Goal: Task Accomplishment & Management: Manage account settings

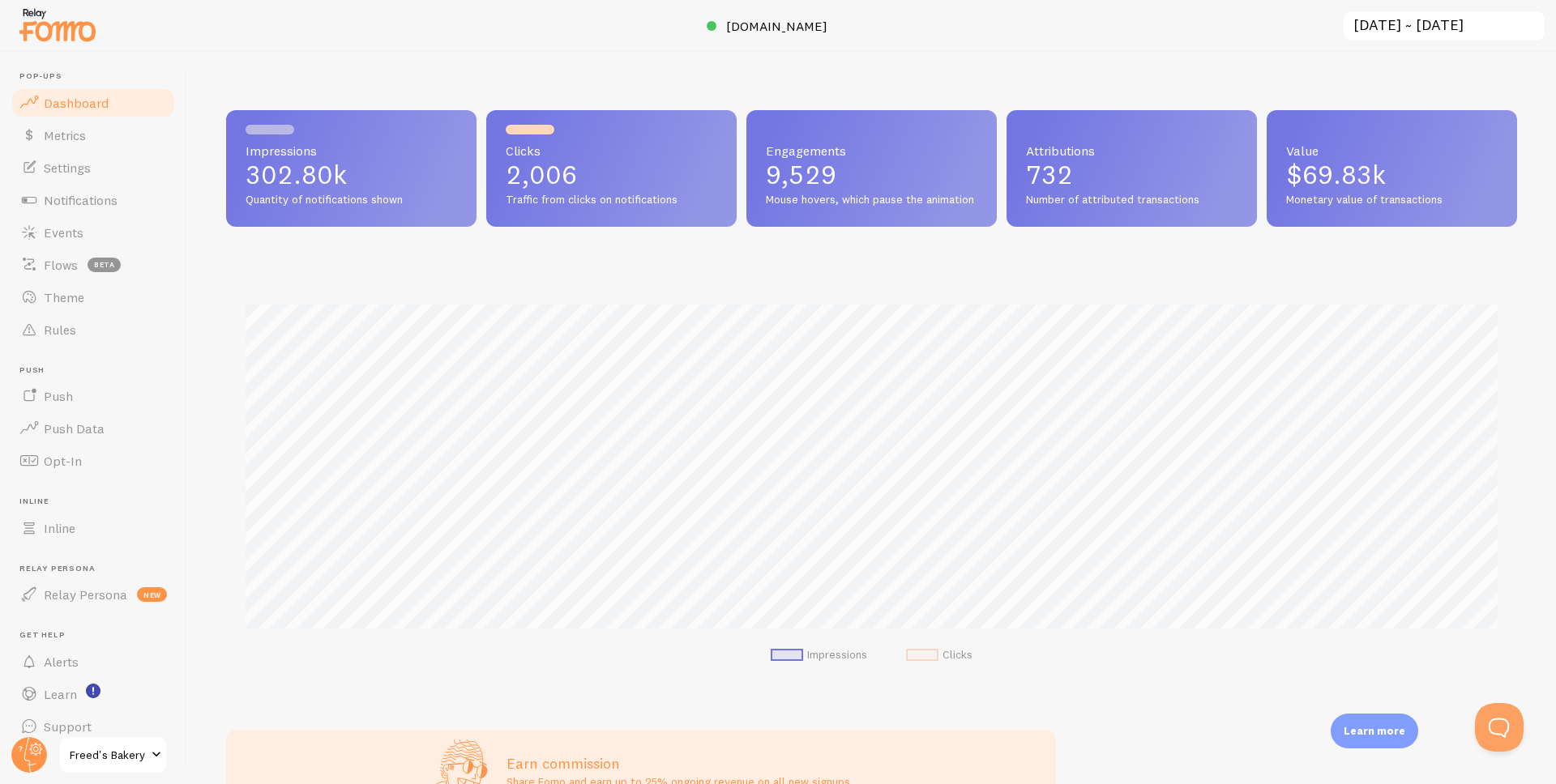
scroll to position [425, 1291]
click at [84, 198] on span "Notifications" at bounding box center [80, 199] width 74 height 16
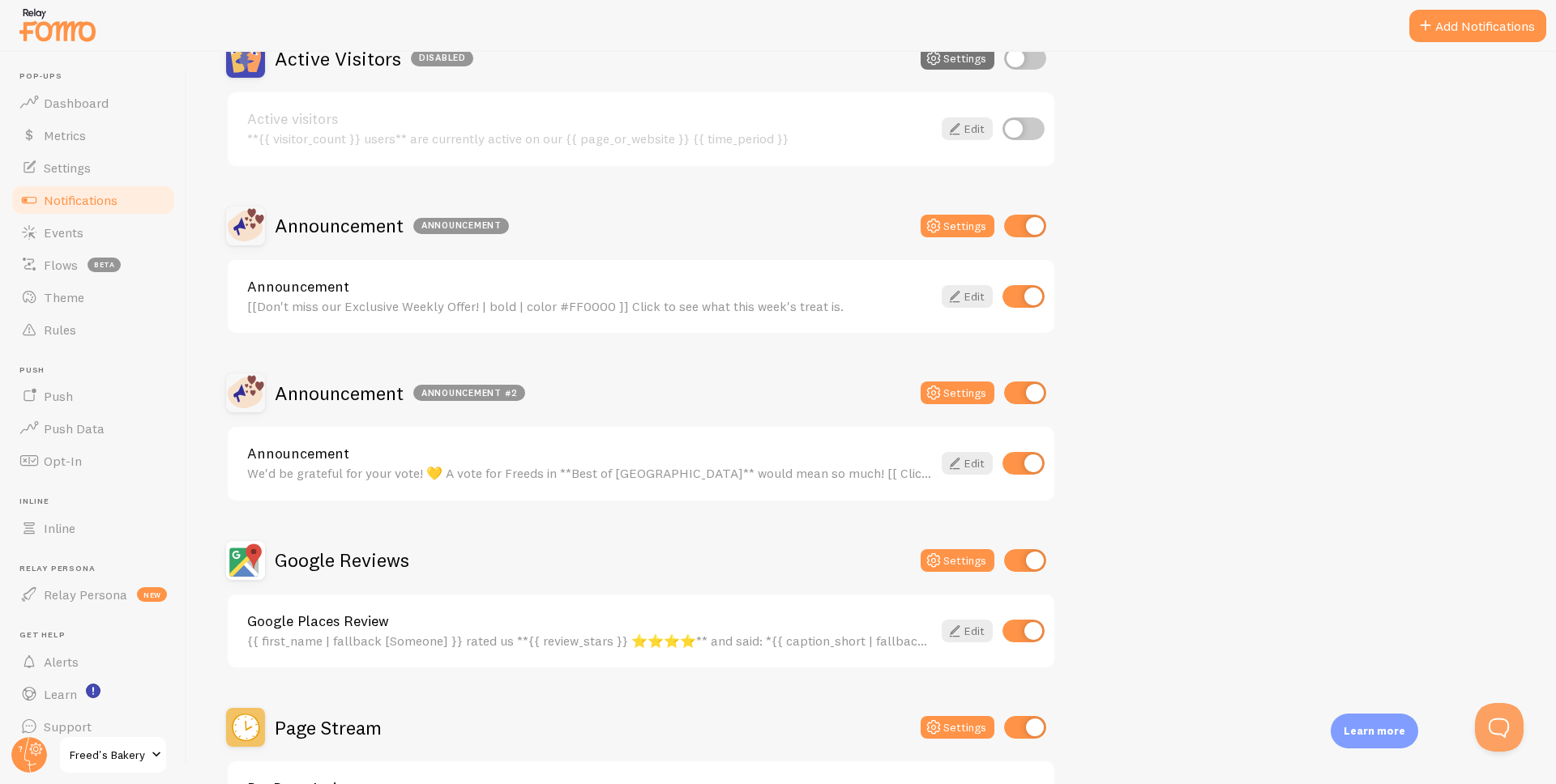
scroll to position [188, 0]
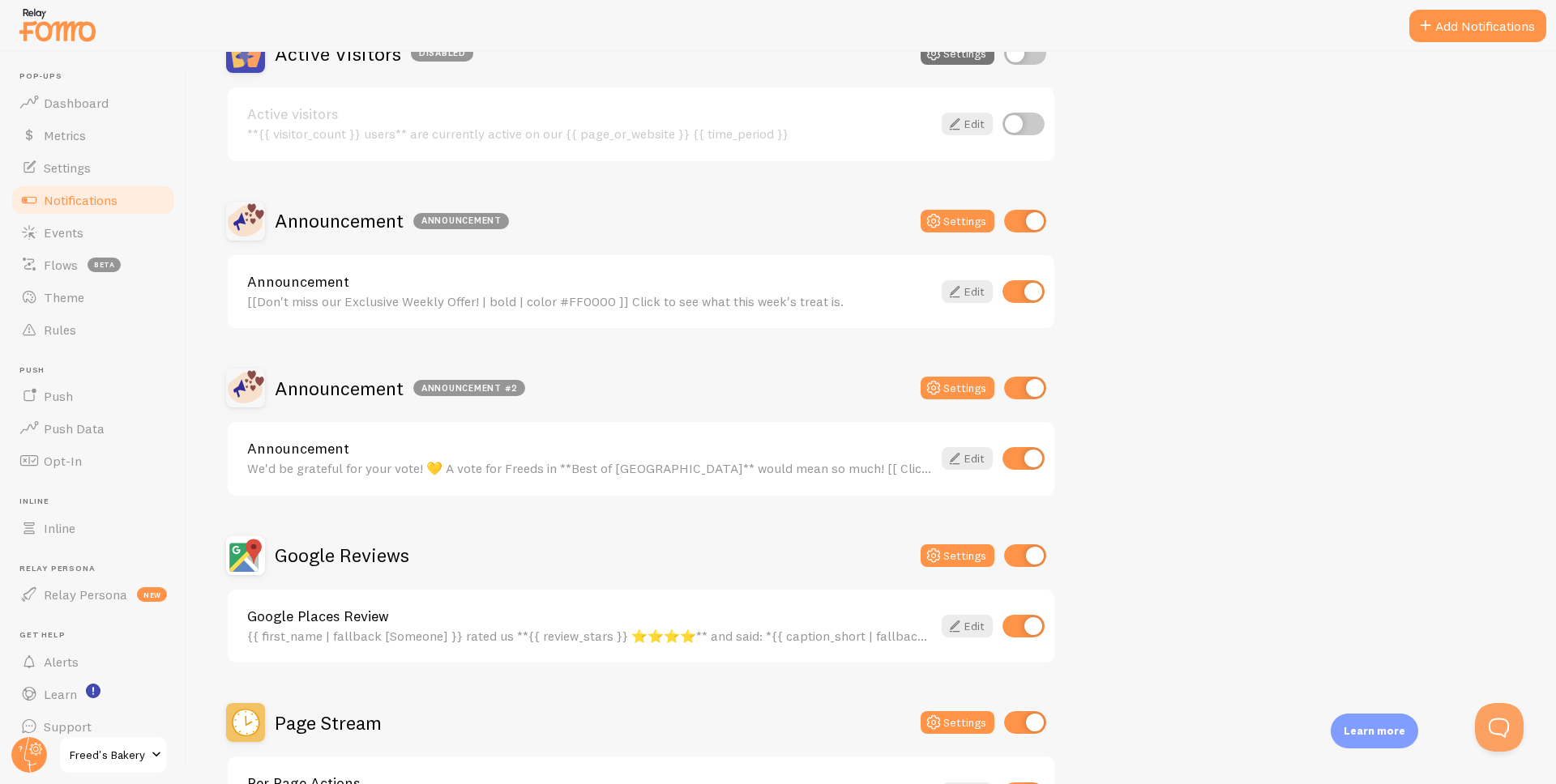
click at [1029, 385] on input "checkbox" at bounding box center [1025, 388] width 43 height 23
checkbox input "false"
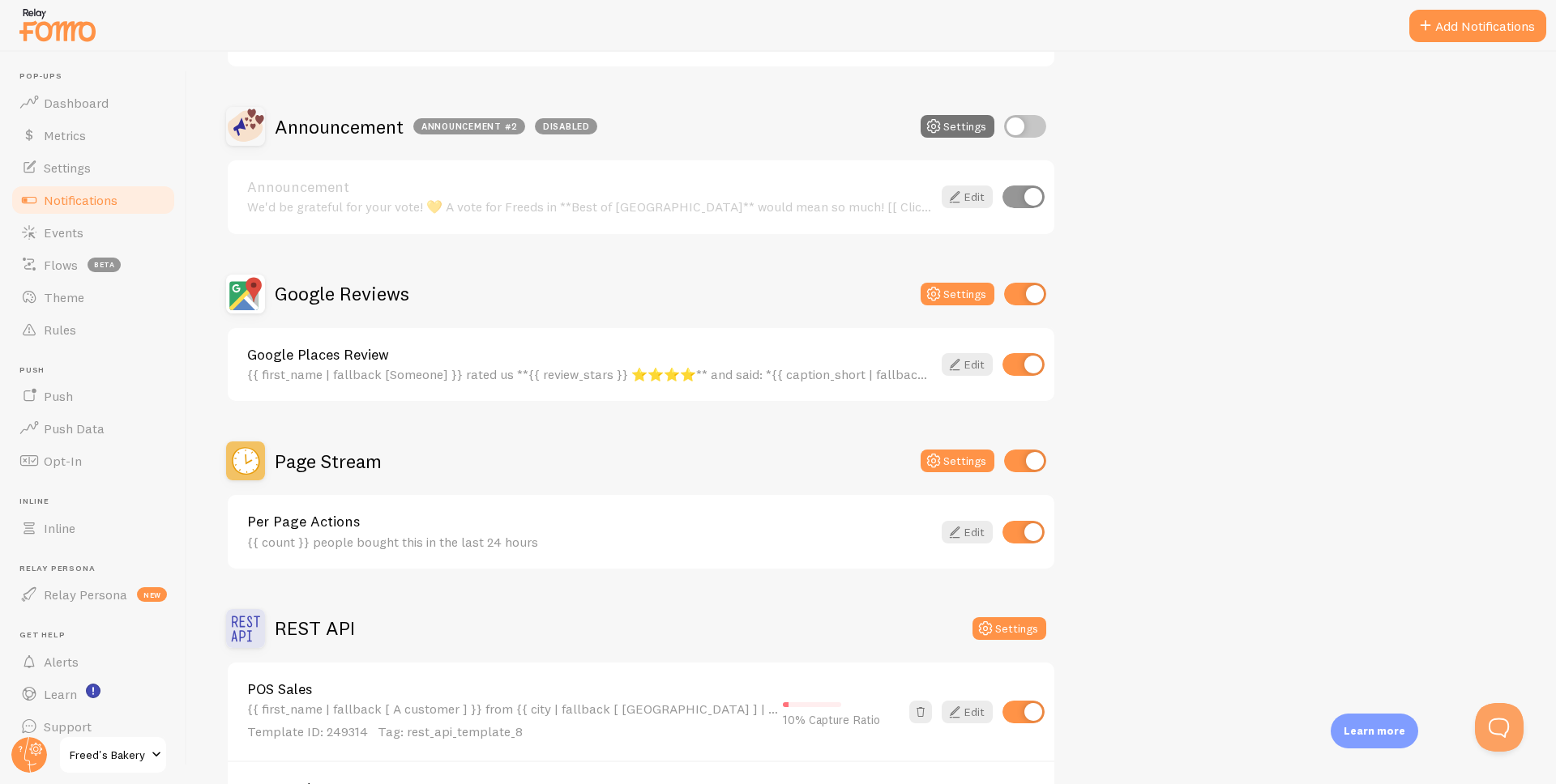
scroll to position [94, 0]
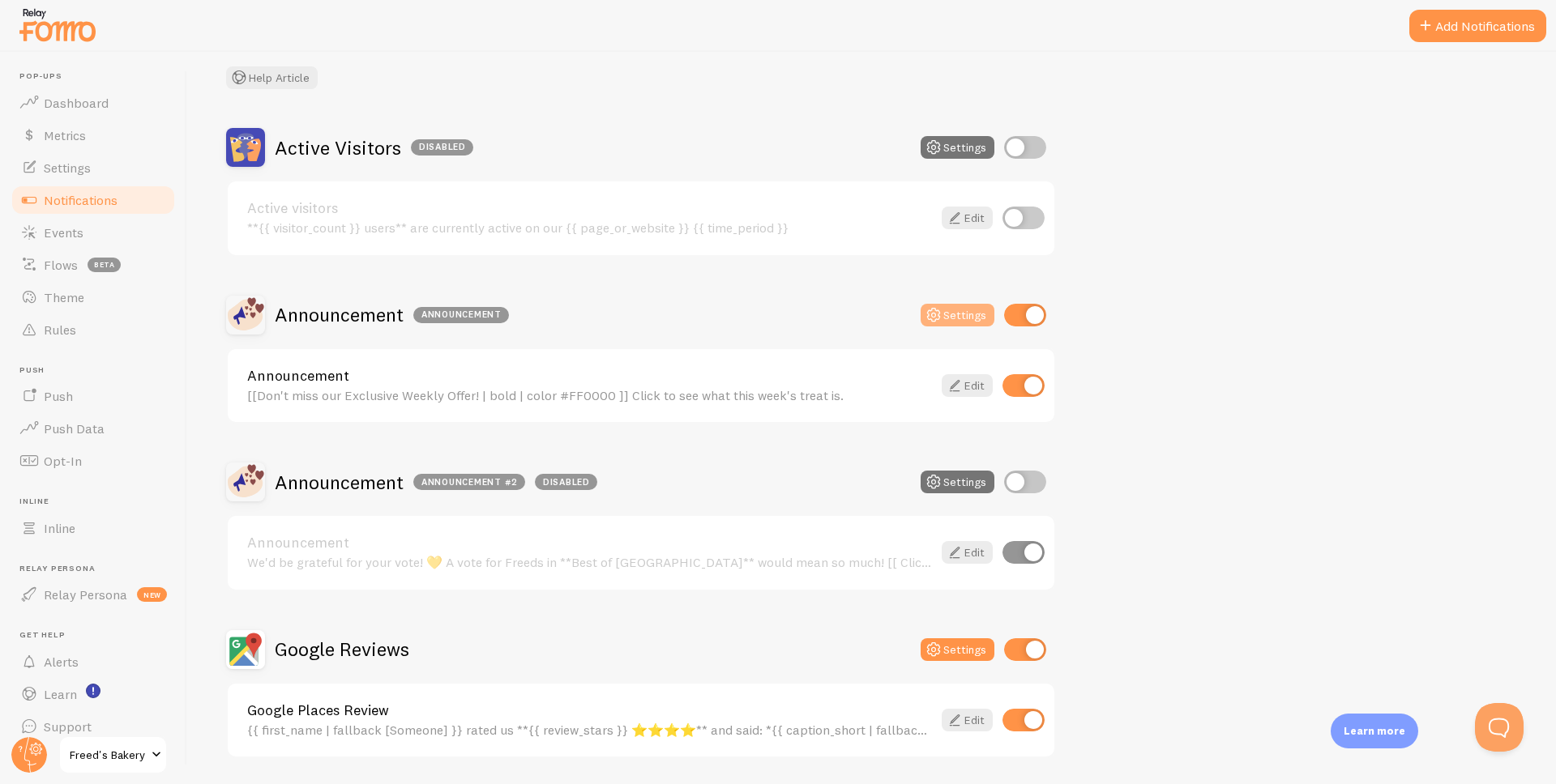
click at [955, 318] on button "Settings" at bounding box center [958, 315] width 74 height 23
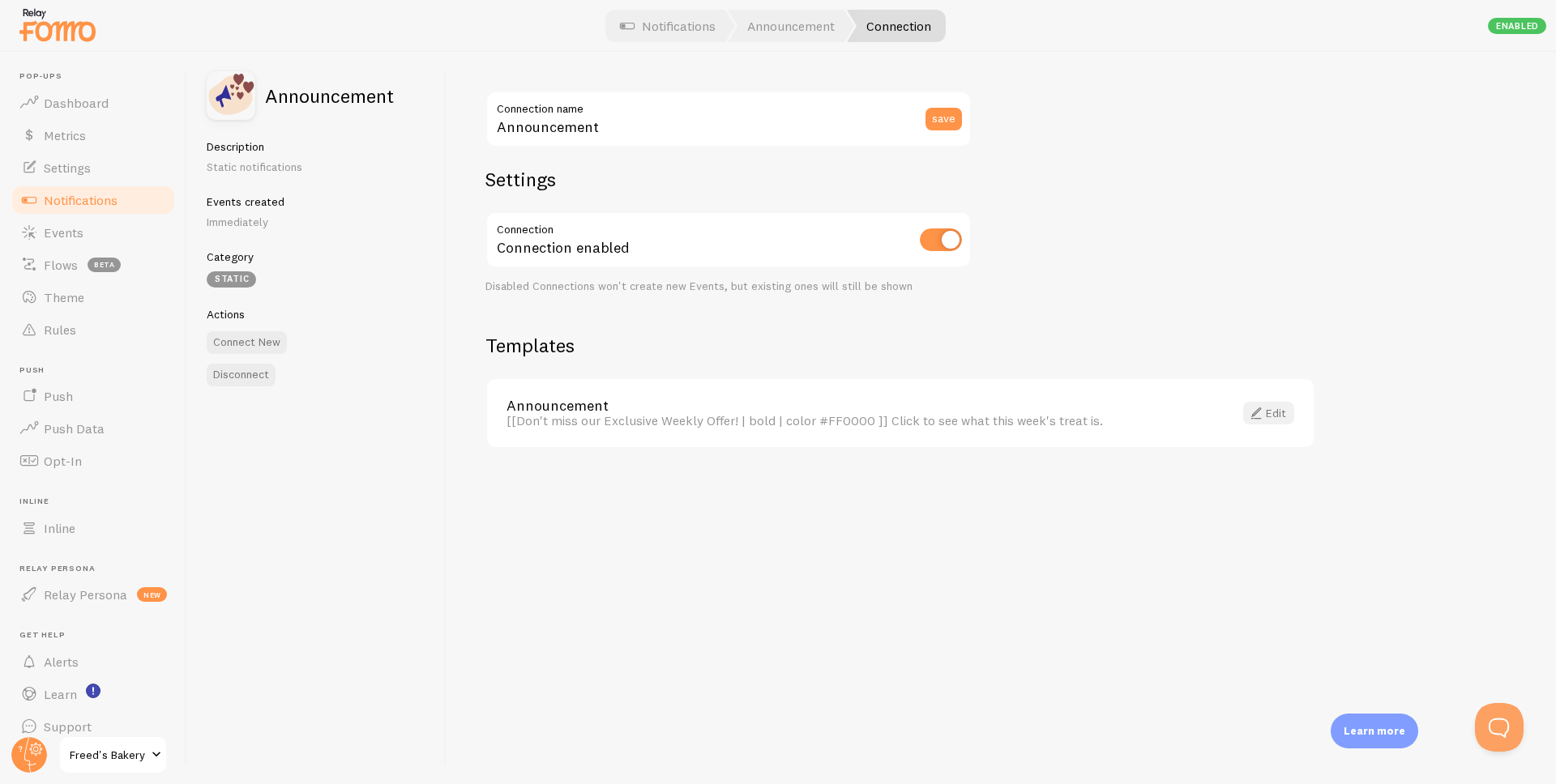
click at [1264, 410] on span at bounding box center [1256, 413] width 20 height 20
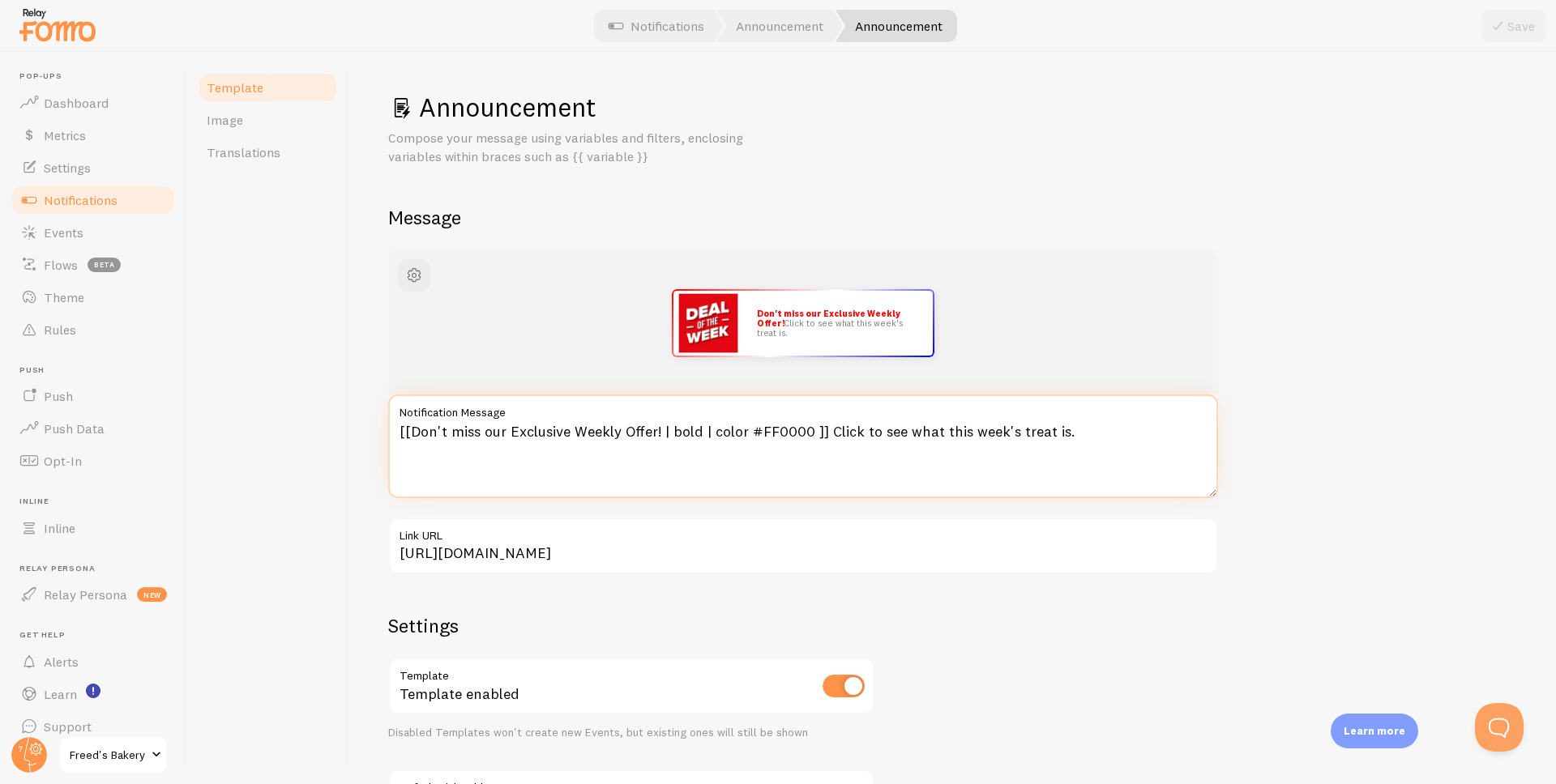
click at [891, 442] on textarea "[[Don't miss our Exclusive Weekly Offer! | bold | color #FF0000 ]] Click to see…" at bounding box center [803, 447] width 830 height 104
drag, startPoint x: 939, startPoint y: 434, endPoint x: 1058, endPoint y: 437, distance: 119.0
click at [1058, 437] on textarea "[[Don't miss our Exclusive Weekly Offer! | bold | color #FF0000 ]] Click to see…" at bounding box center [803, 447] width 830 height 104
type textarea "[[Don't miss our Exclusive Weekly Offer! | bold | color #FF0000 ]] Click to see…"
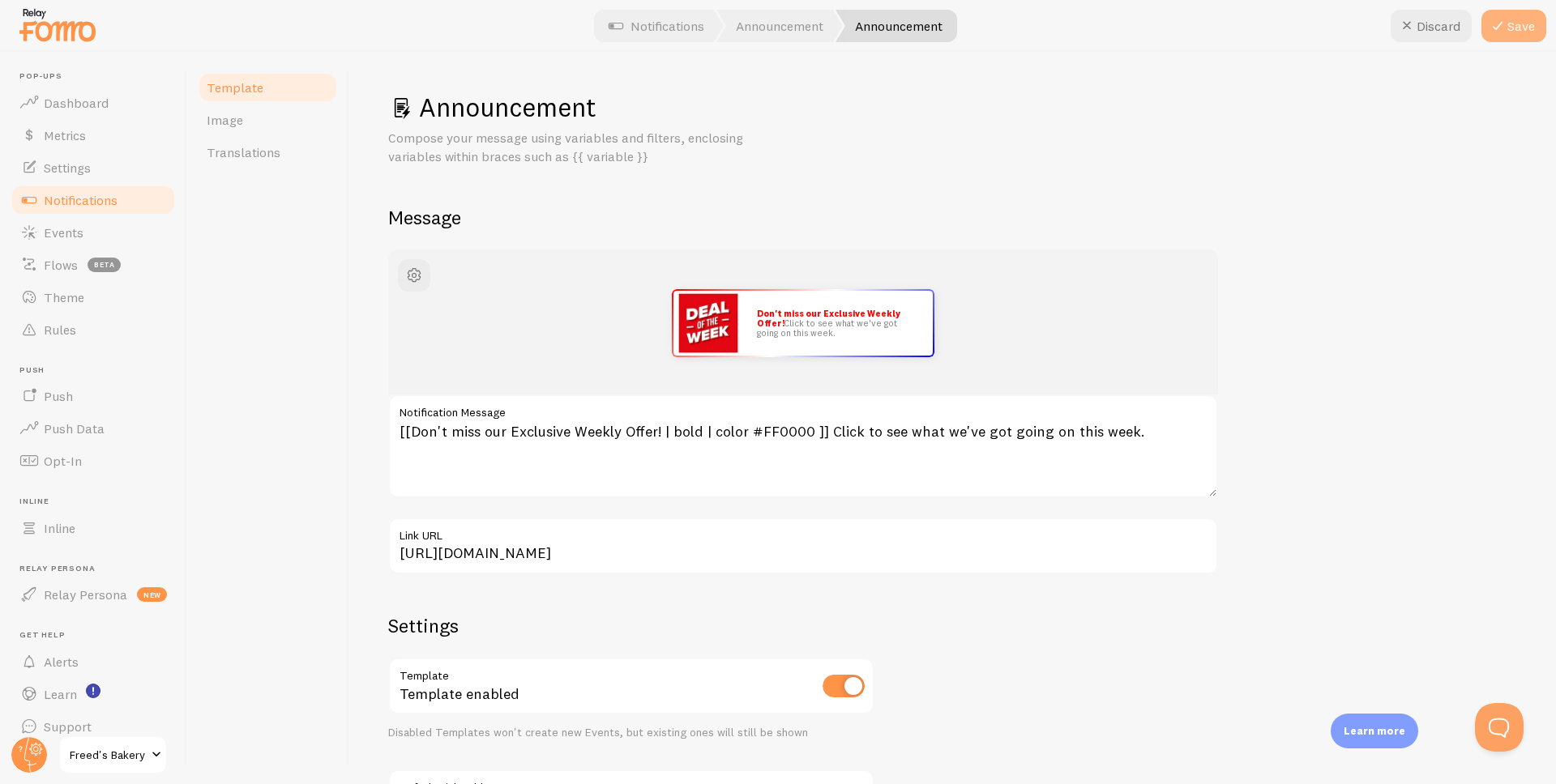
click at [1536, 11] on button "Save" at bounding box center [1513, 26] width 65 height 32
click at [99, 199] on span "Notifications" at bounding box center [80, 199] width 74 height 16
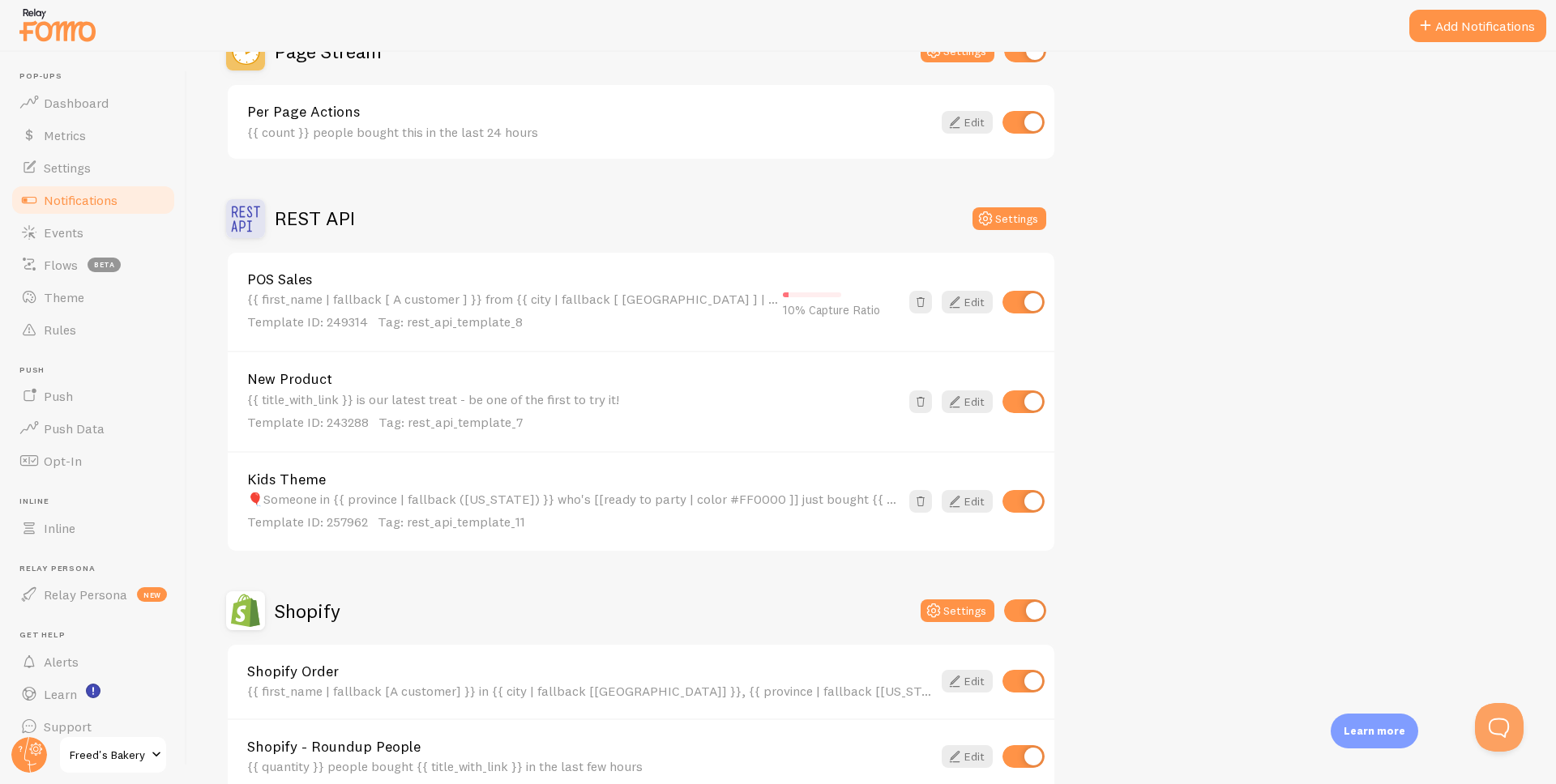
scroll to position [873, 0]
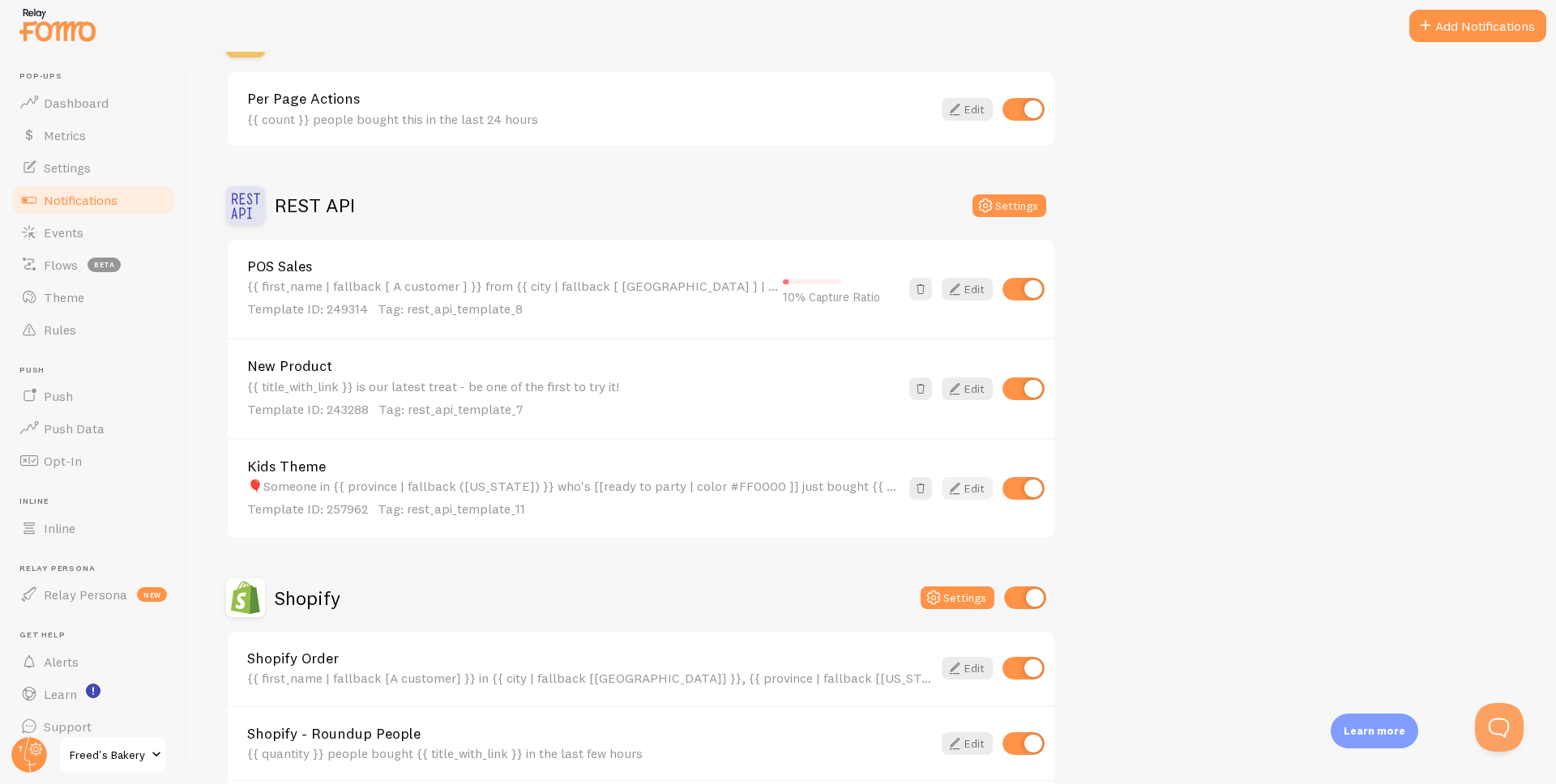
click at [973, 486] on link "Edit" at bounding box center [967, 488] width 51 height 23
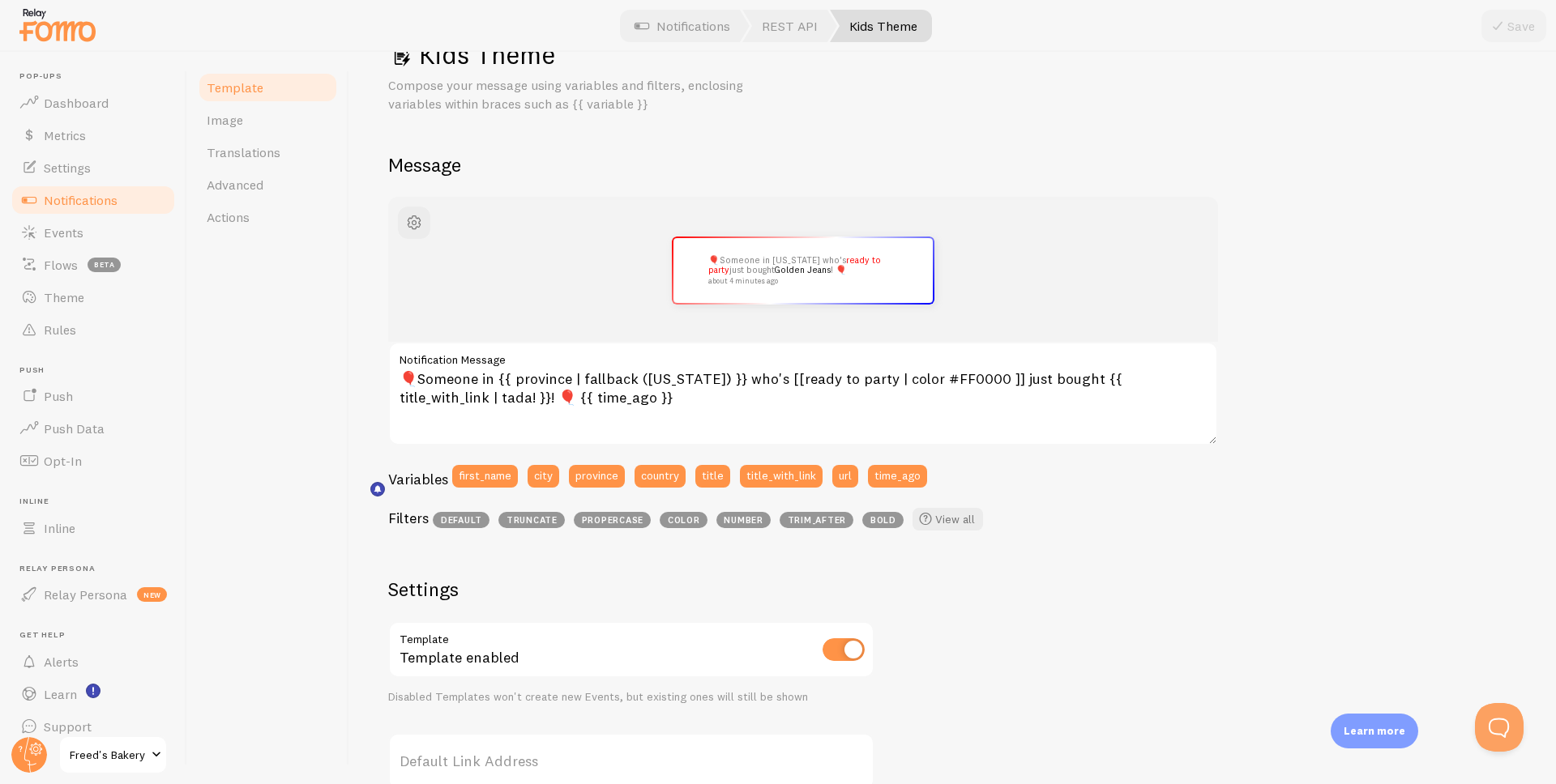
scroll to position [94, 0]
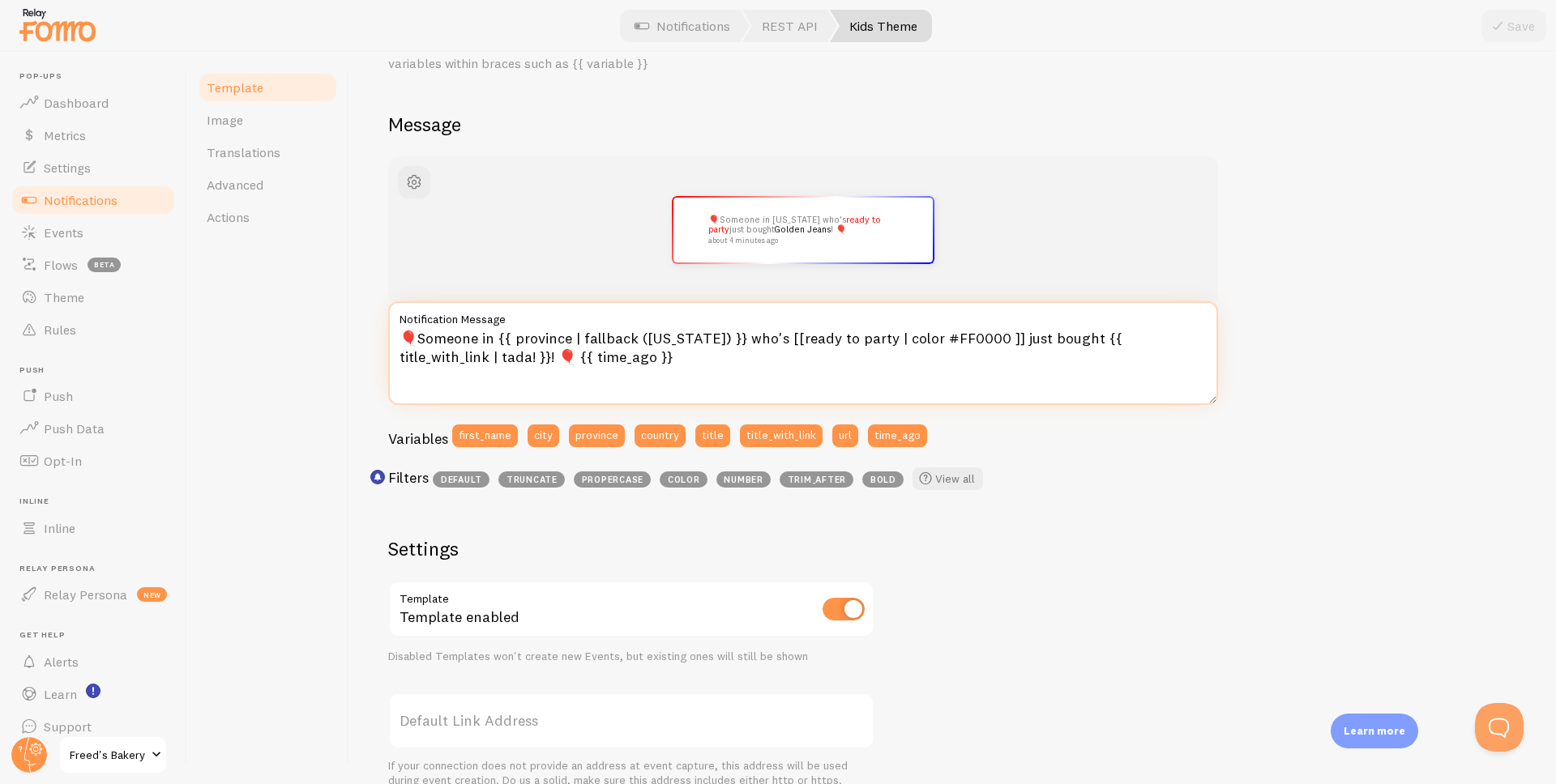
click at [430, 341] on textarea "🎈Someone in {{ province | fallback ([US_STATE]) }} who's [[ready to party | col…" at bounding box center [803, 353] width 830 height 104
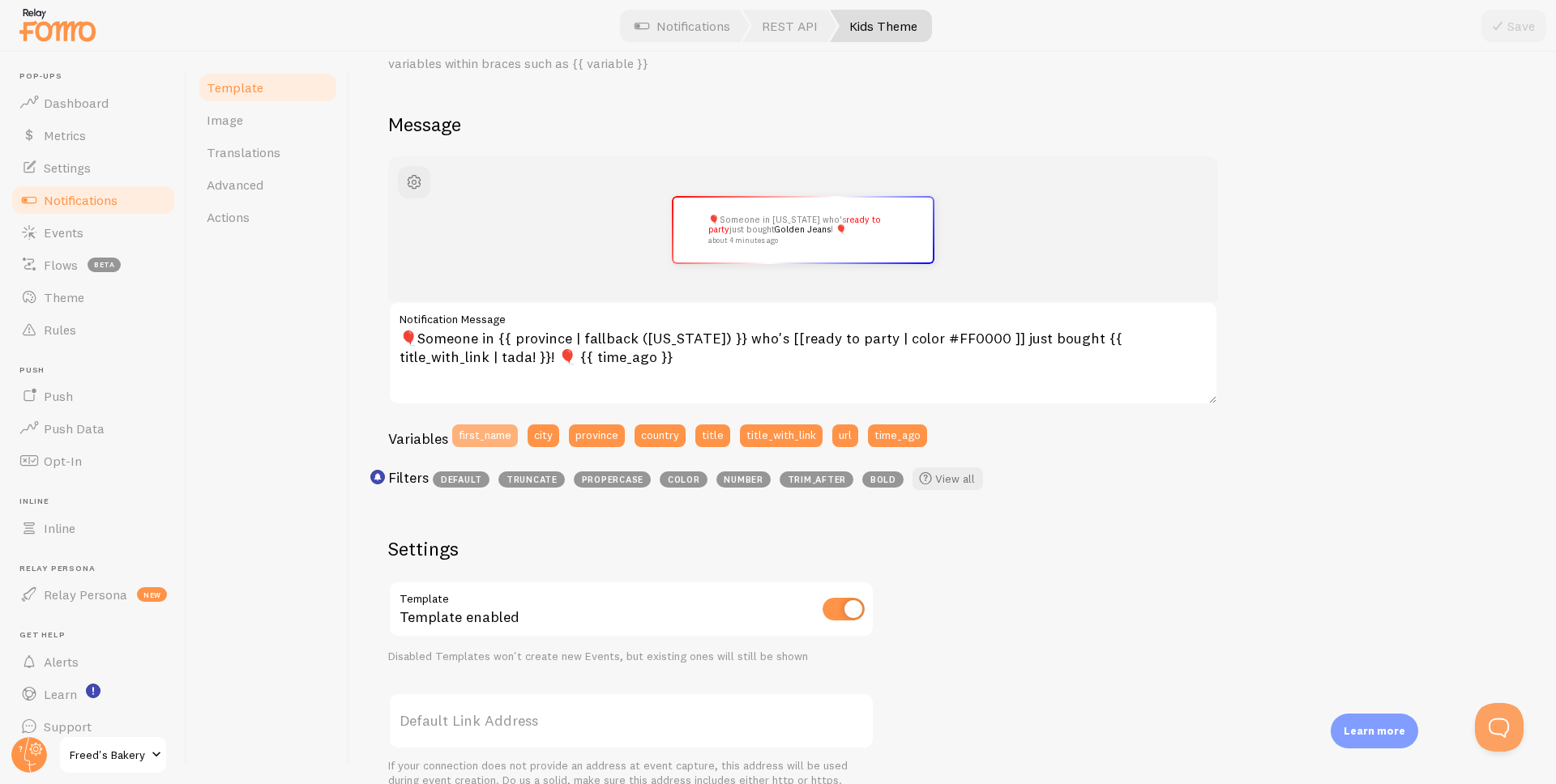
click at [495, 432] on button "first_name" at bounding box center [485, 436] width 65 height 23
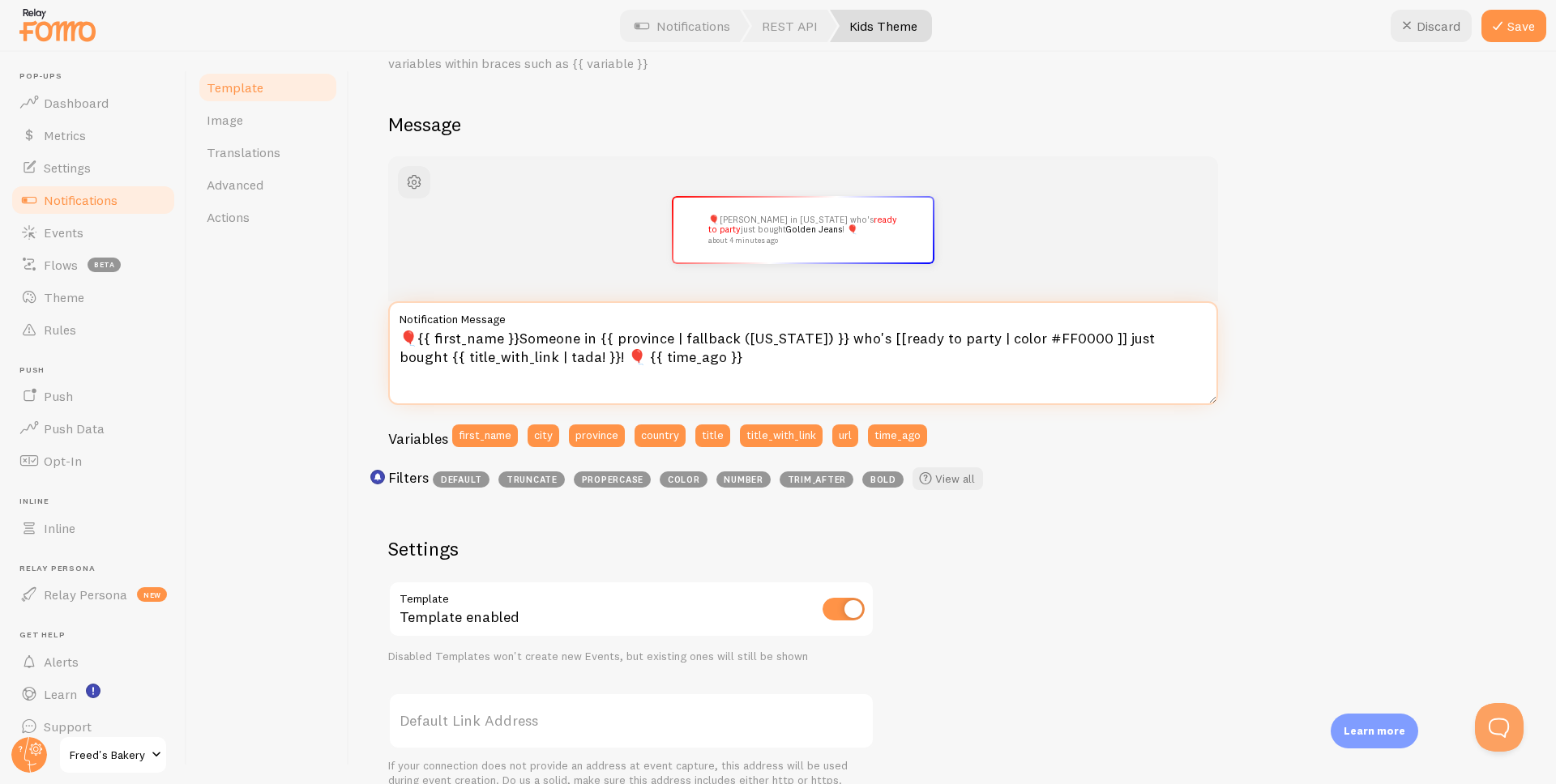
click at [573, 339] on textarea "🎈{{ first_name }}Someone in {{ province | fallback ([US_STATE]) }} who's [[read…" at bounding box center [803, 353] width 830 height 104
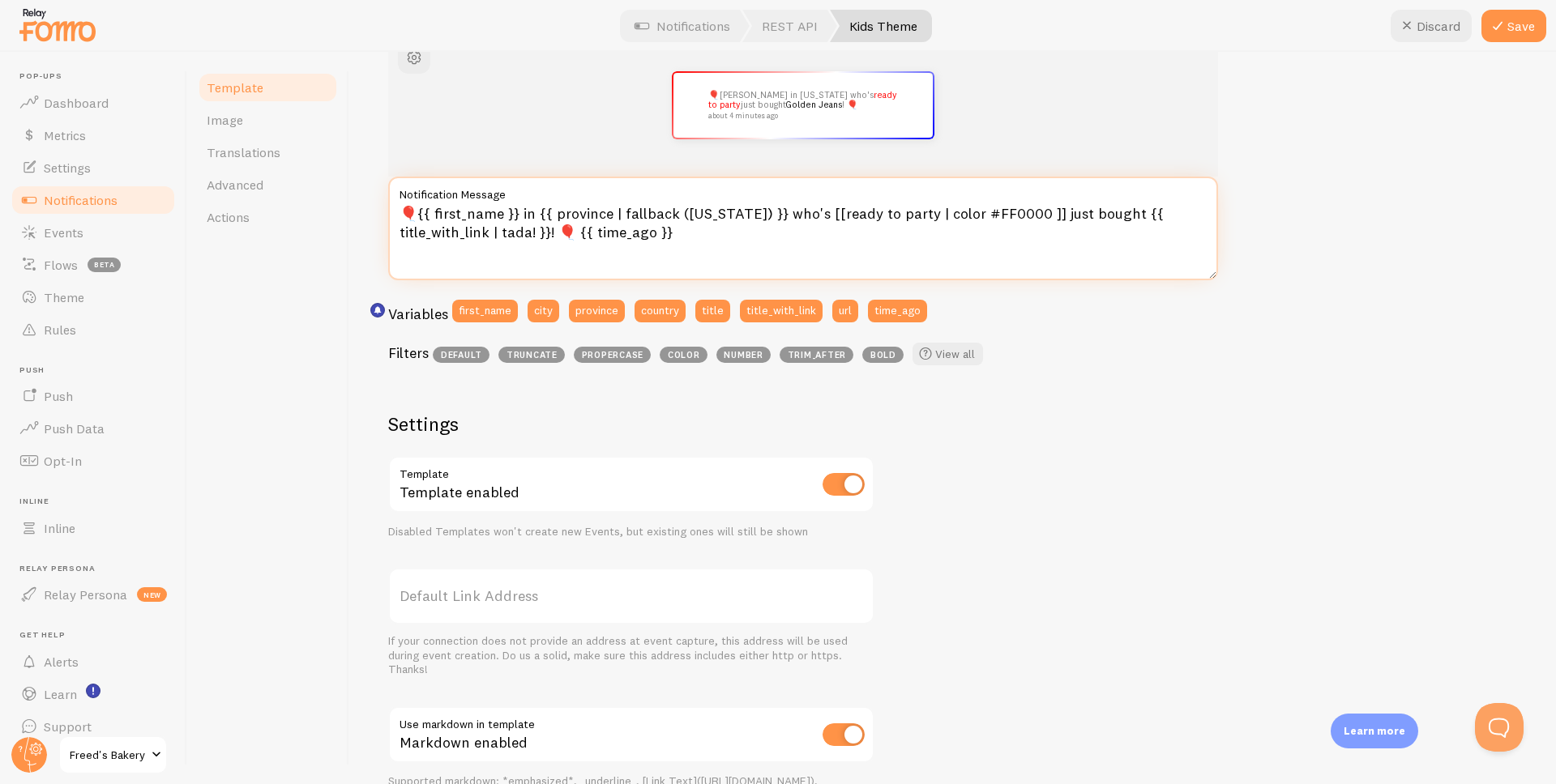
scroll to position [113, 0]
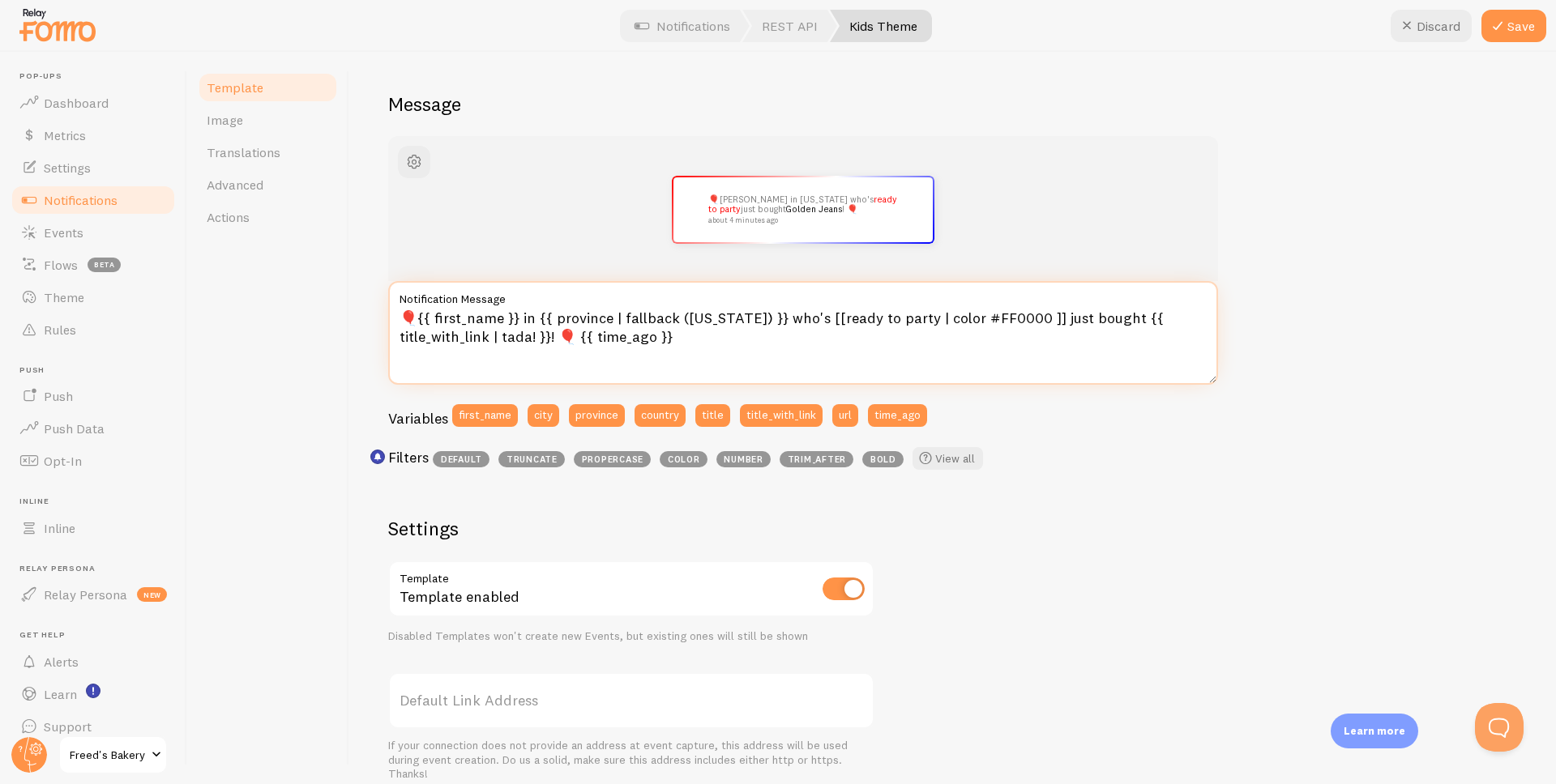
click at [528, 318] on textarea "🎈{{ first_name }} in {{ province | fallback ([US_STATE]) }} who's [[ready to pa…" at bounding box center [803, 333] width 830 height 104
click at [782, 318] on textarea "🎈{{ first_name }} in {{ province | fallback ([US_STATE]) }} who's [[ready to pa…" at bounding box center [803, 333] width 830 height 104
drag, startPoint x: 994, startPoint y: 321, endPoint x: 1066, endPoint y: 318, distance: 72.1
click at [1066, 318] on textarea "🎈{{ first_name }} in {{ province | fallback ([US_STATE]) }} is [[ready to party…" at bounding box center [803, 333] width 830 height 104
type textarea "🎈{{ first_name }} in {{ province | fallback ([US_STATE]) }} is [[ready to party…"
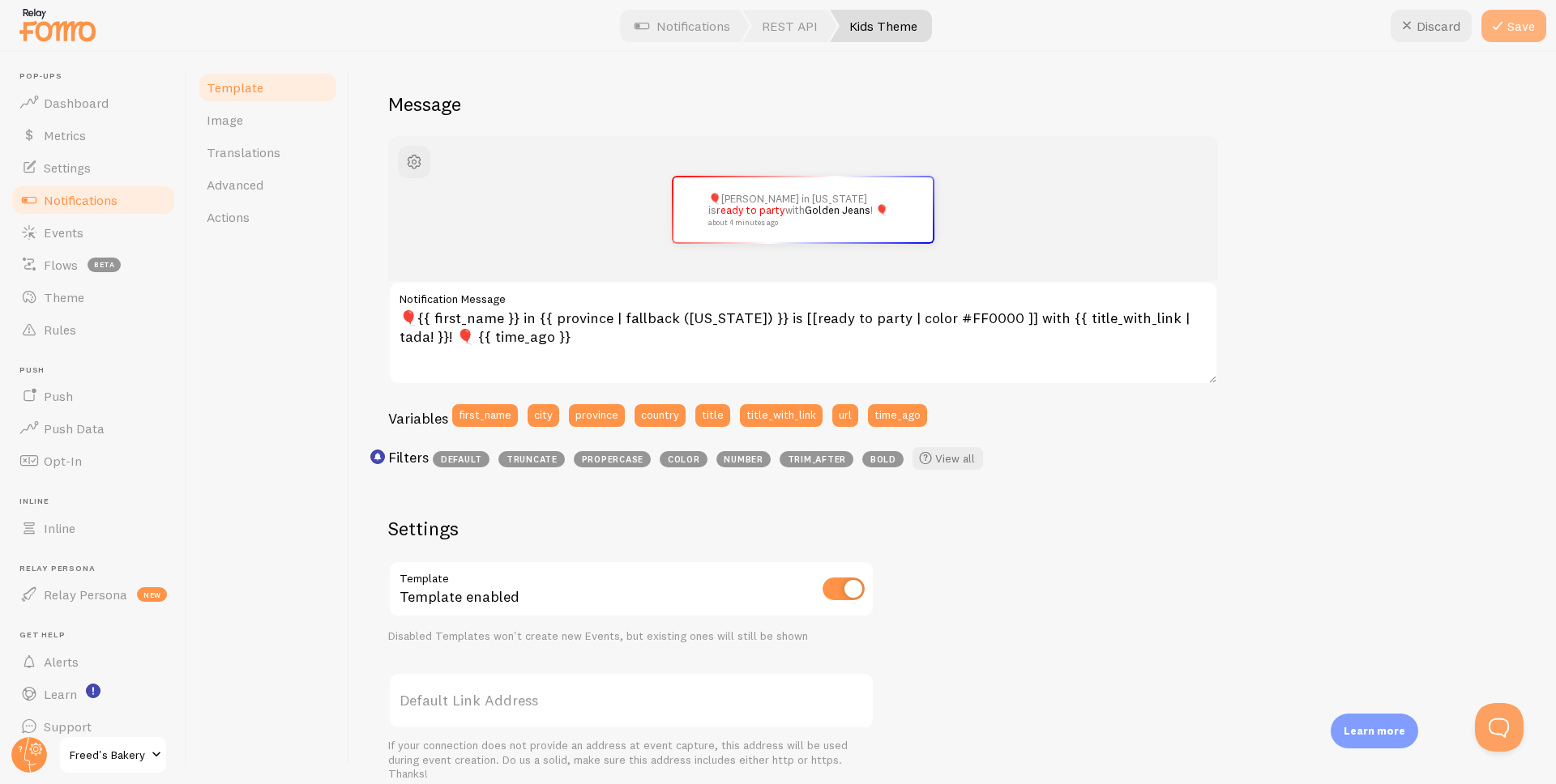
click at [1509, 27] on button "Save" at bounding box center [1513, 26] width 65 height 32
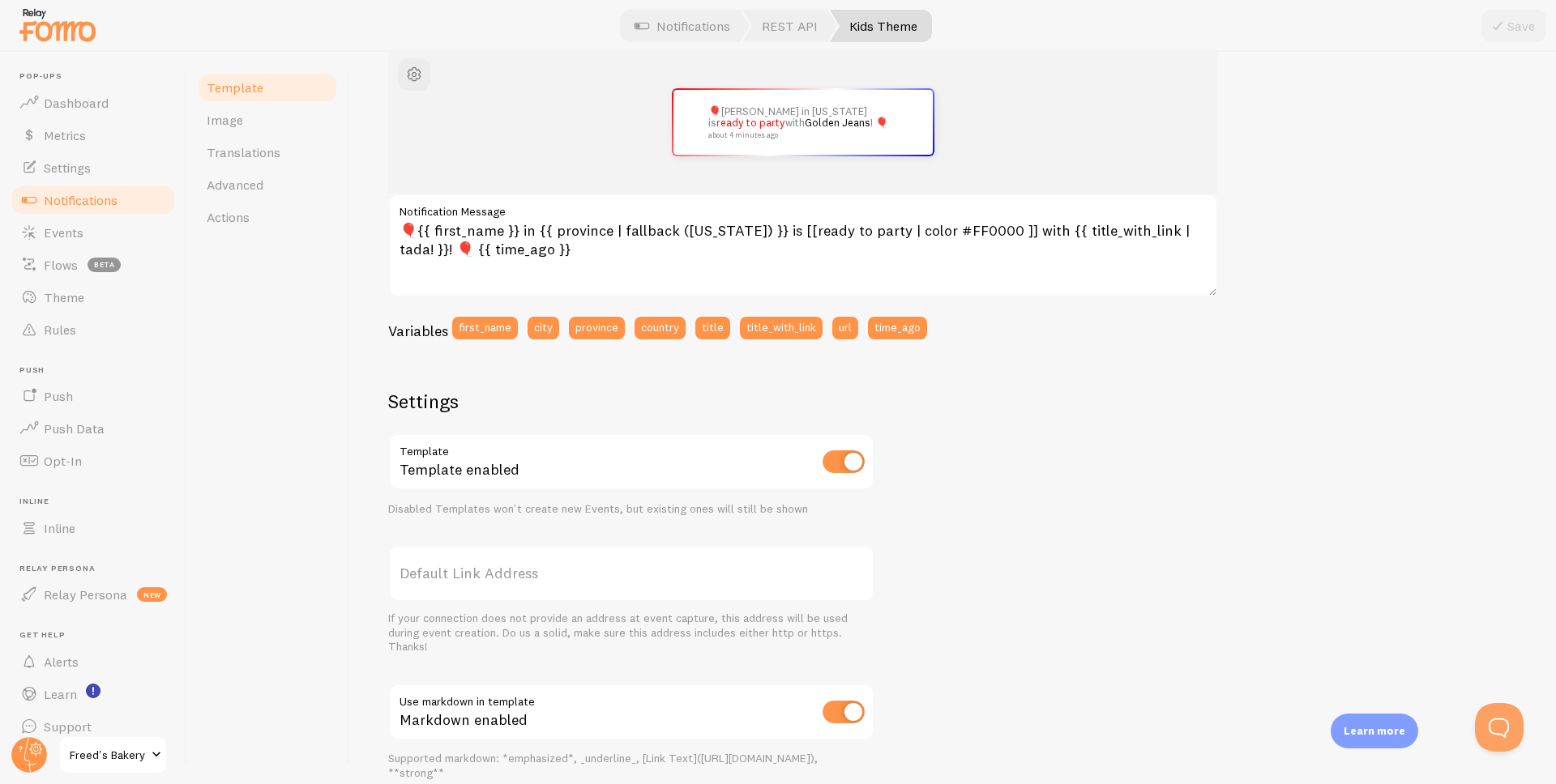
scroll to position [0, 0]
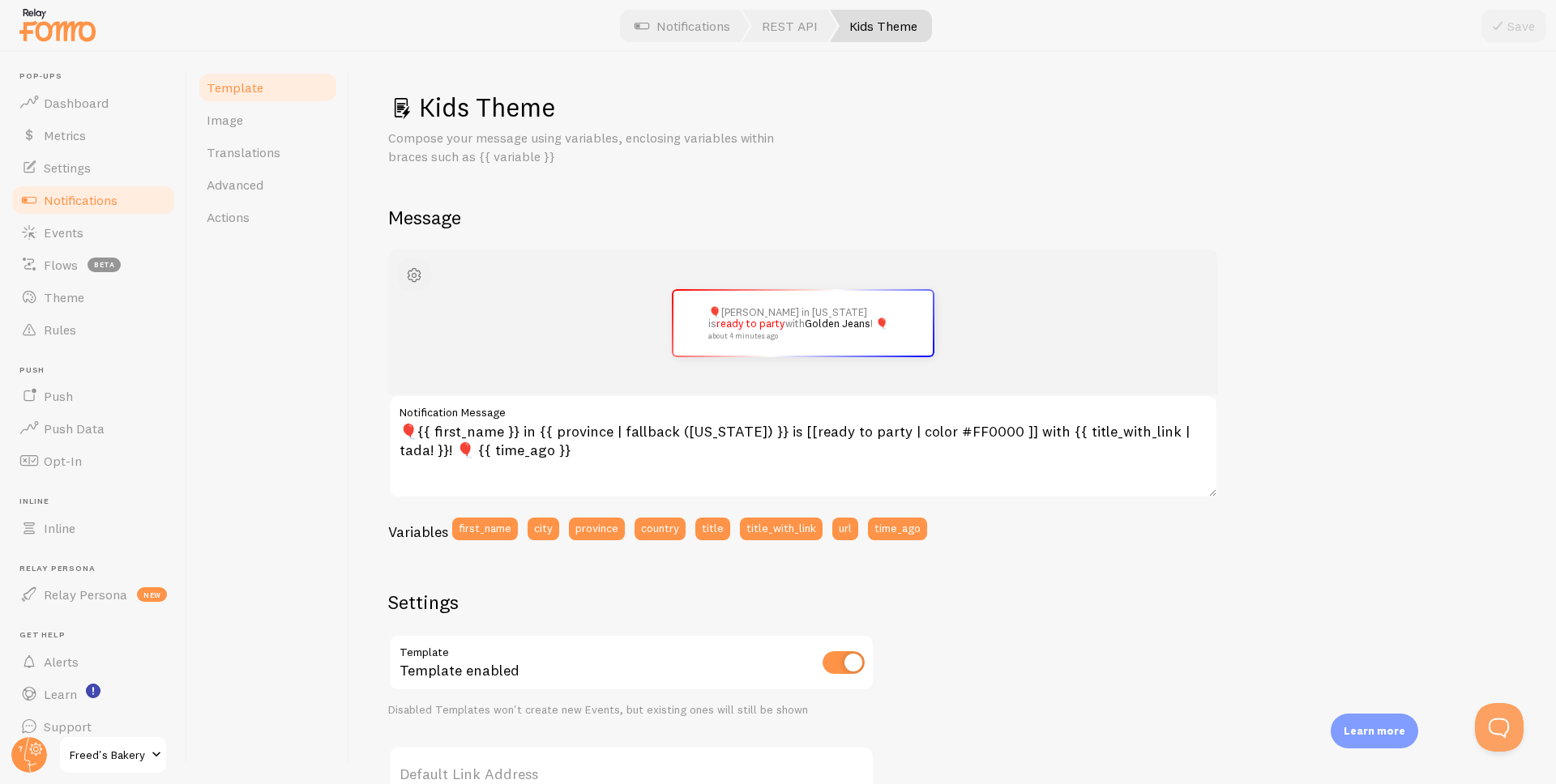
click at [414, 279] on span "button" at bounding box center [414, 275] width 20 height 20
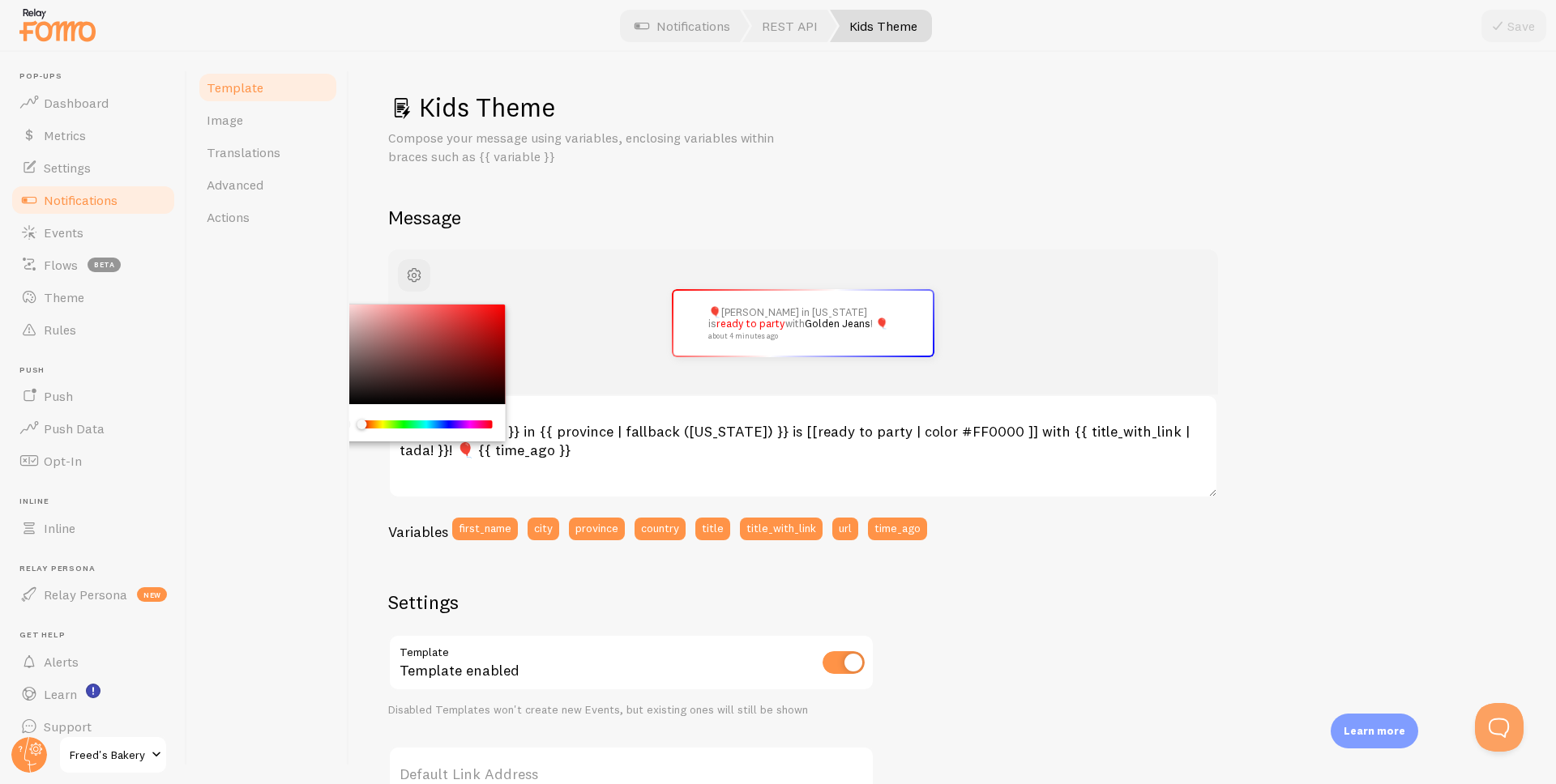
click at [412, 339] on div "Chrome color picker" at bounding box center [414, 355] width 182 height 100
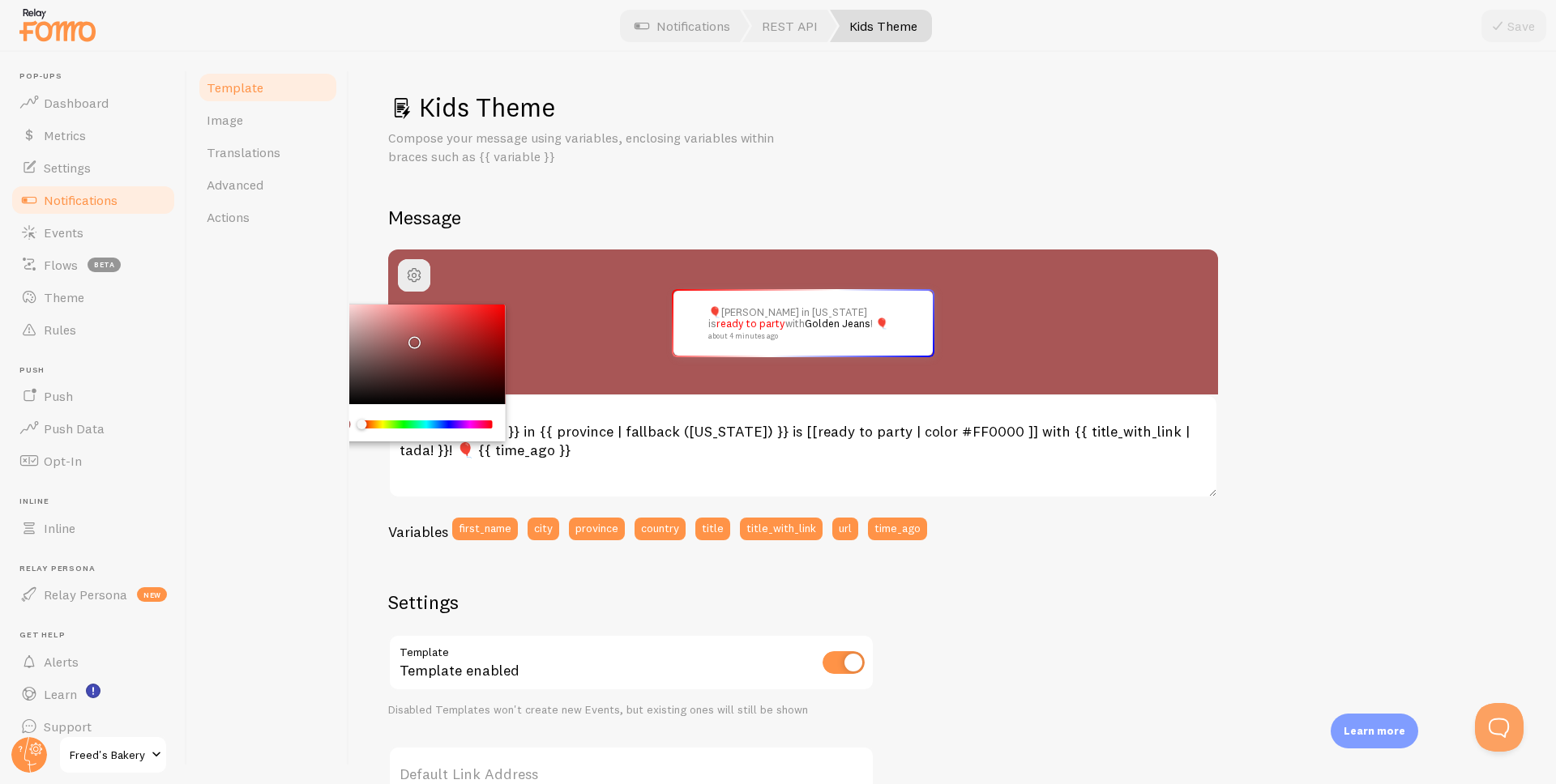
click at [451, 336] on div "Chrome color picker" at bounding box center [414, 355] width 182 height 100
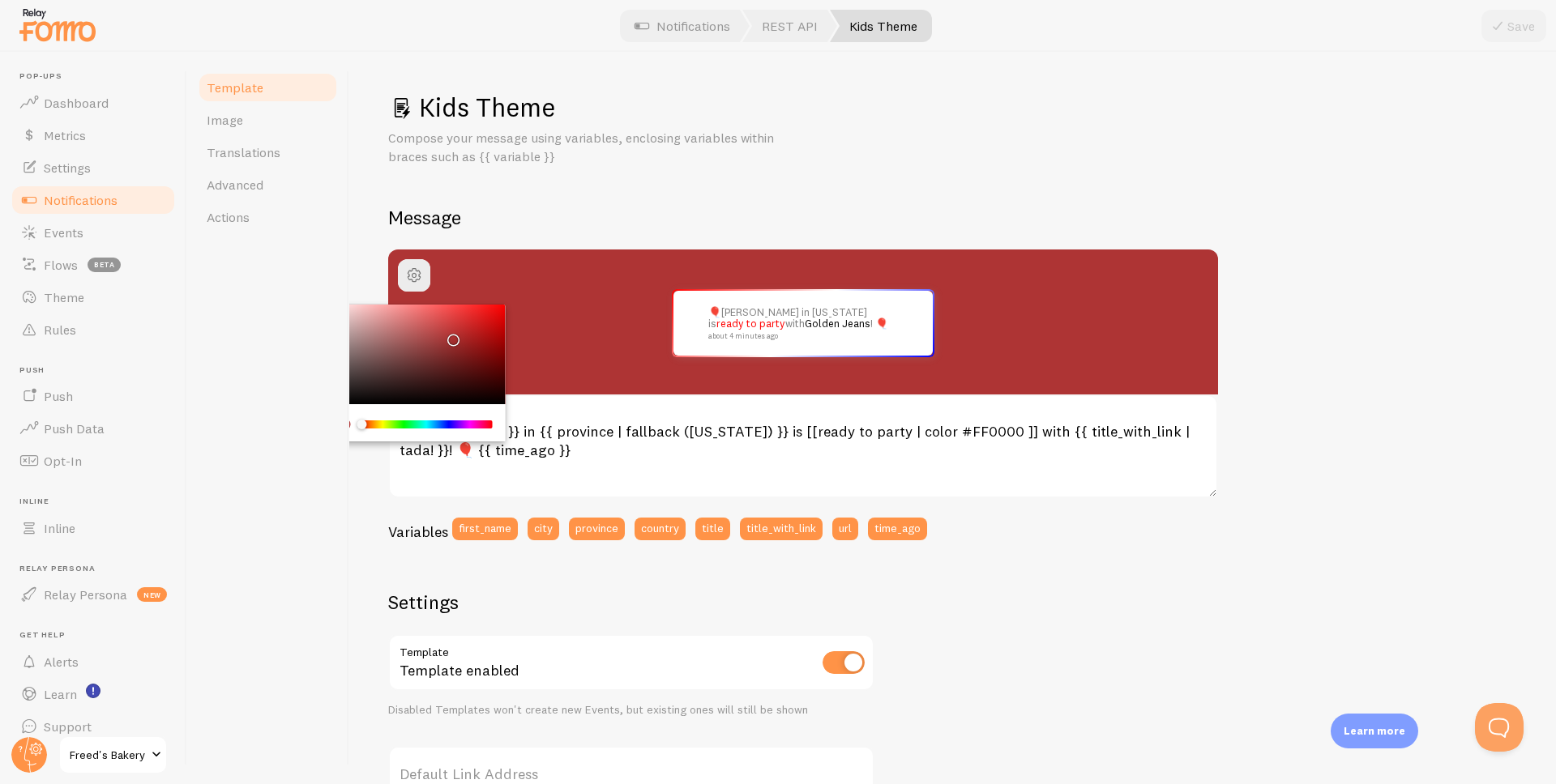
click at [419, 340] on div "Chrome color picker" at bounding box center [414, 355] width 182 height 100
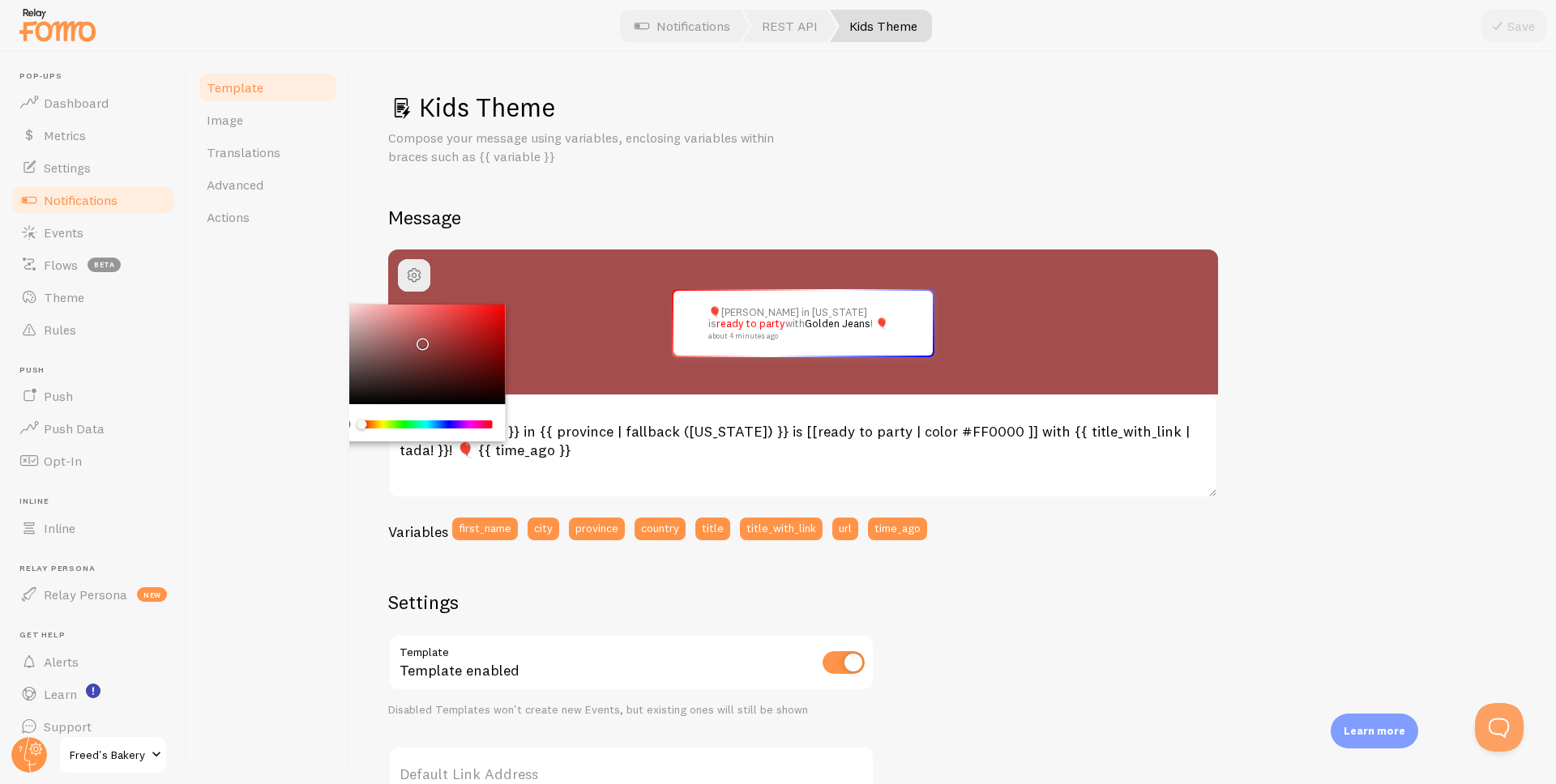
click at [379, 342] on div "Chrome color picker" at bounding box center [414, 355] width 182 height 100
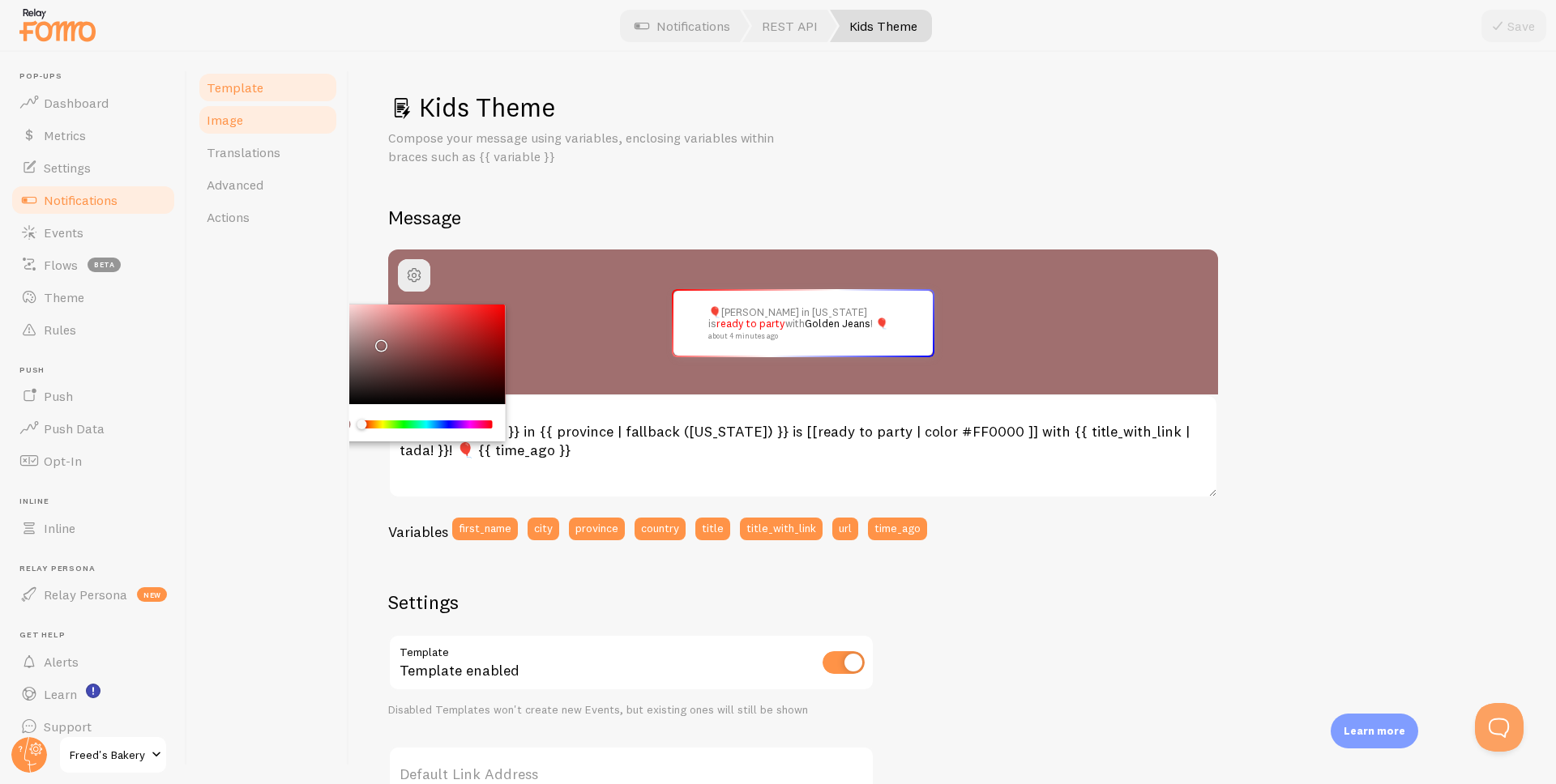
click at [283, 119] on link "Image" at bounding box center [267, 120] width 142 height 32
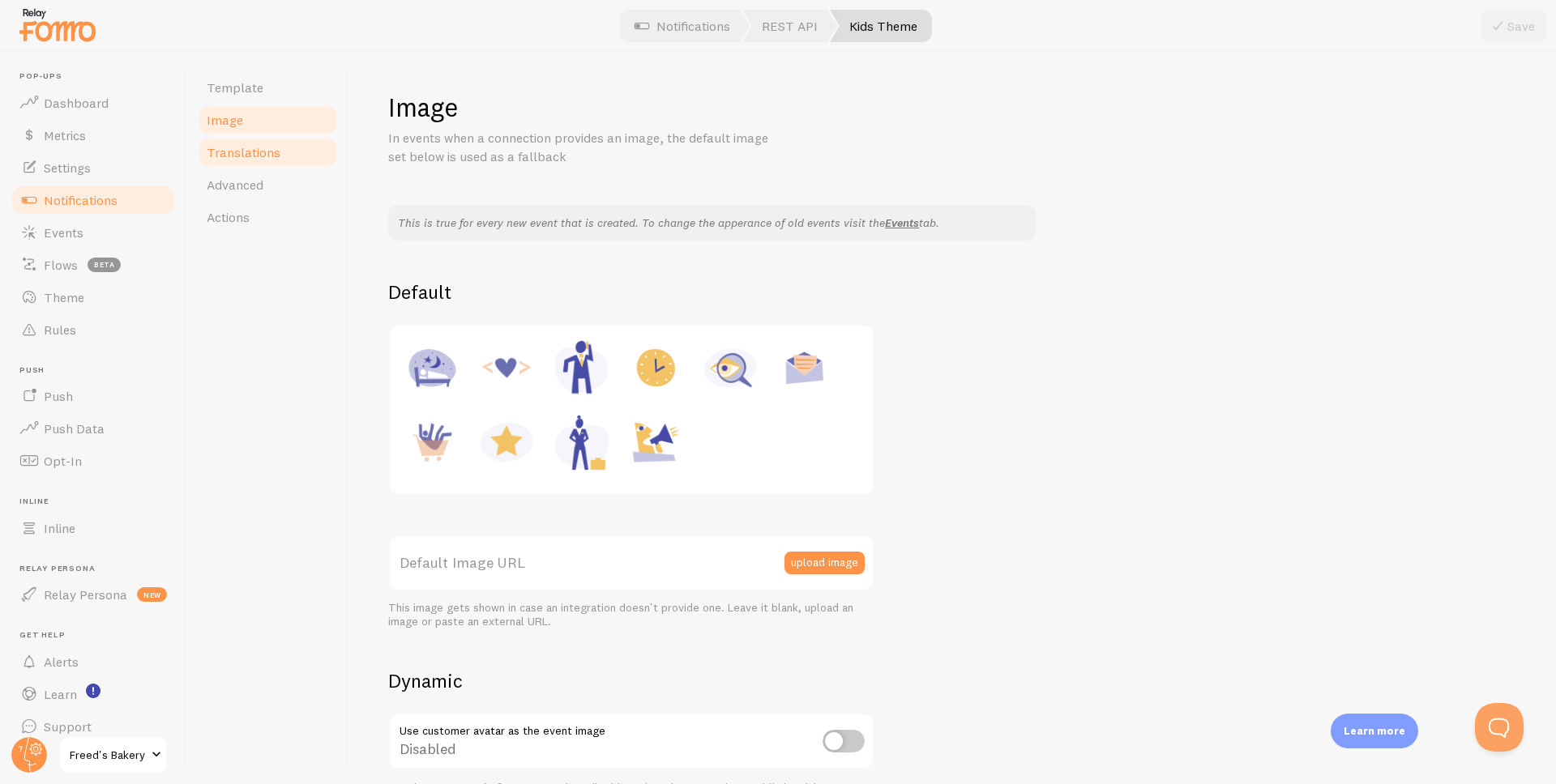
click at [275, 159] on span "Translations" at bounding box center [244, 152] width 74 height 16
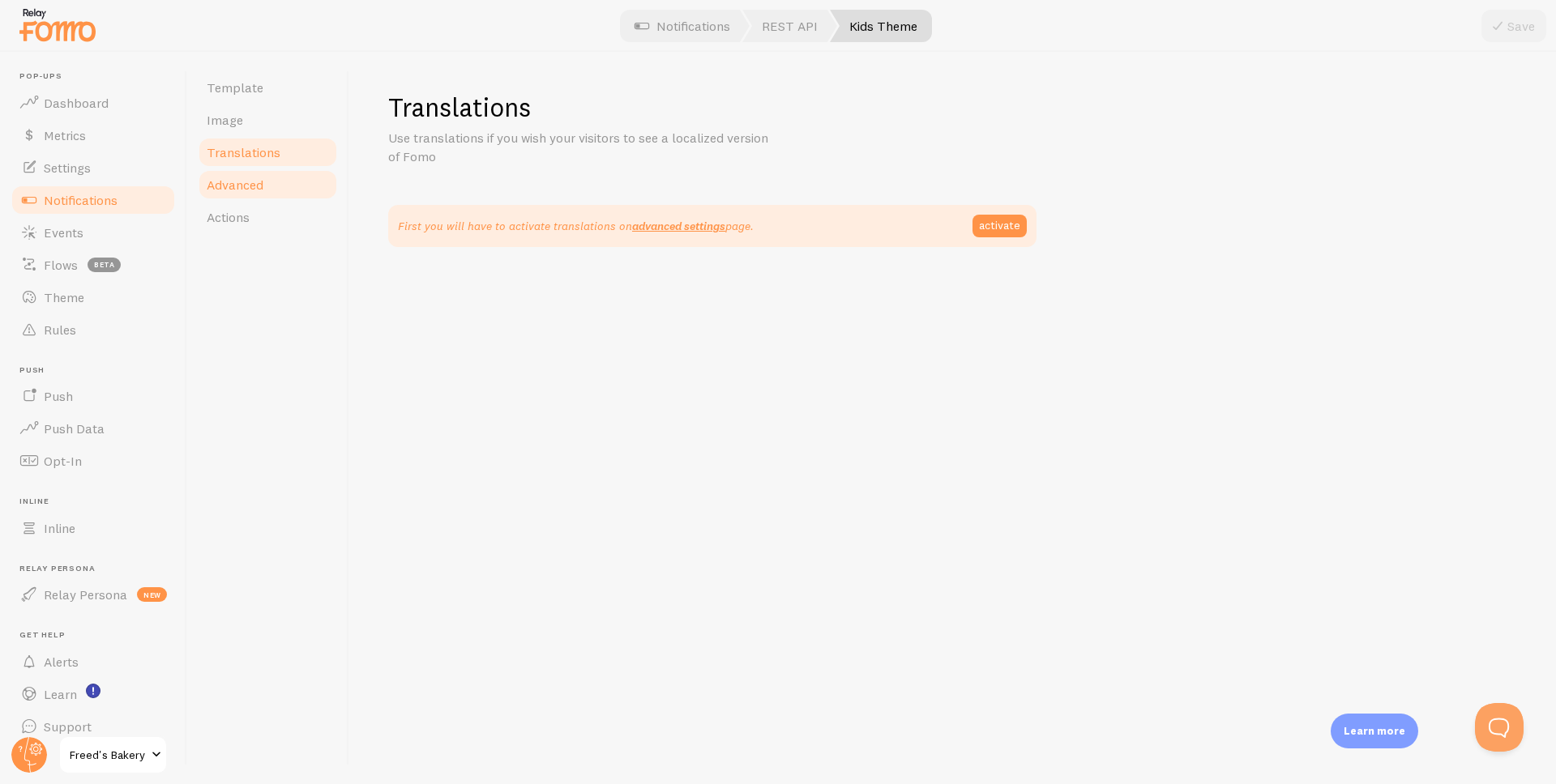
click at [253, 185] on span "Advanced" at bounding box center [235, 184] width 57 height 16
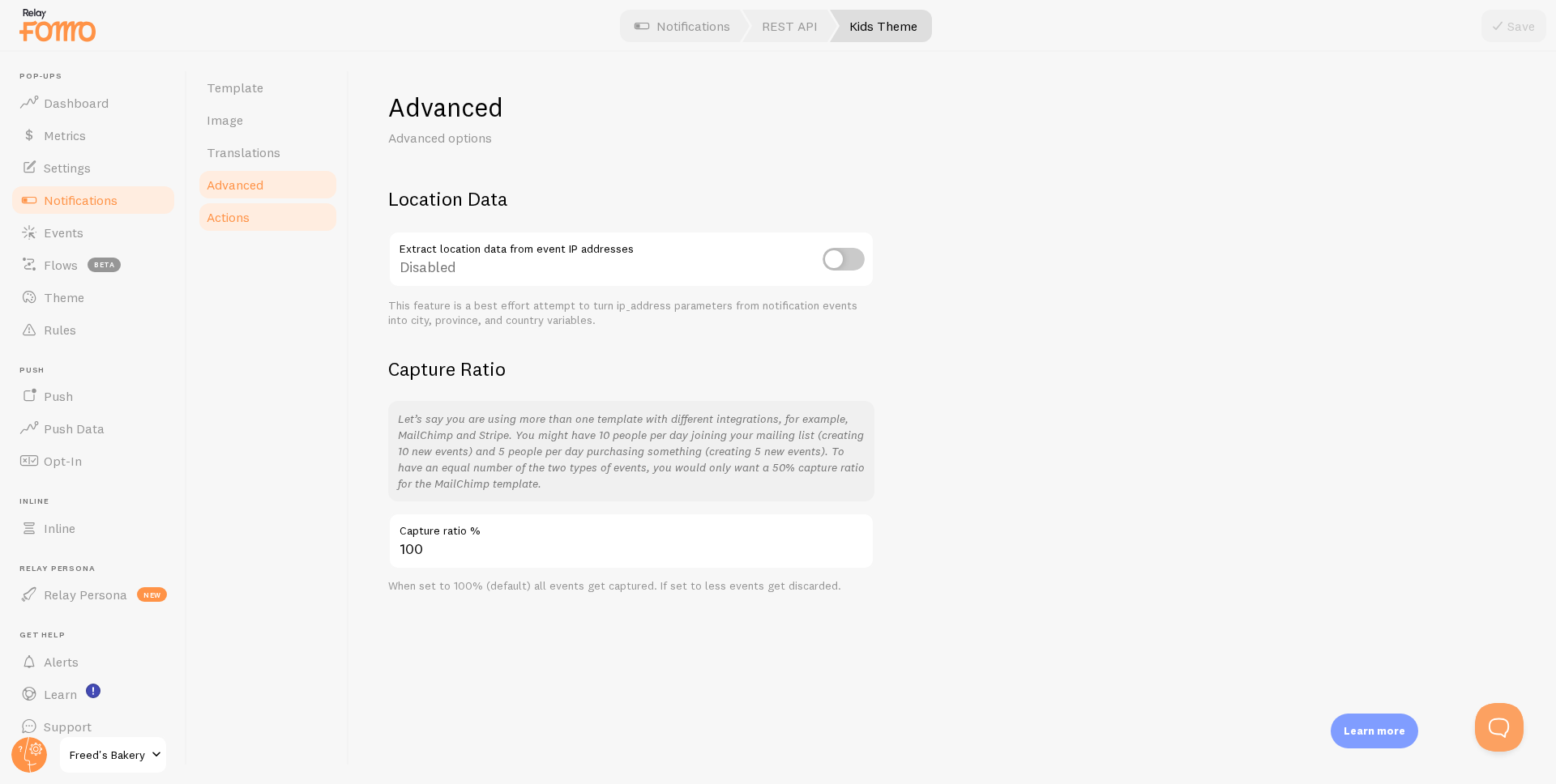
click at [244, 211] on span "Actions" at bounding box center [228, 216] width 43 height 16
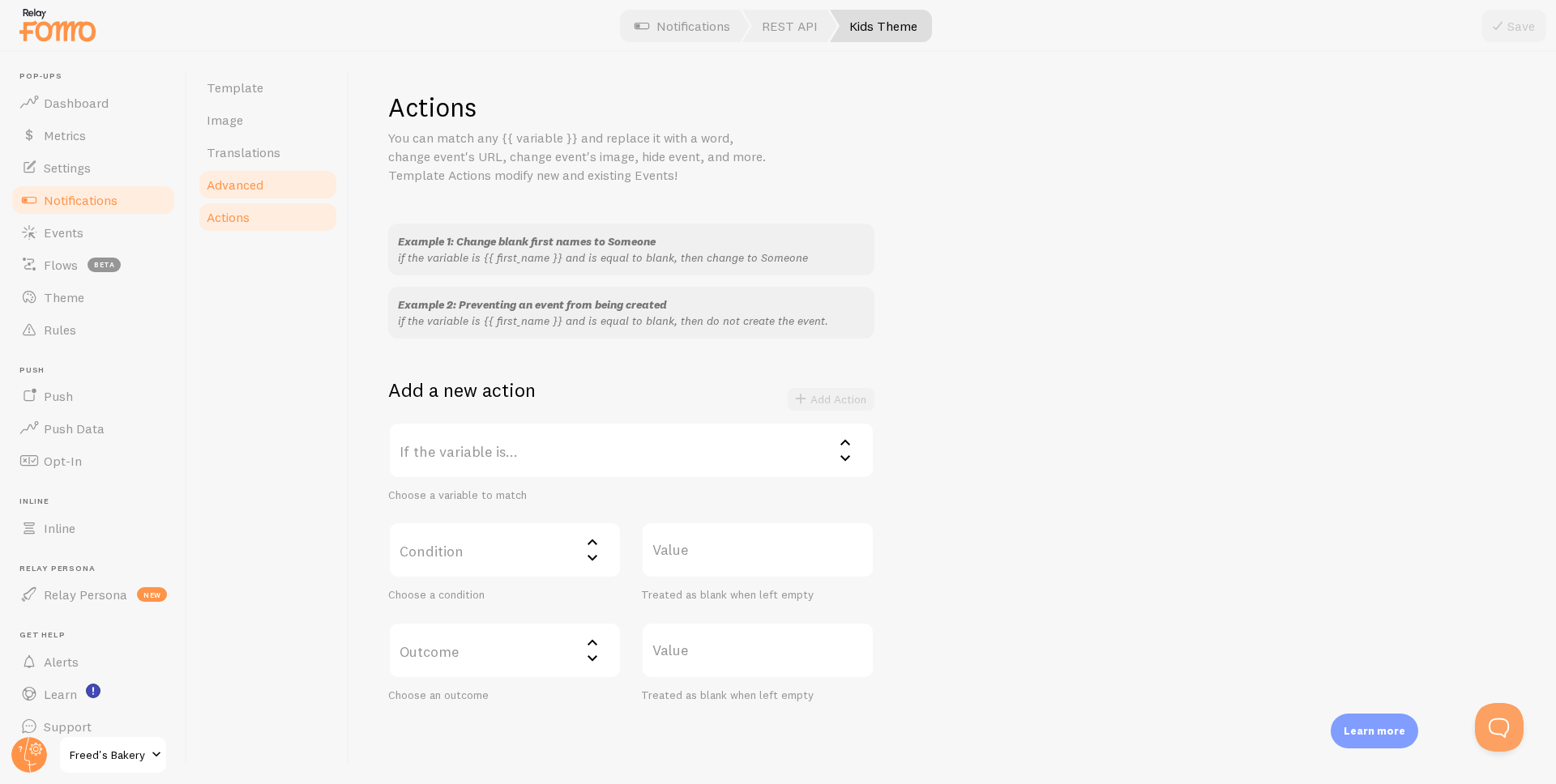
click at [250, 179] on span "Advanced" at bounding box center [235, 184] width 57 height 16
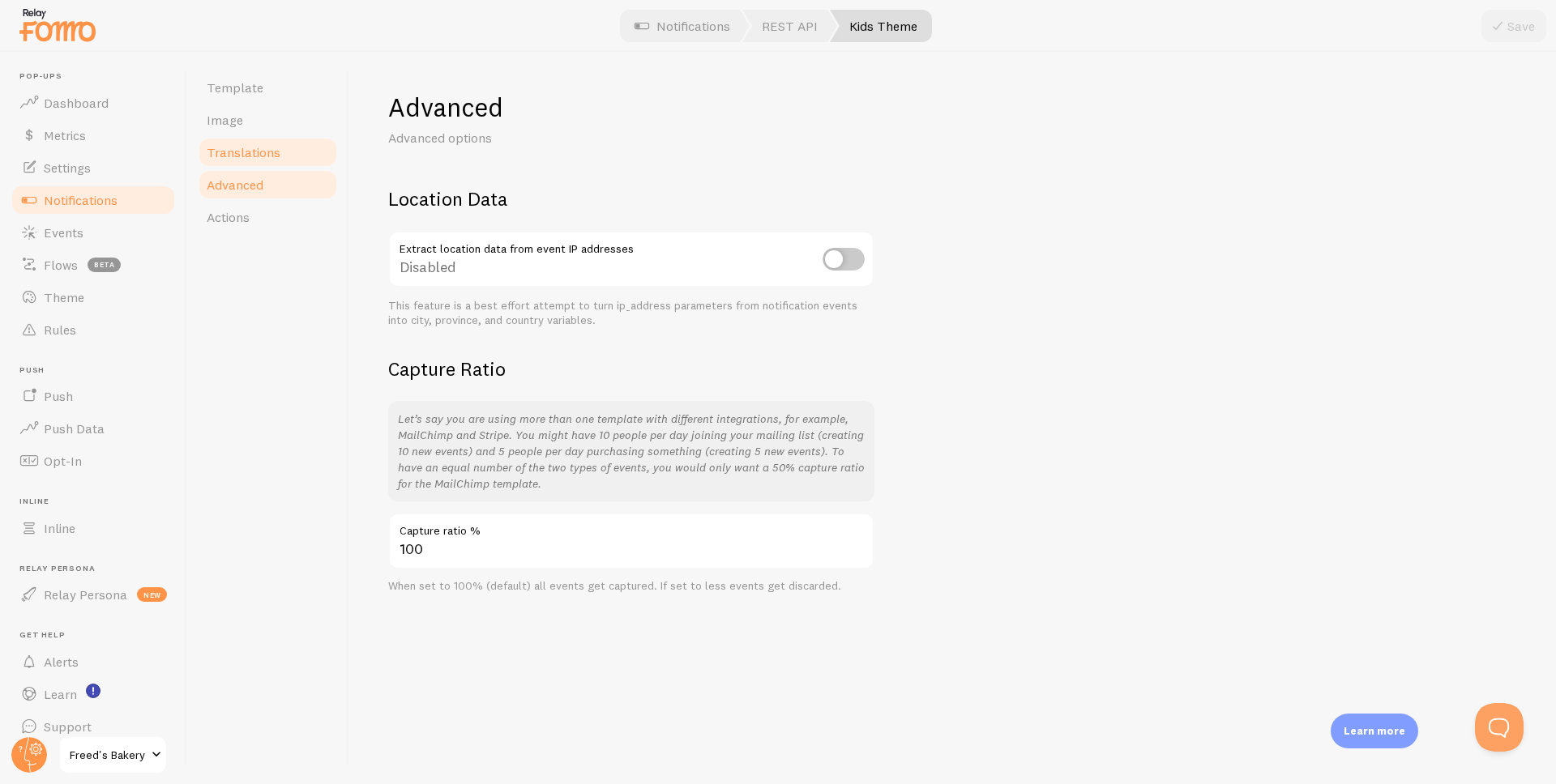
click at [250, 140] on link "Translations" at bounding box center [267, 152] width 142 height 32
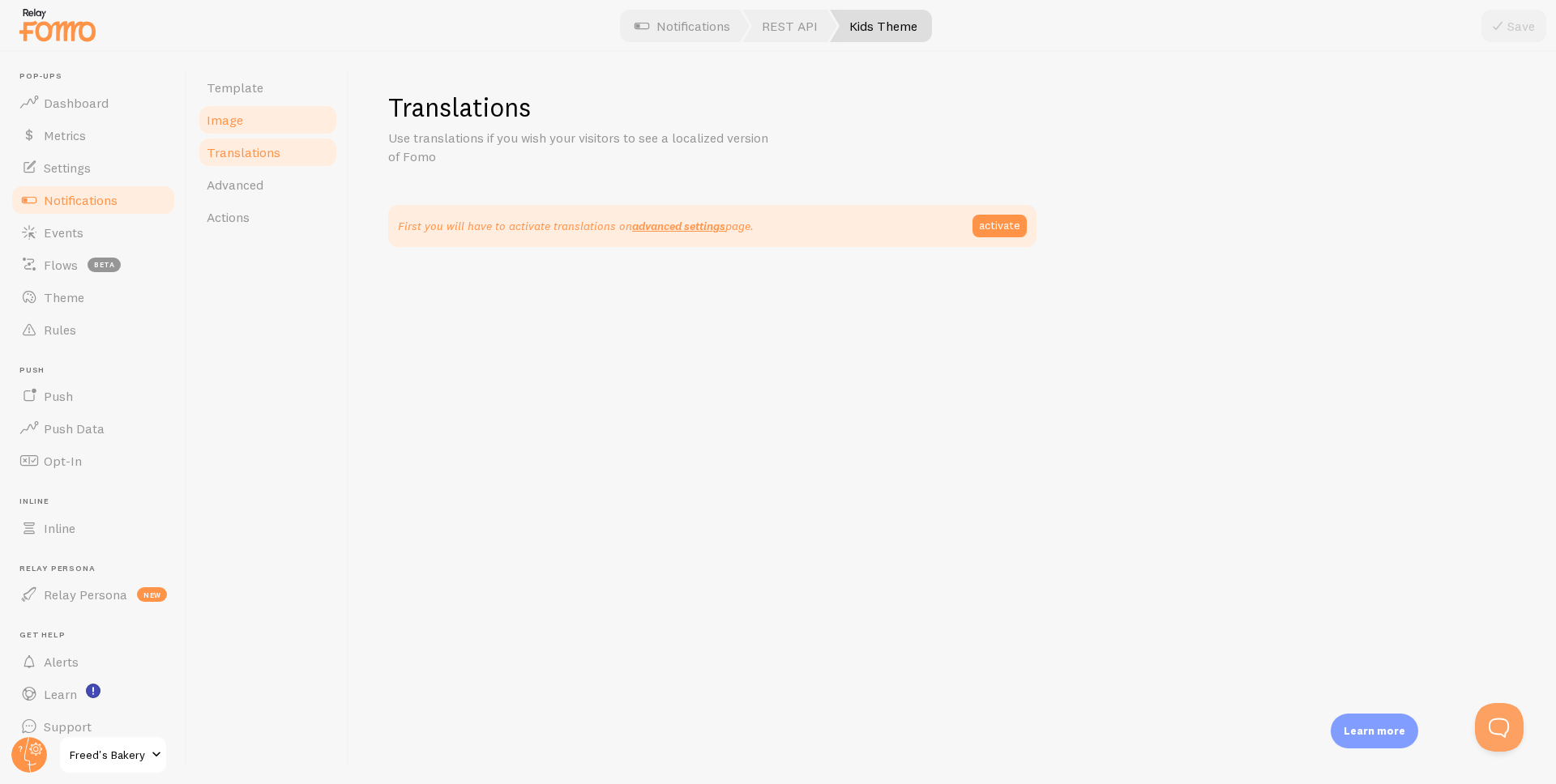
click at [248, 107] on link "Image" at bounding box center [267, 120] width 142 height 32
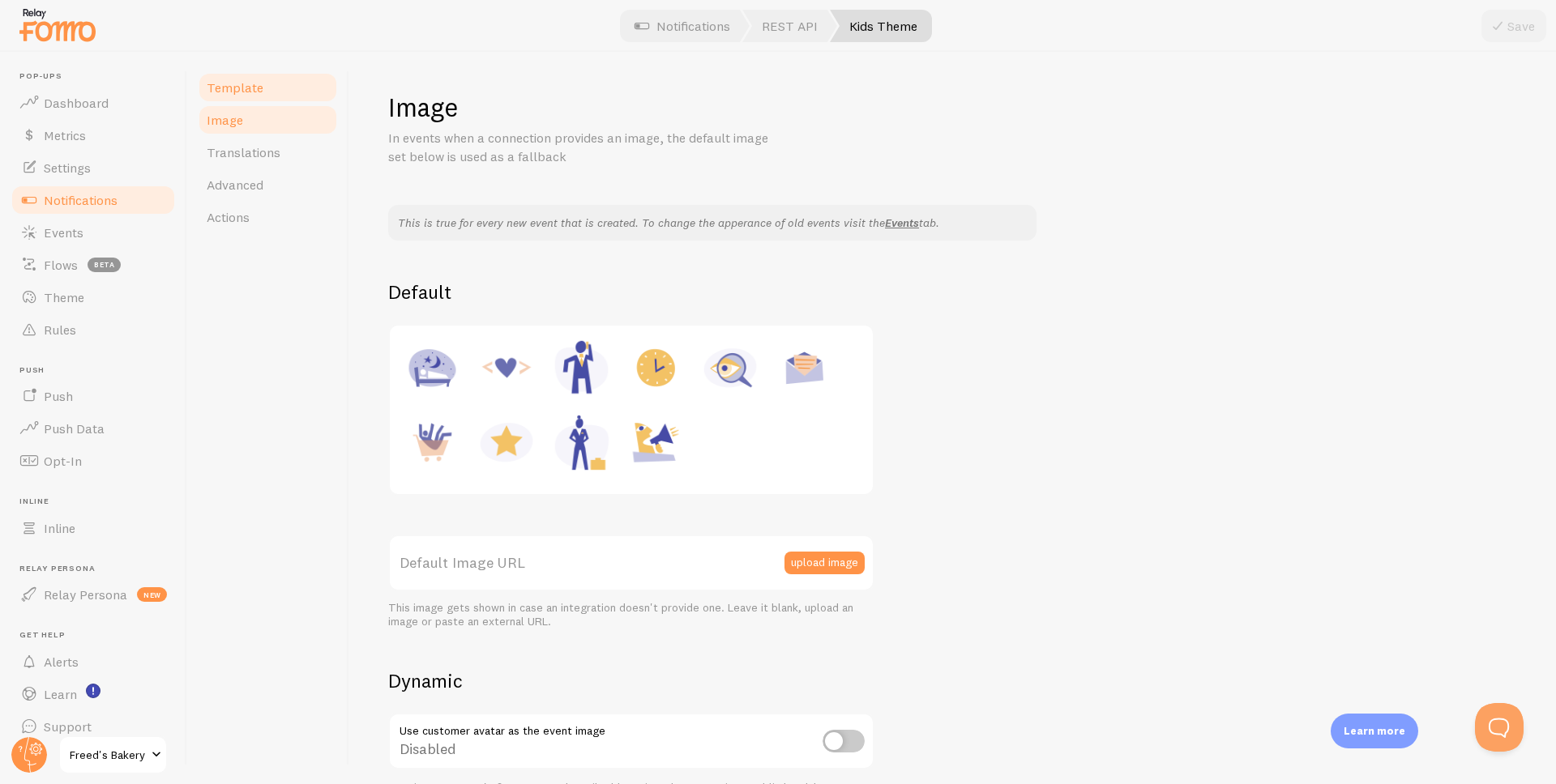
click at [248, 84] on span "Template" at bounding box center [235, 87] width 57 height 16
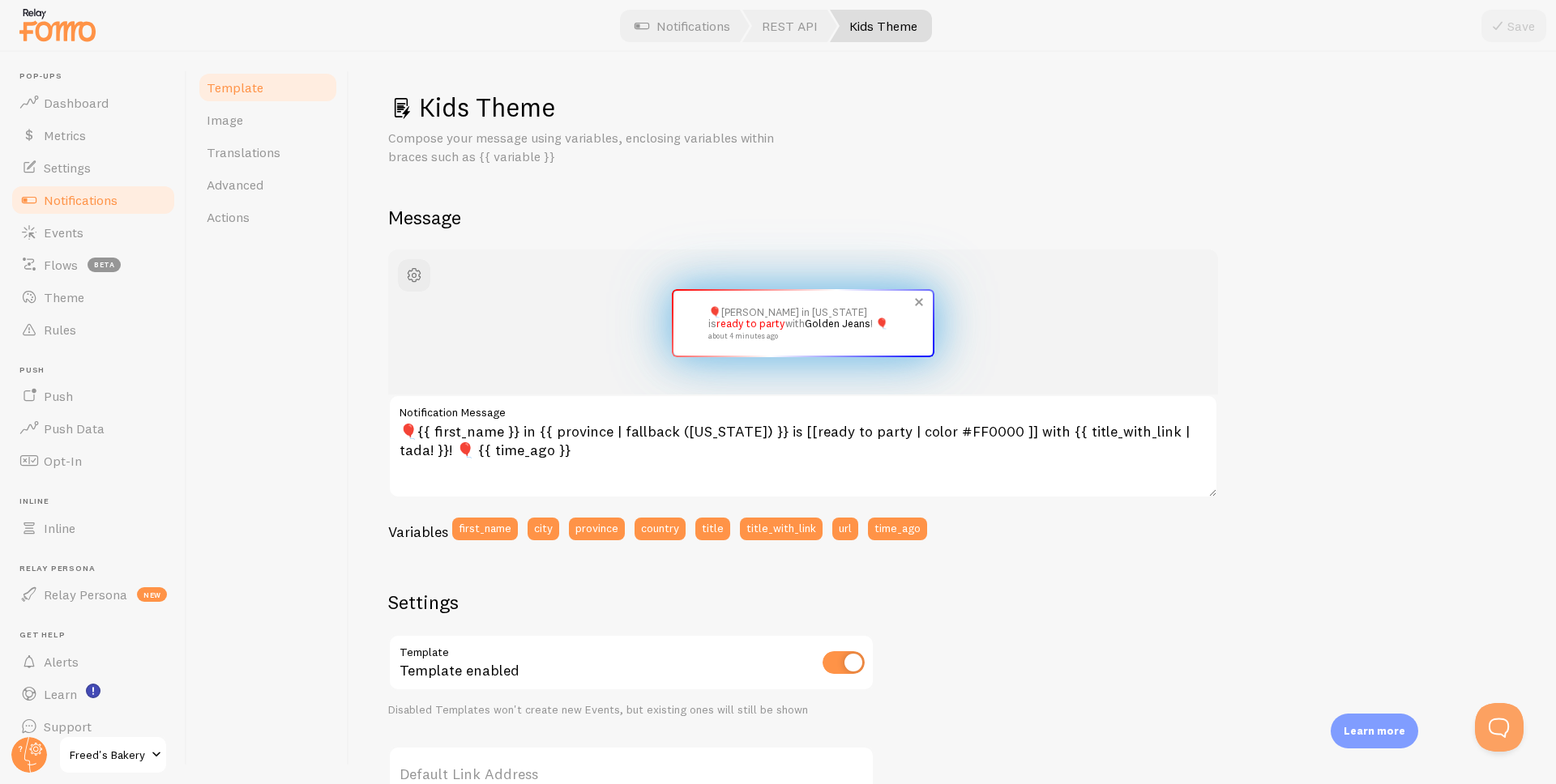
click at [805, 322] on link "Golden Jeans" at bounding box center [837, 323] width 65 height 13
click at [805, 323] on link "Golden Jeans" at bounding box center [837, 323] width 65 height 13
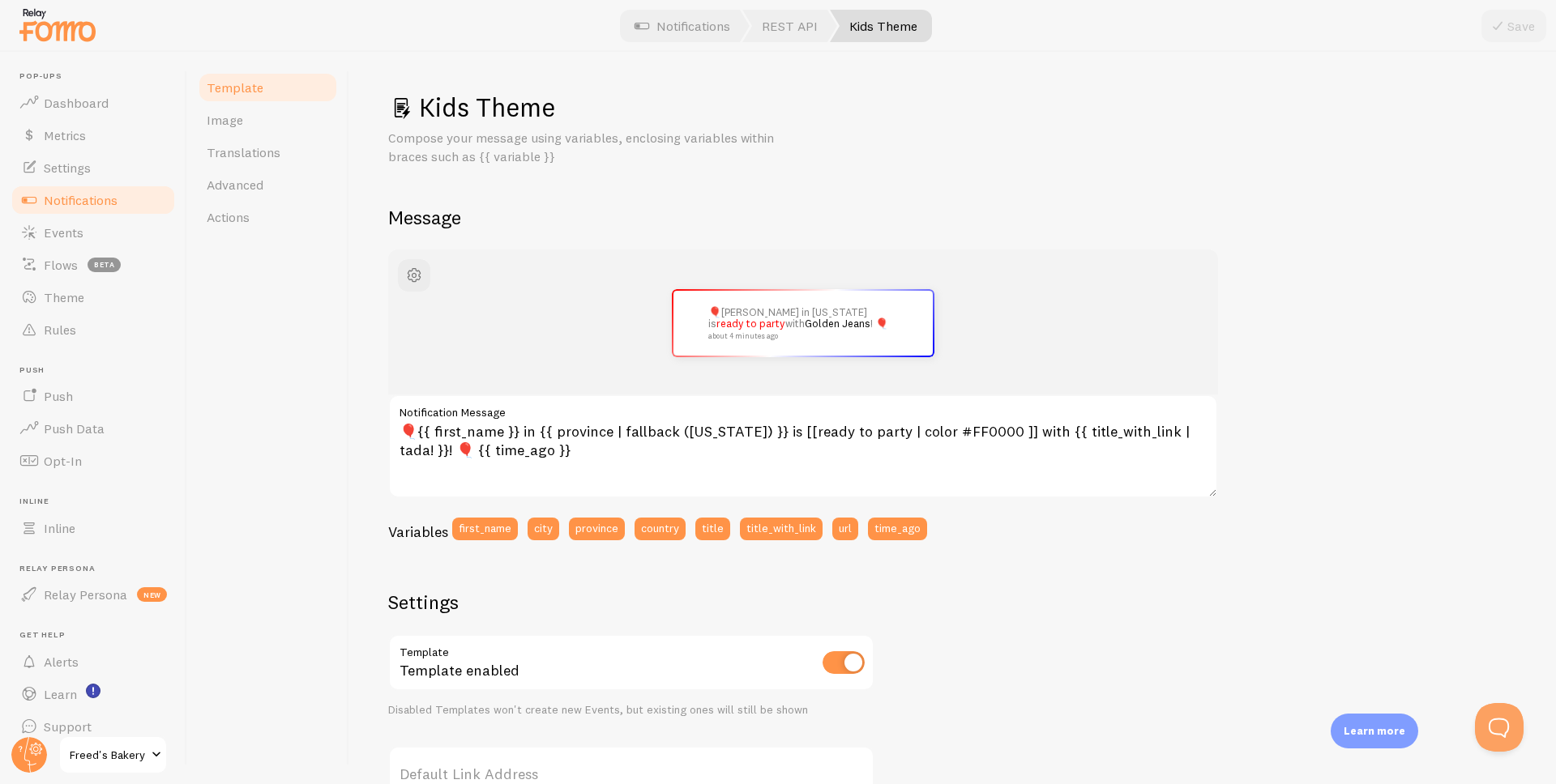
click at [68, 205] on span "Notifications" at bounding box center [80, 199] width 74 height 16
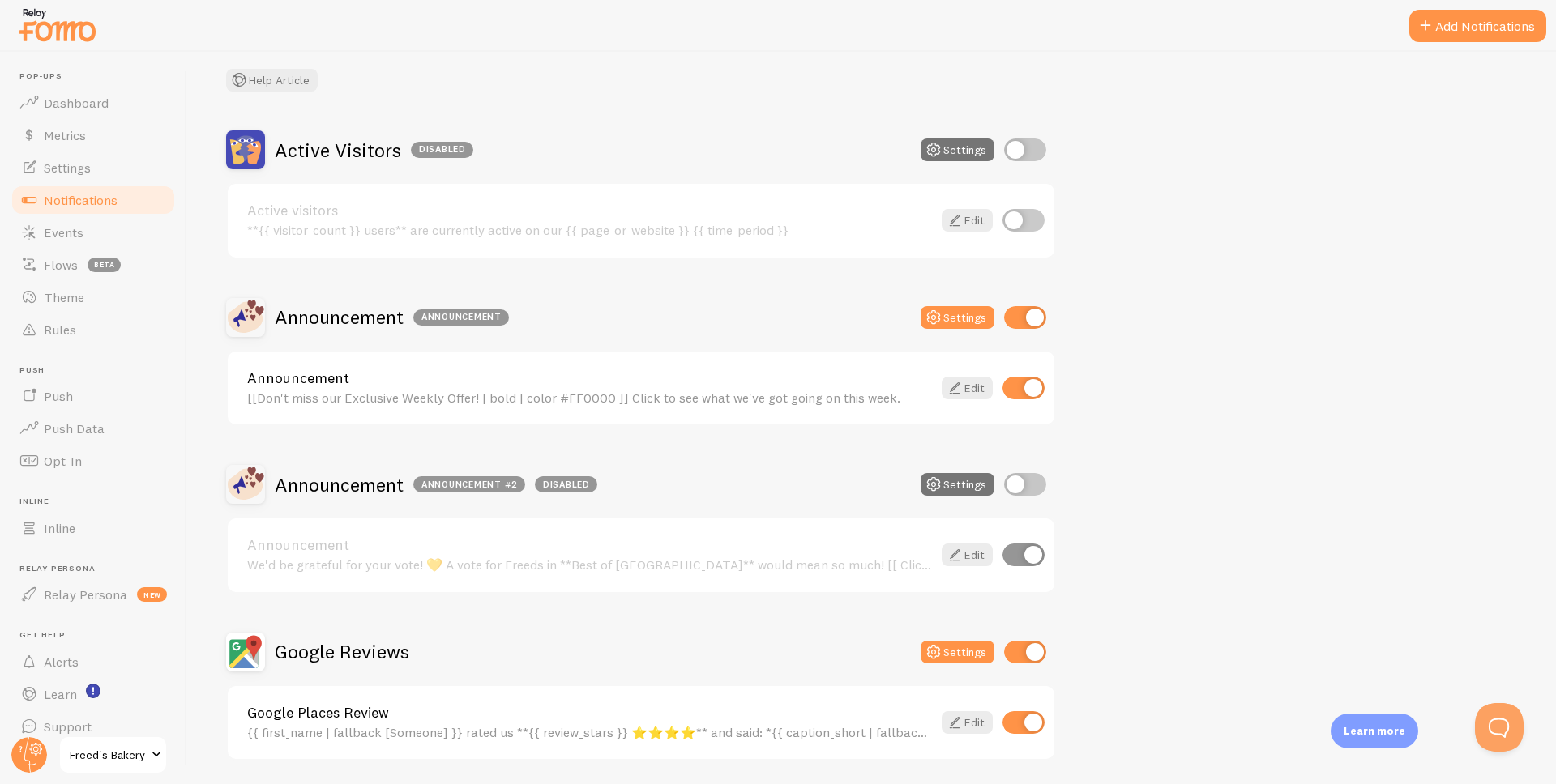
scroll to position [96, 0]
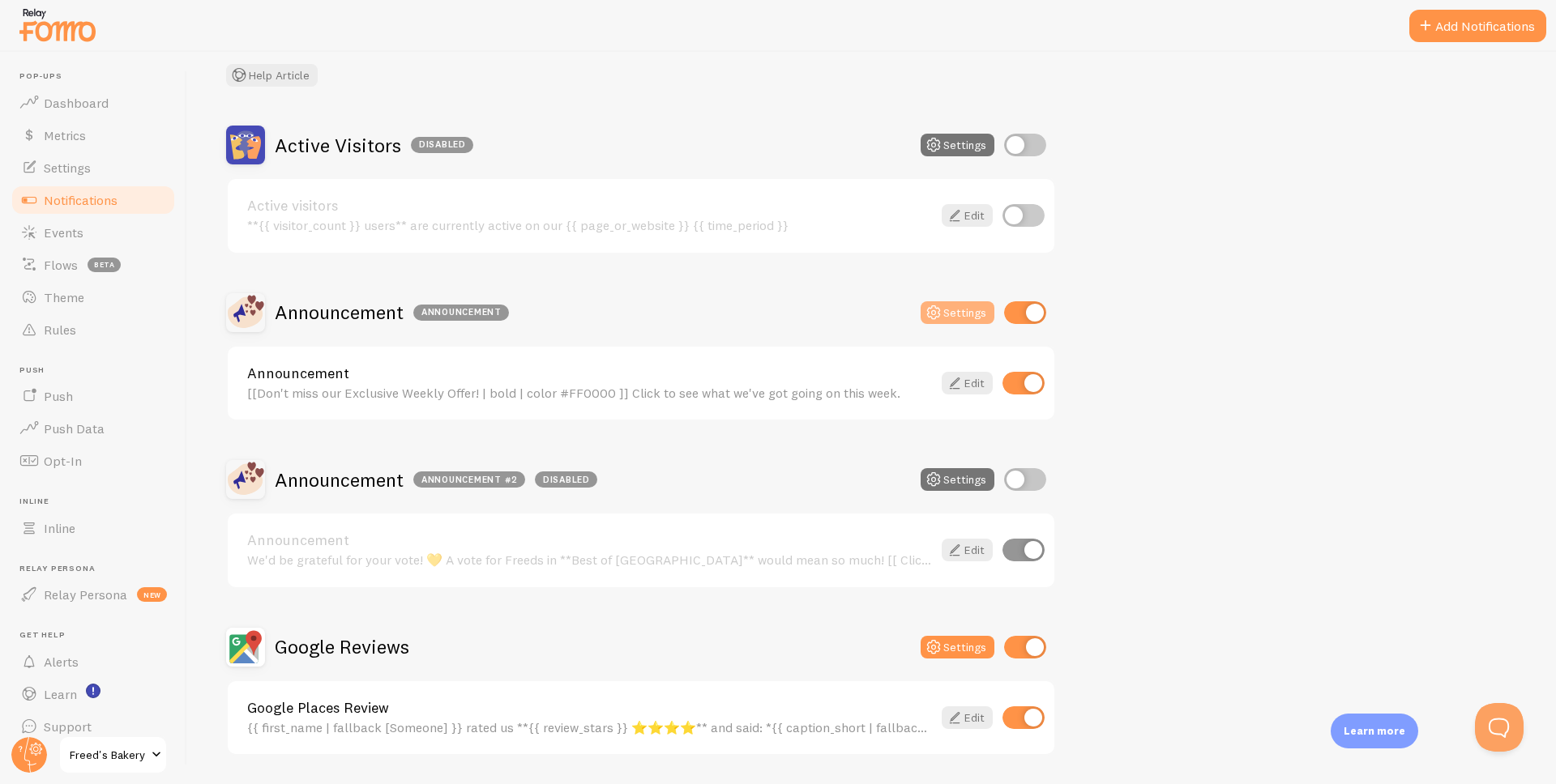
click at [943, 308] on icon at bounding box center [933, 313] width 20 height 20
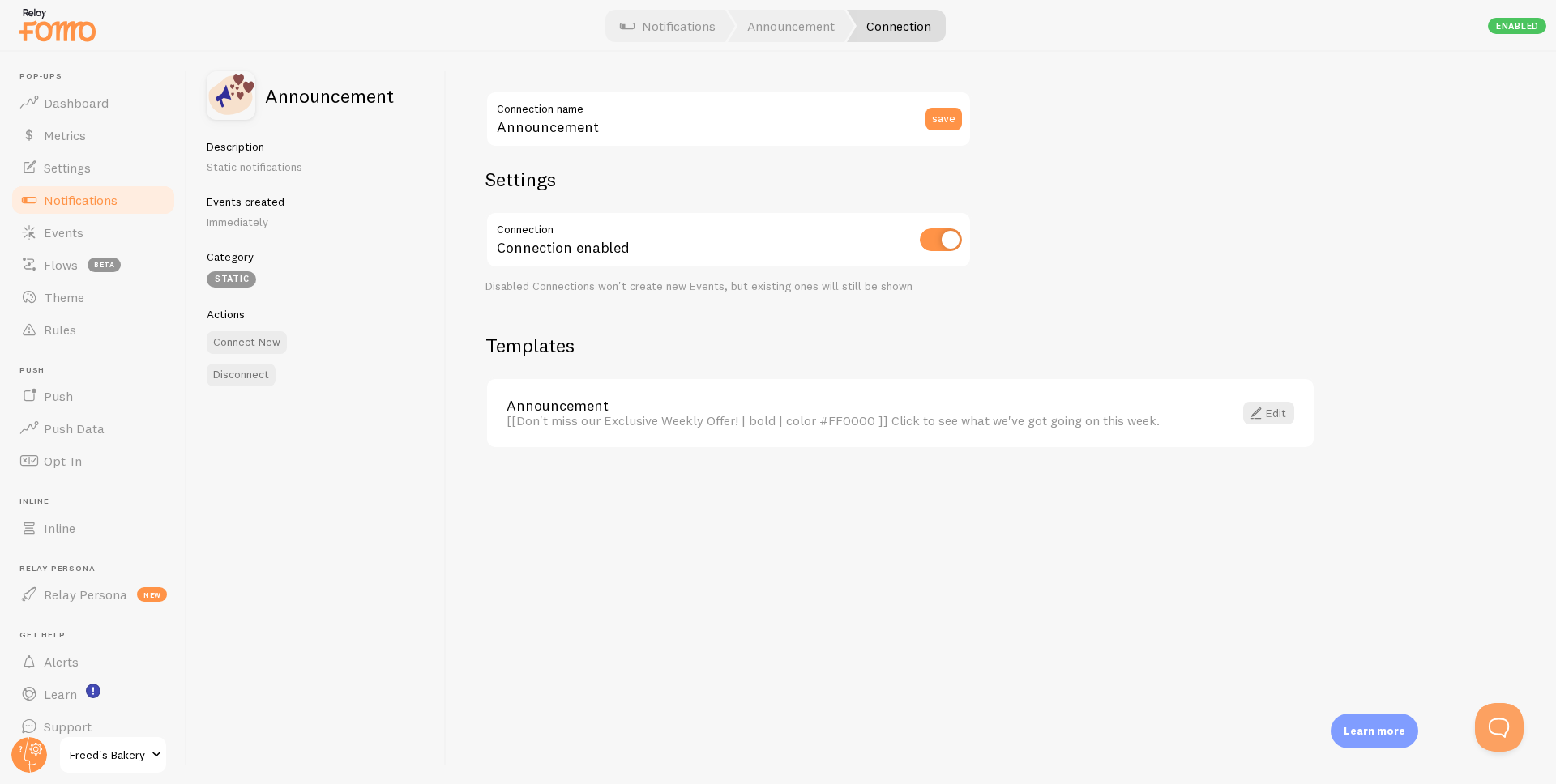
click at [40, 199] on link "Notifications" at bounding box center [93, 200] width 167 height 32
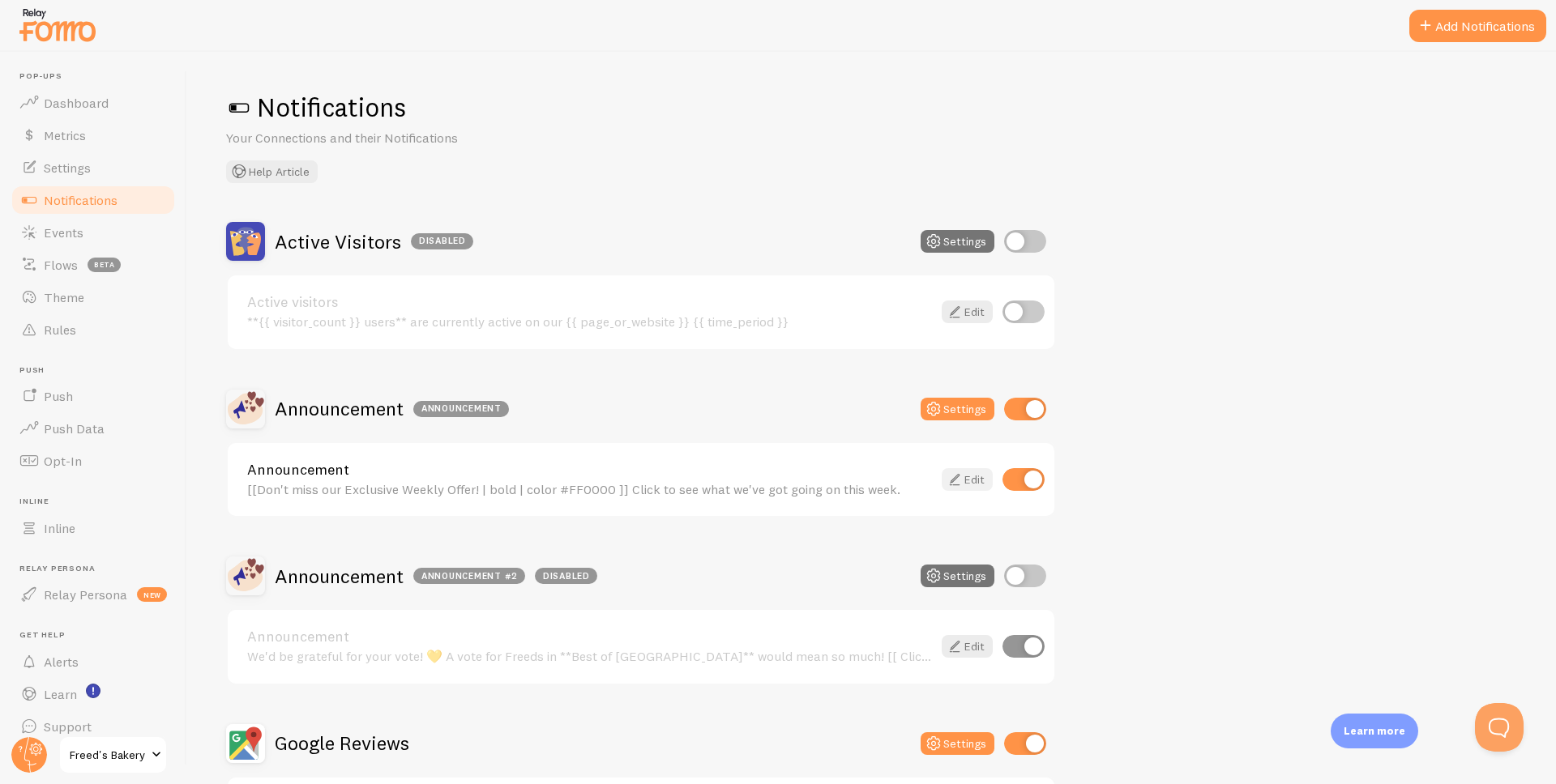
click at [965, 482] on link "Edit" at bounding box center [967, 480] width 51 height 23
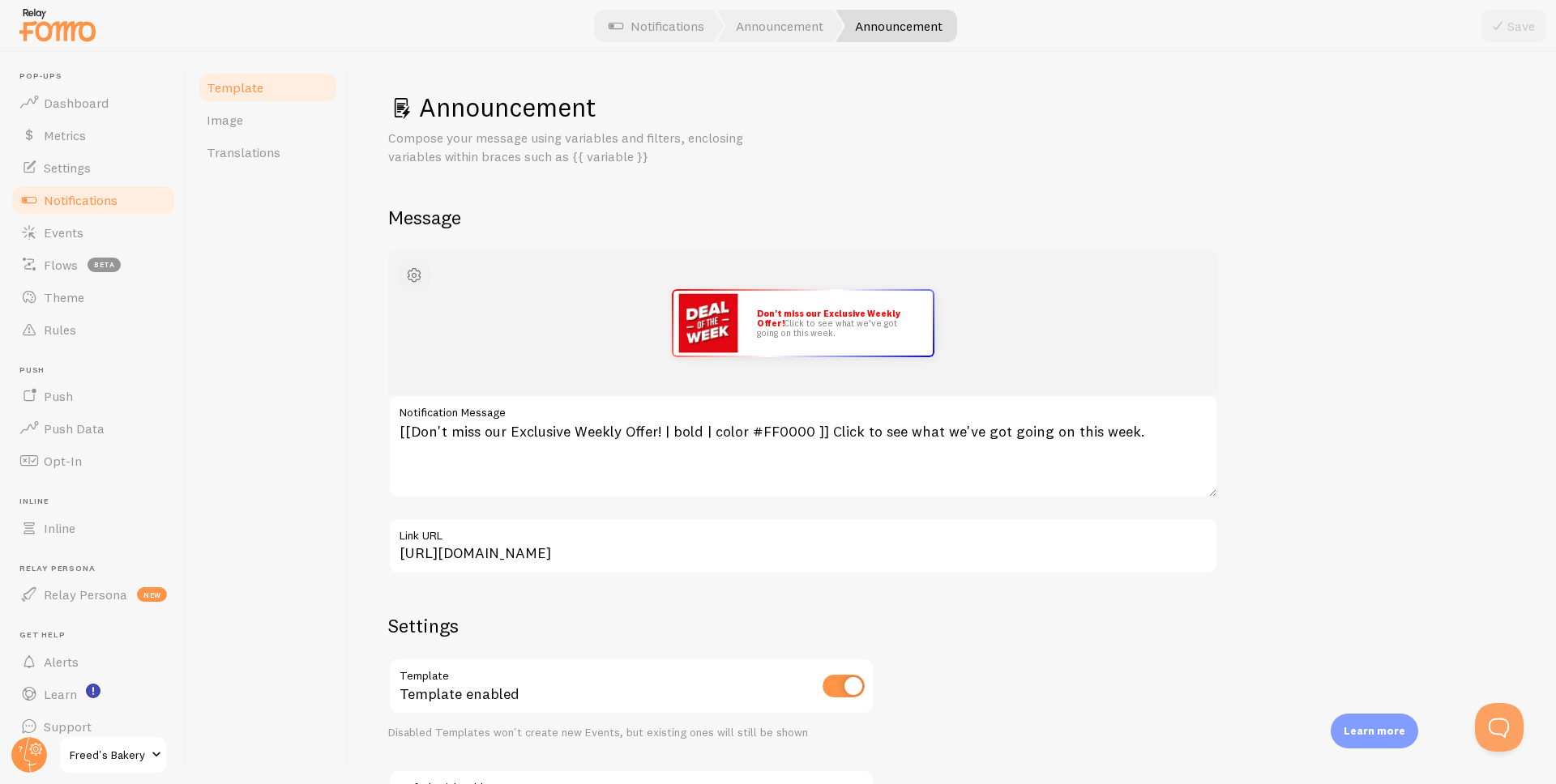
click at [412, 274] on span "button" at bounding box center [414, 275] width 20 height 20
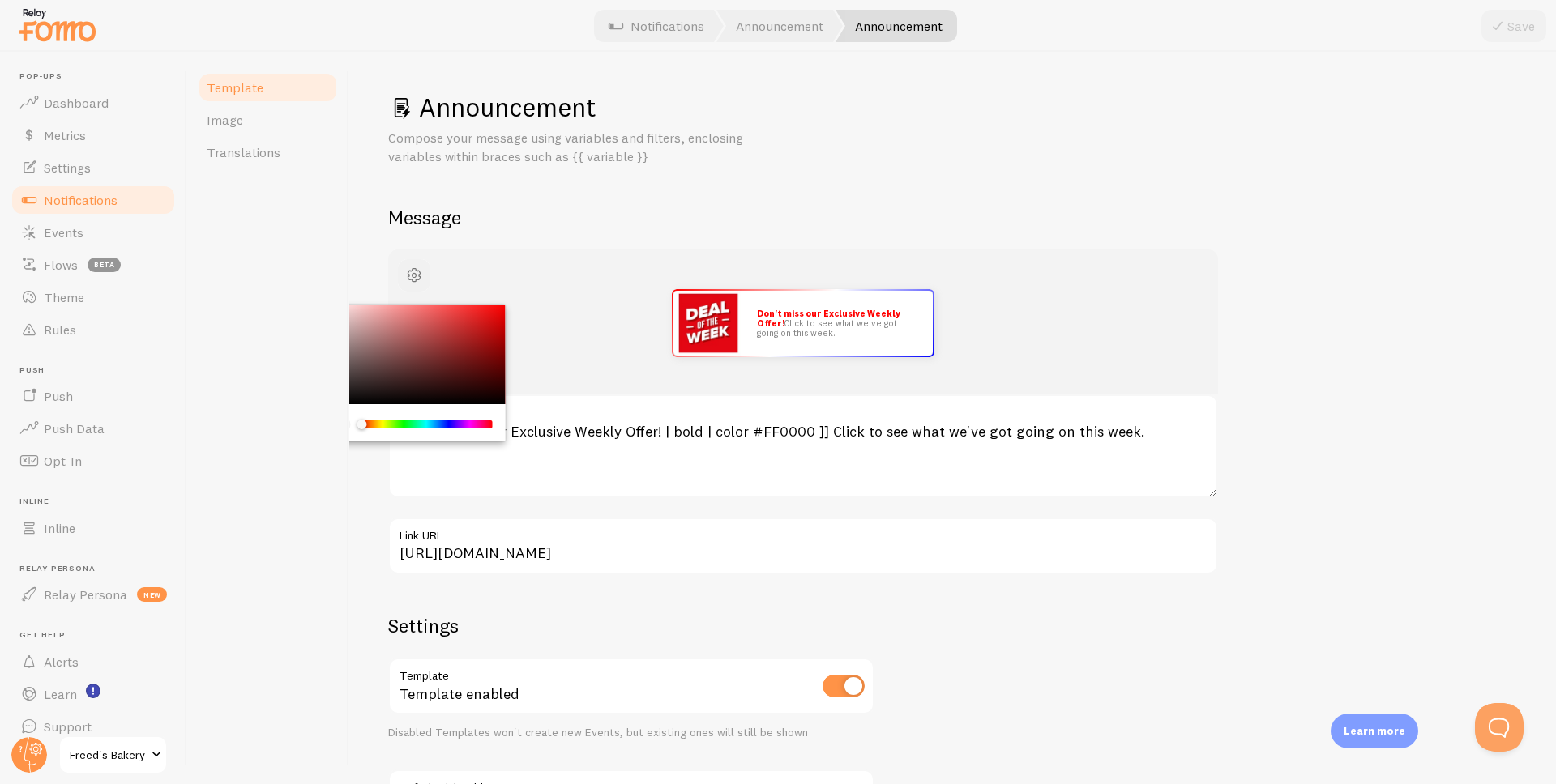
click at [412, 274] on span "button" at bounding box center [414, 275] width 20 height 20
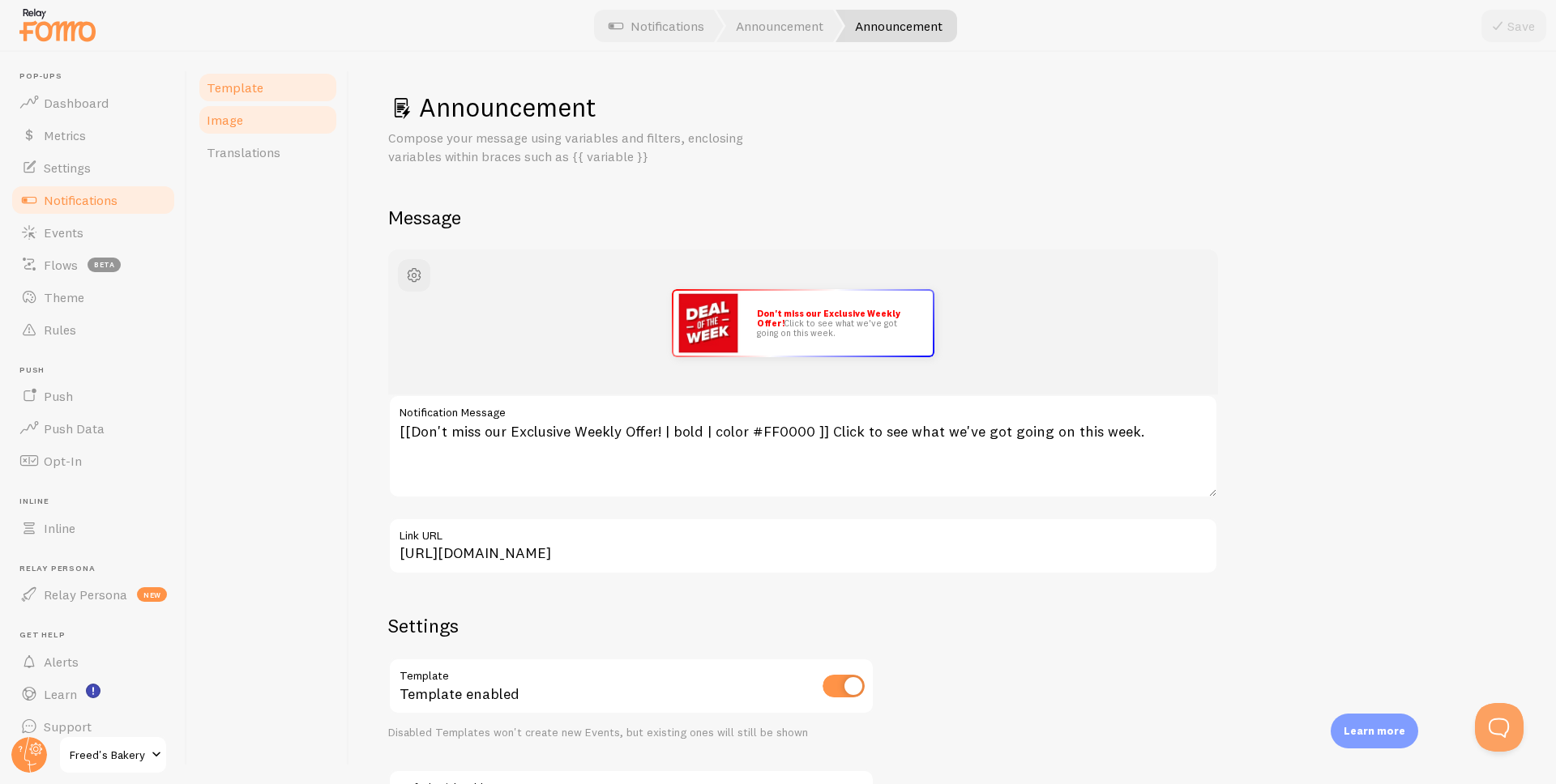
click at [240, 123] on span "Image" at bounding box center [225, 119] width 37 height 16
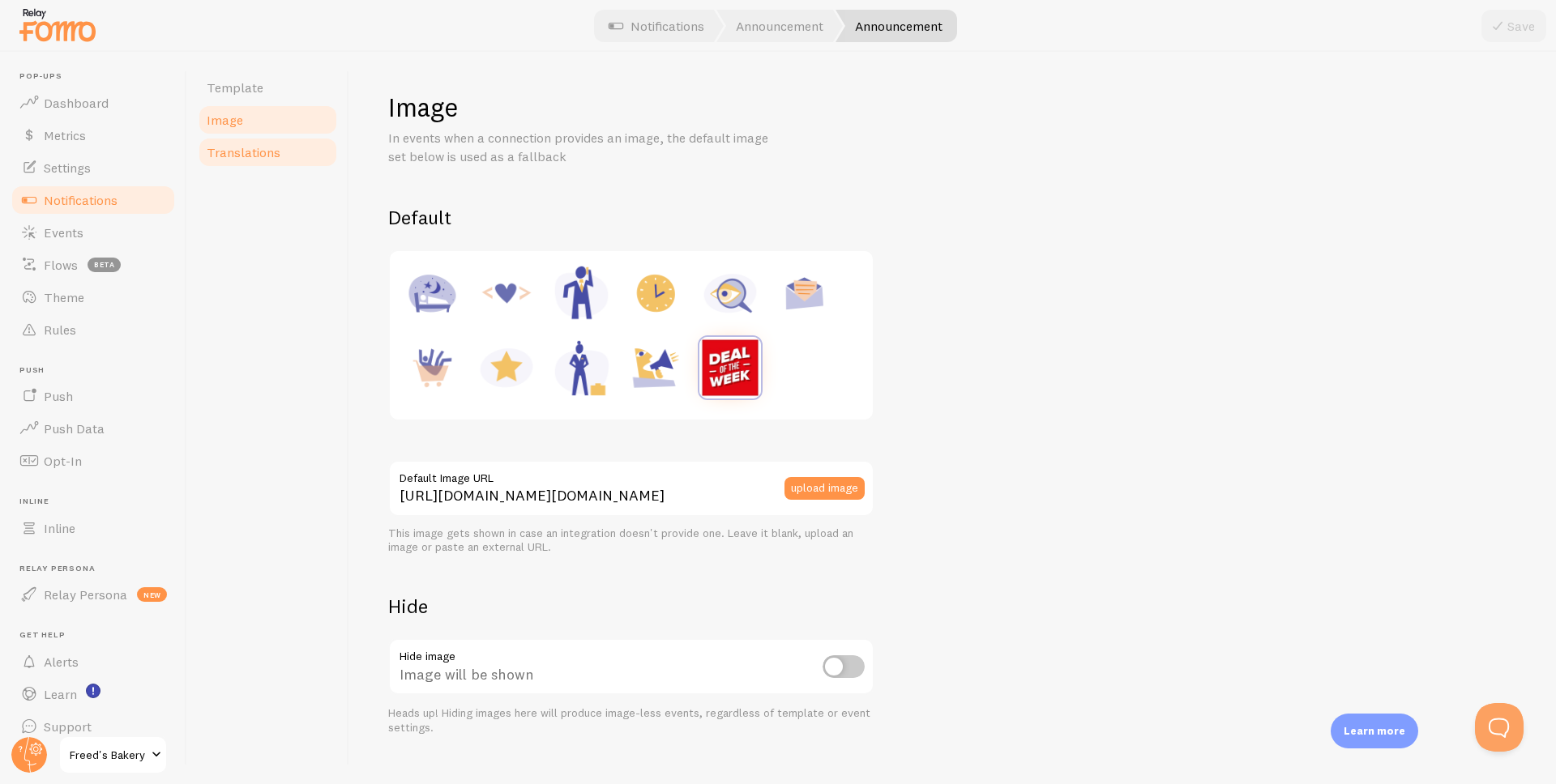
click at [247, 157] on span "Translations" at bounding box center [244, 152] width 74 height 16
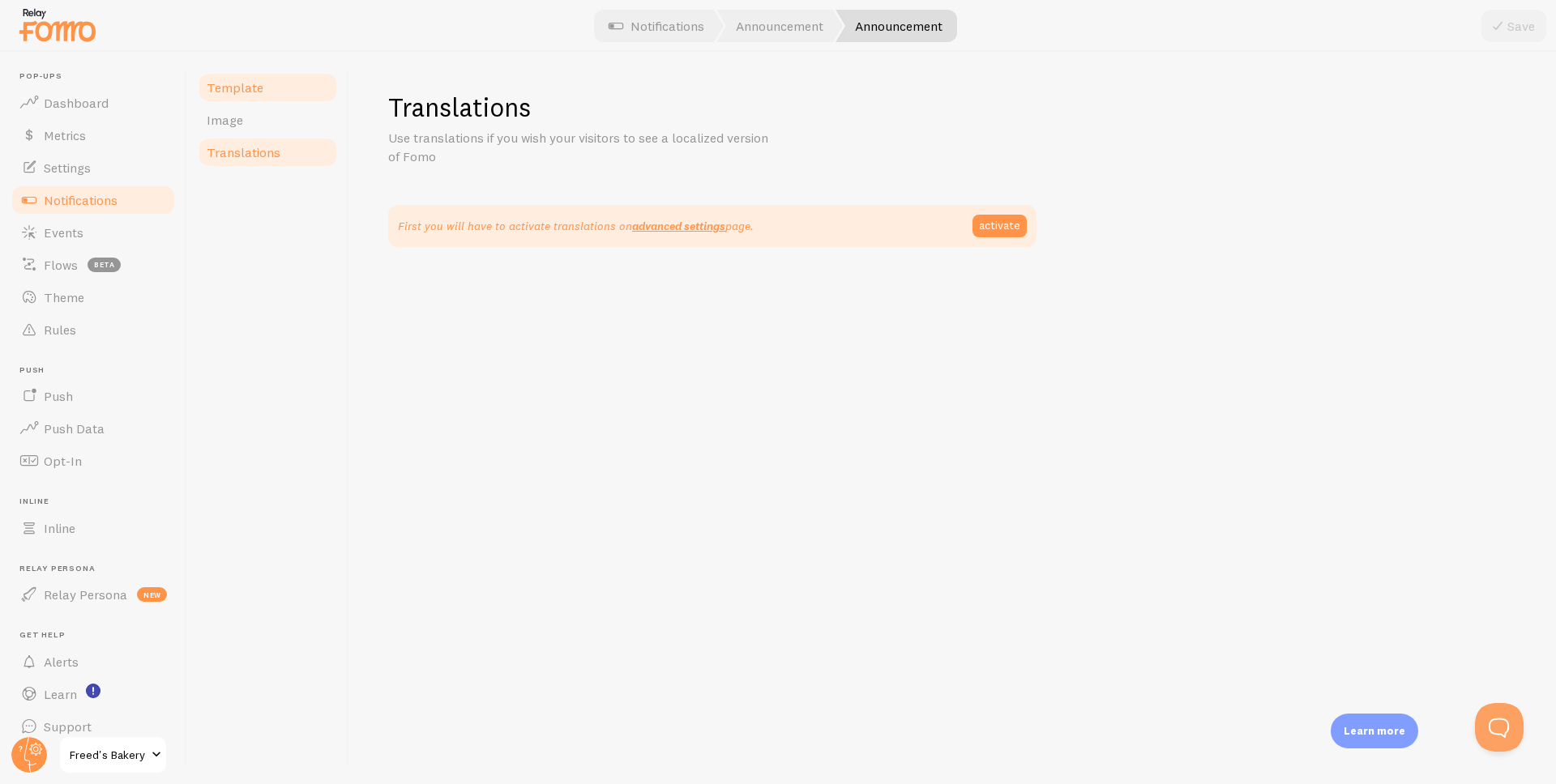
click at [263, 95] on link "Template" at bounding box center [267, 87] width 142 height 32
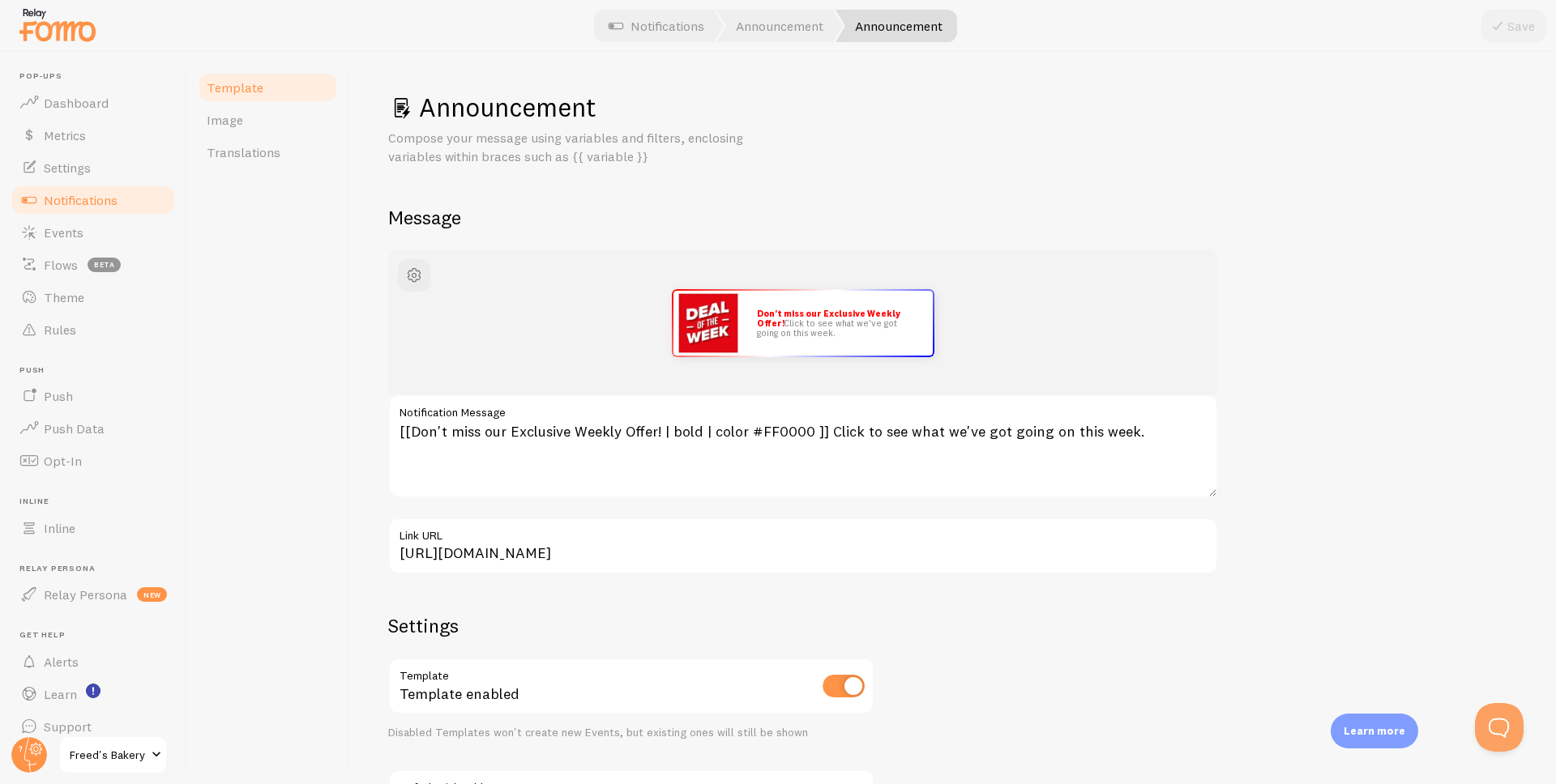
click at [122, 201] on link "Notifications" at bounding box center [93, 200] width 167 height 32
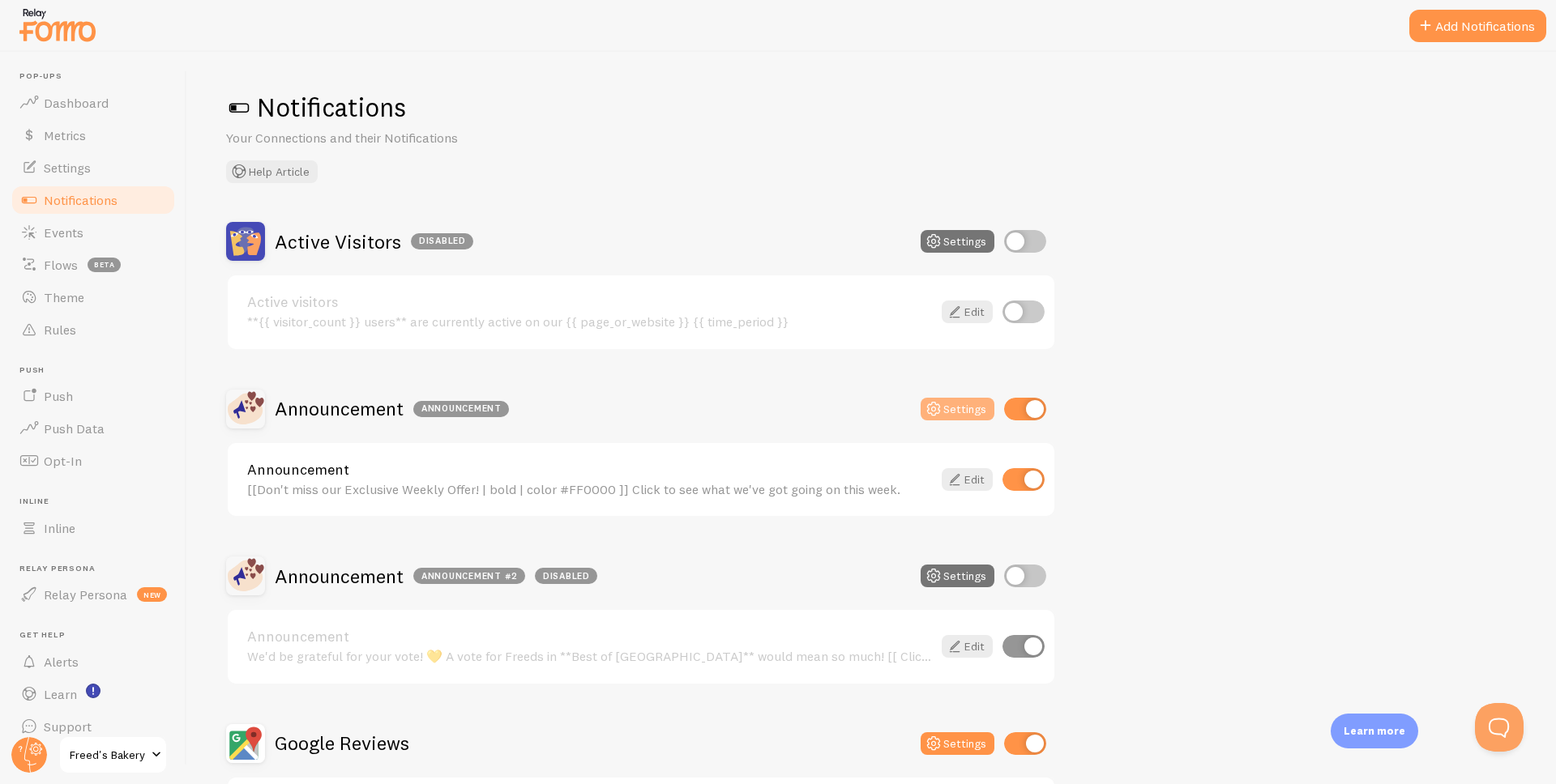
click at [981, 416] on button "Settings" at bounding box center [958, 409] width 74 height 23
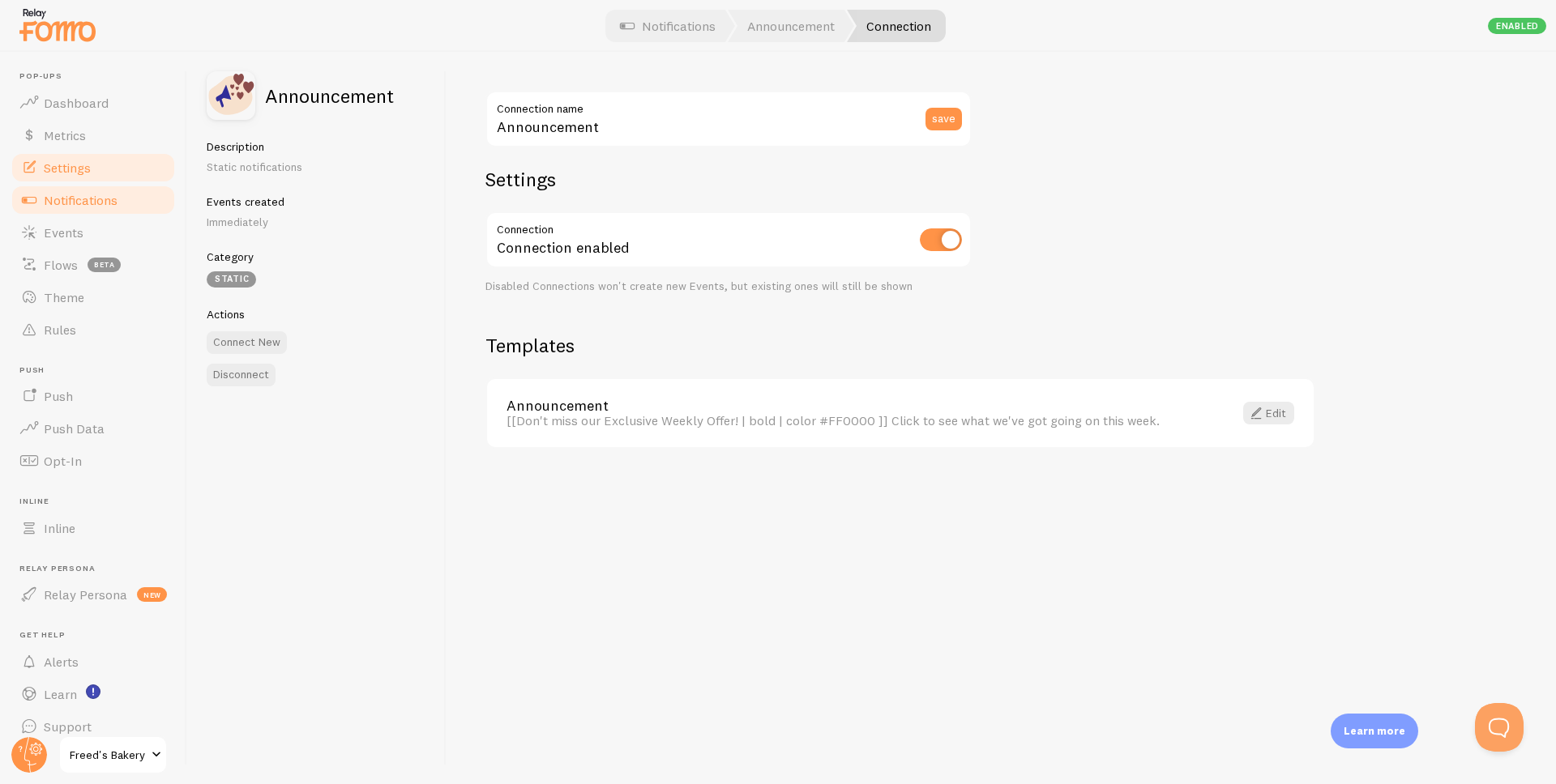
click at [77, 173] on span "Settings" at bounding box center [67, 167] width 47 height 16
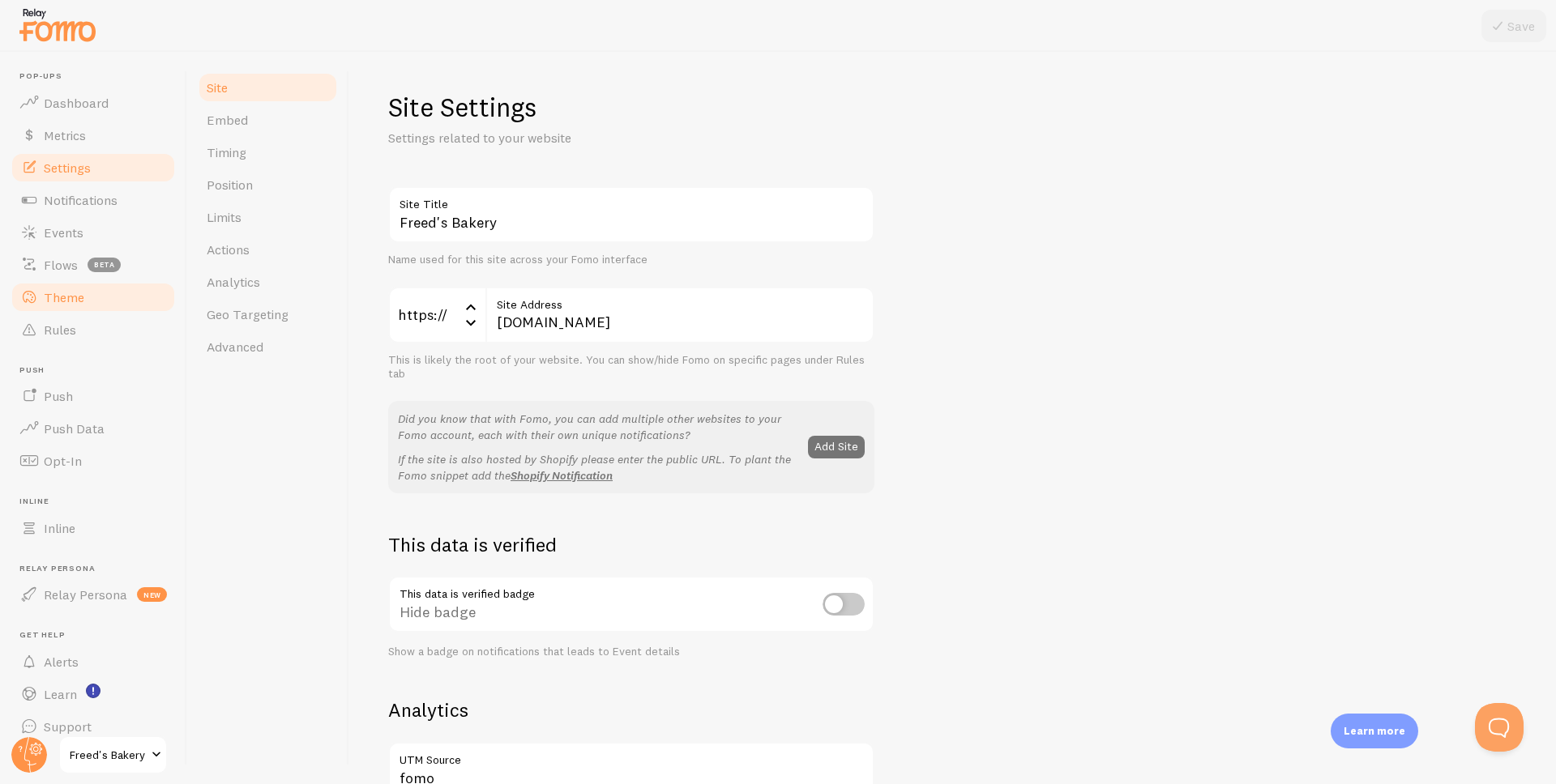
click at [84, 301] on link "Theme" at bounding box center [93, 298] width 167 height 32
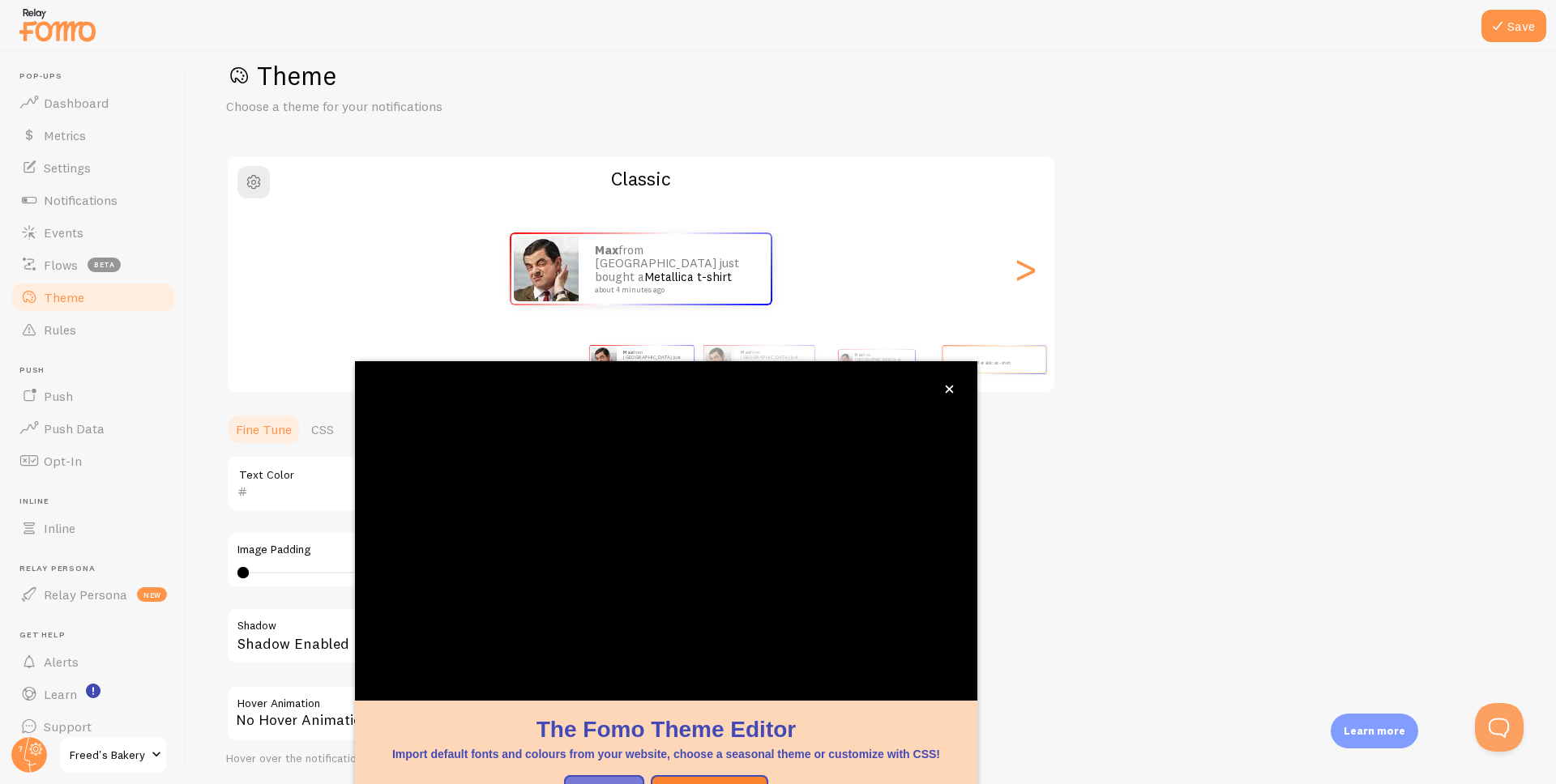
scroll to position [43, 0]
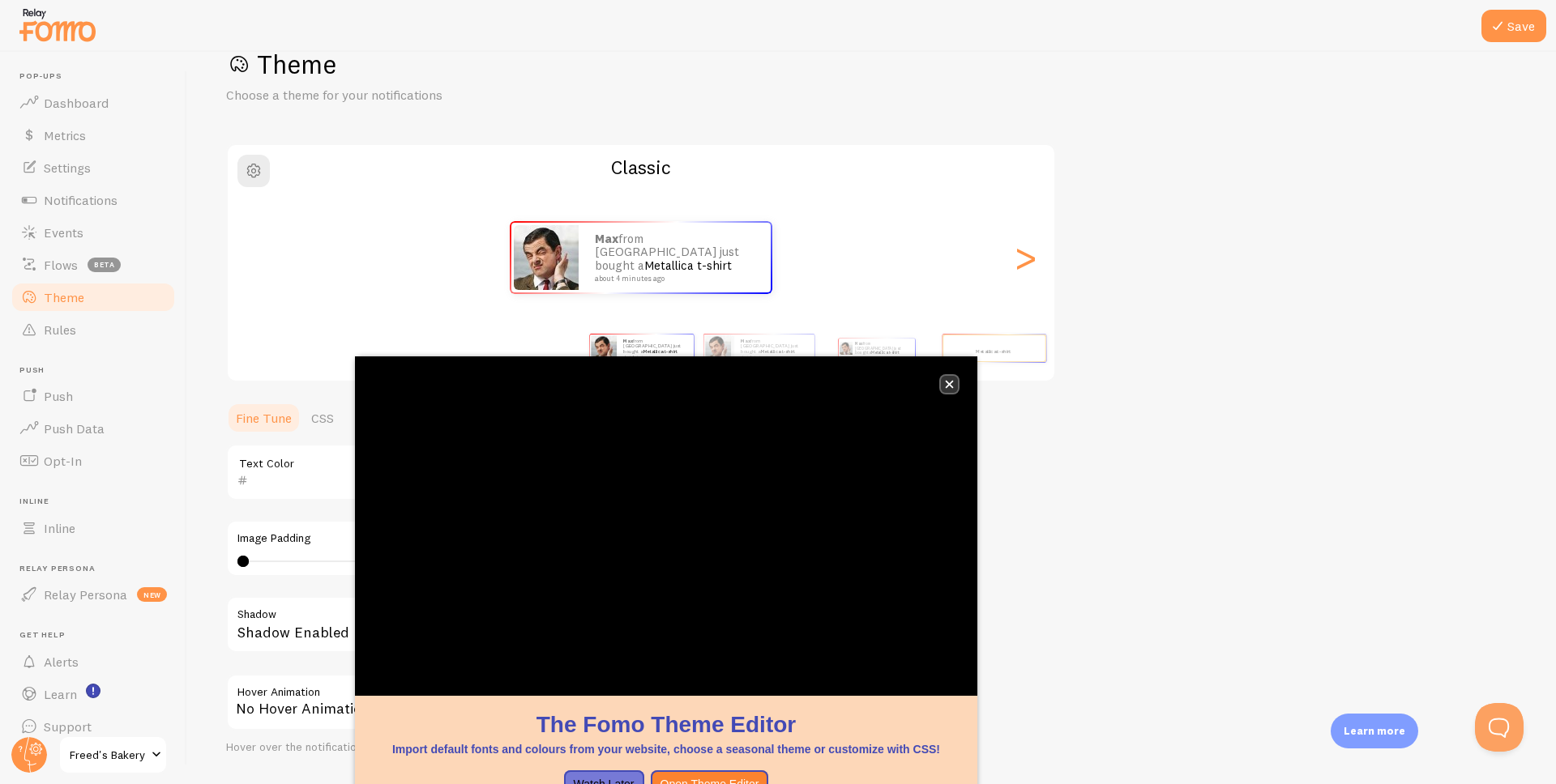
click at [946, 381] on icon "close," at bounding box center [949, 384] width 9 height 9
click at [953, 385] on icon "close," at bounding box center [949, 384] width 9 height 9
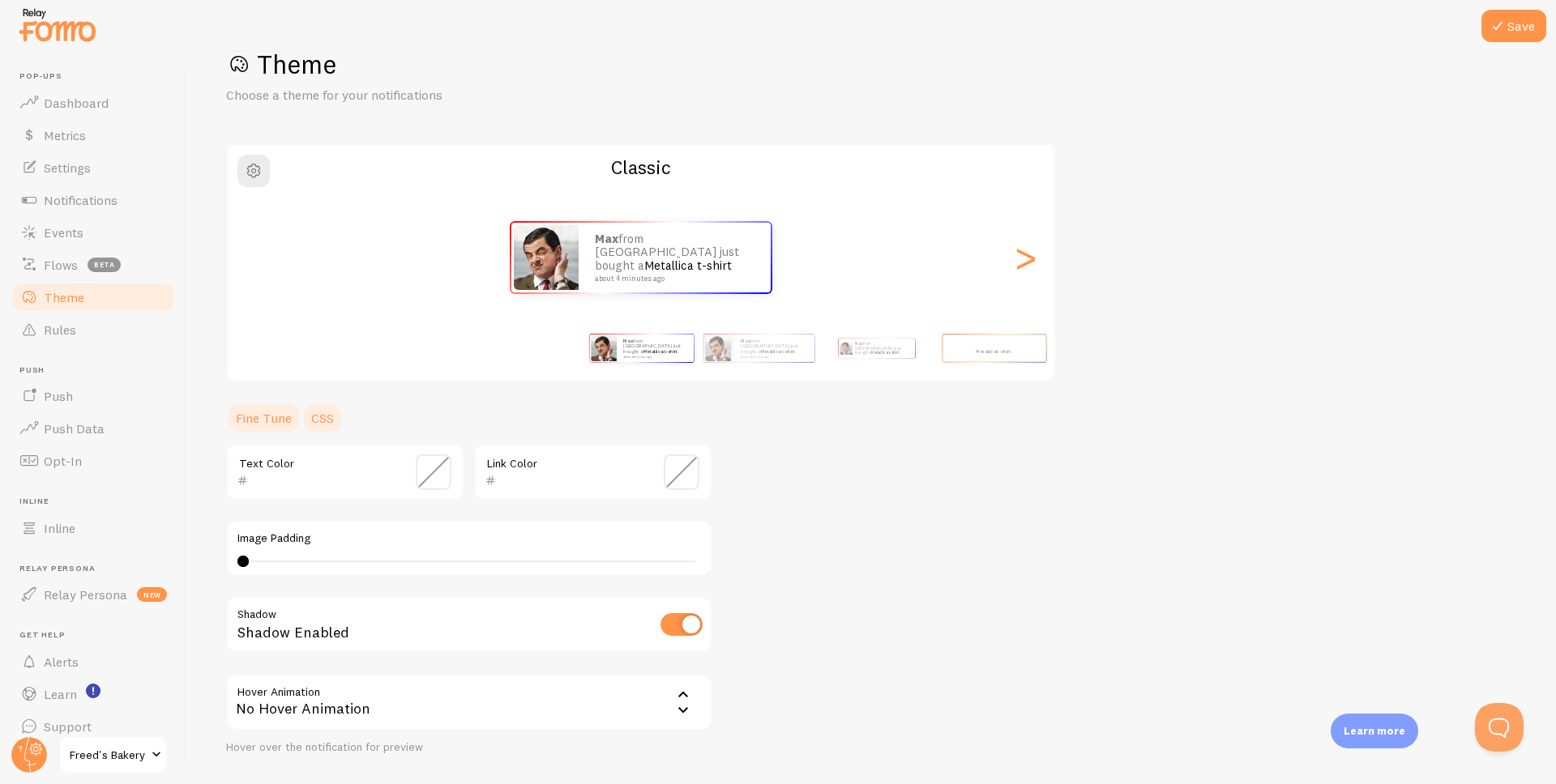
click at [325, 414] on link "CSS" at bounding box center [322, 418] width 43 height 32
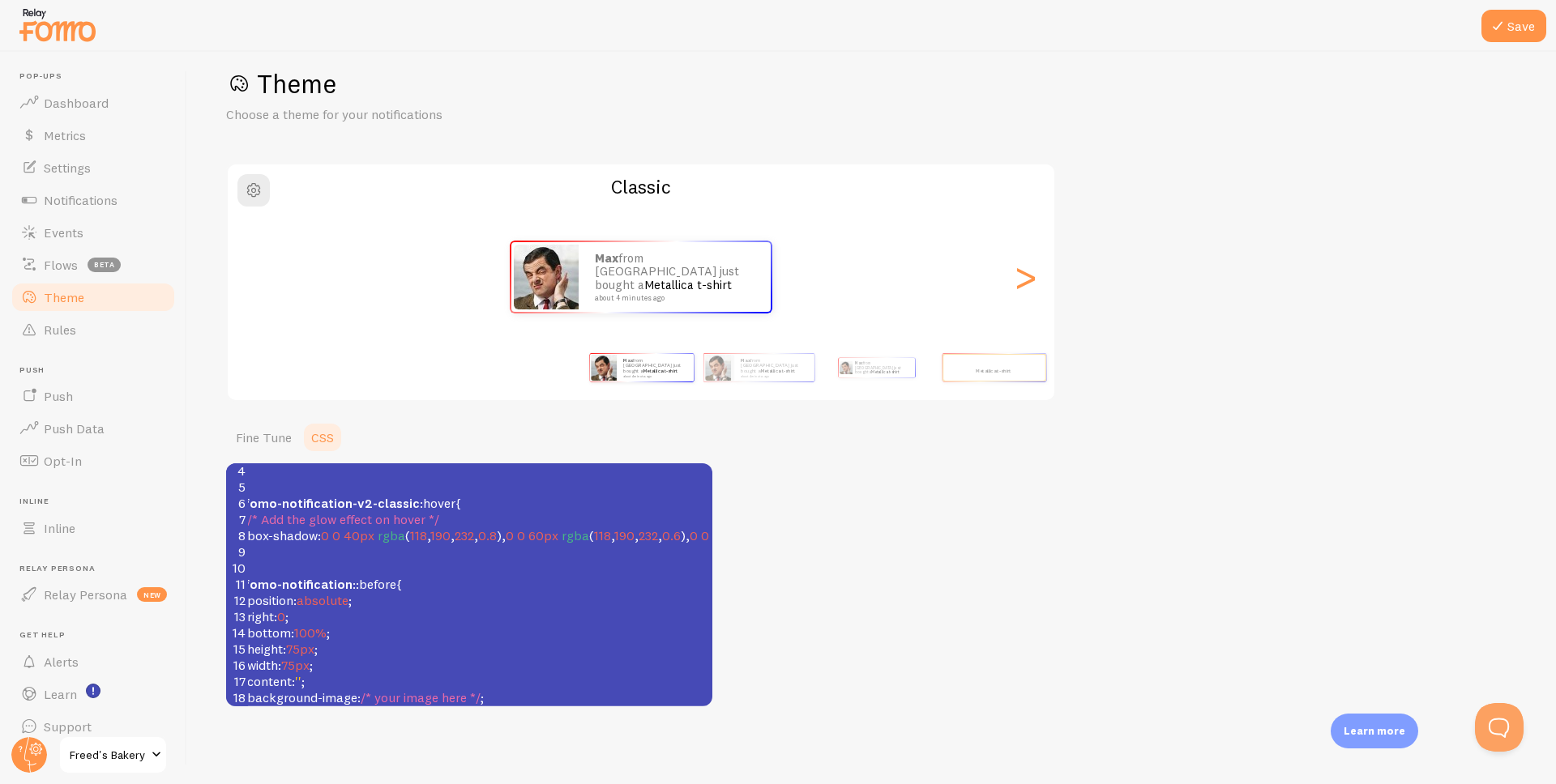
scroll to position [63, 0]
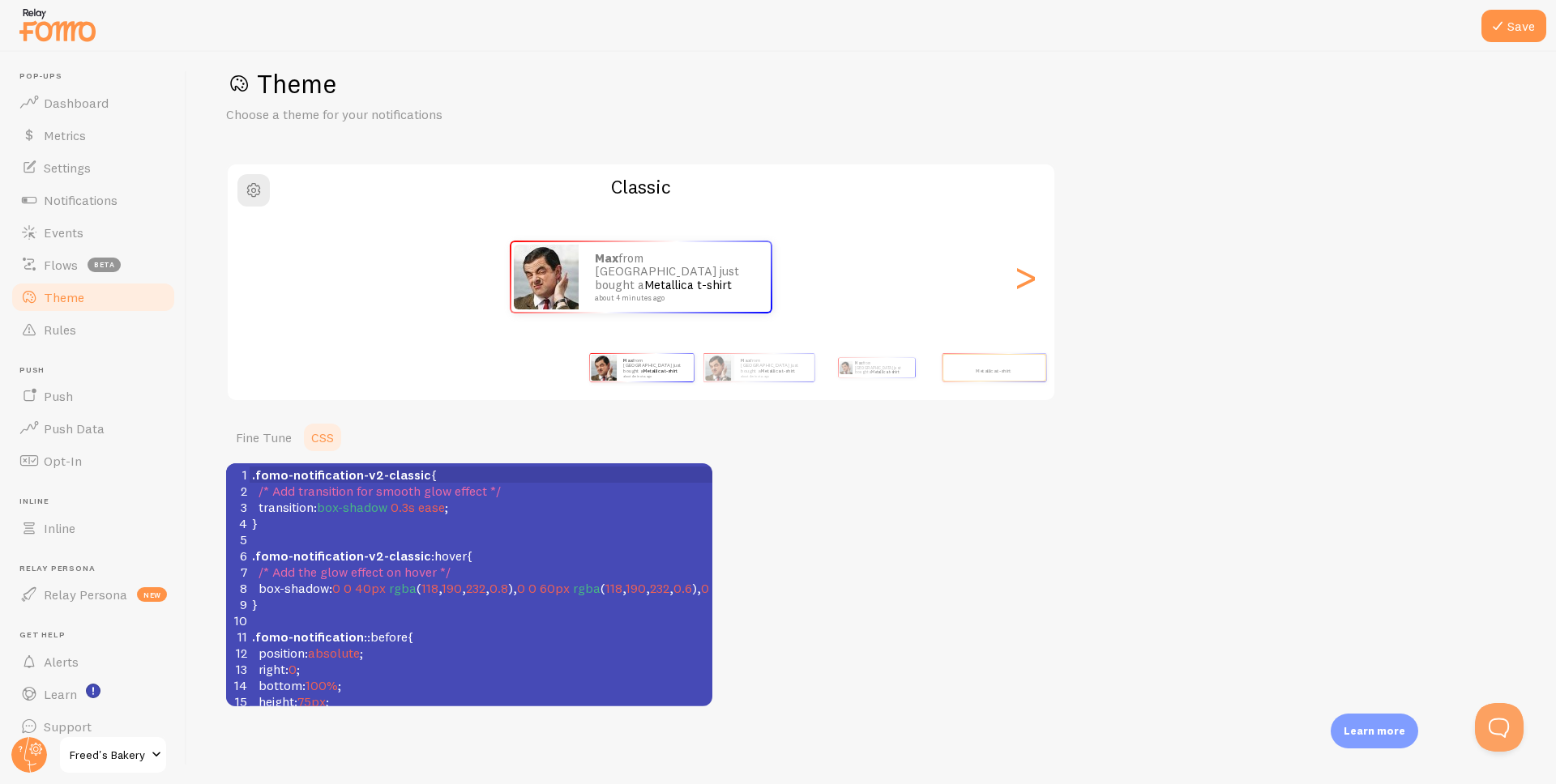
click at [430, 592] on span "118" at bounding box center [430, 588] width 17 height 16
type textarea "105"
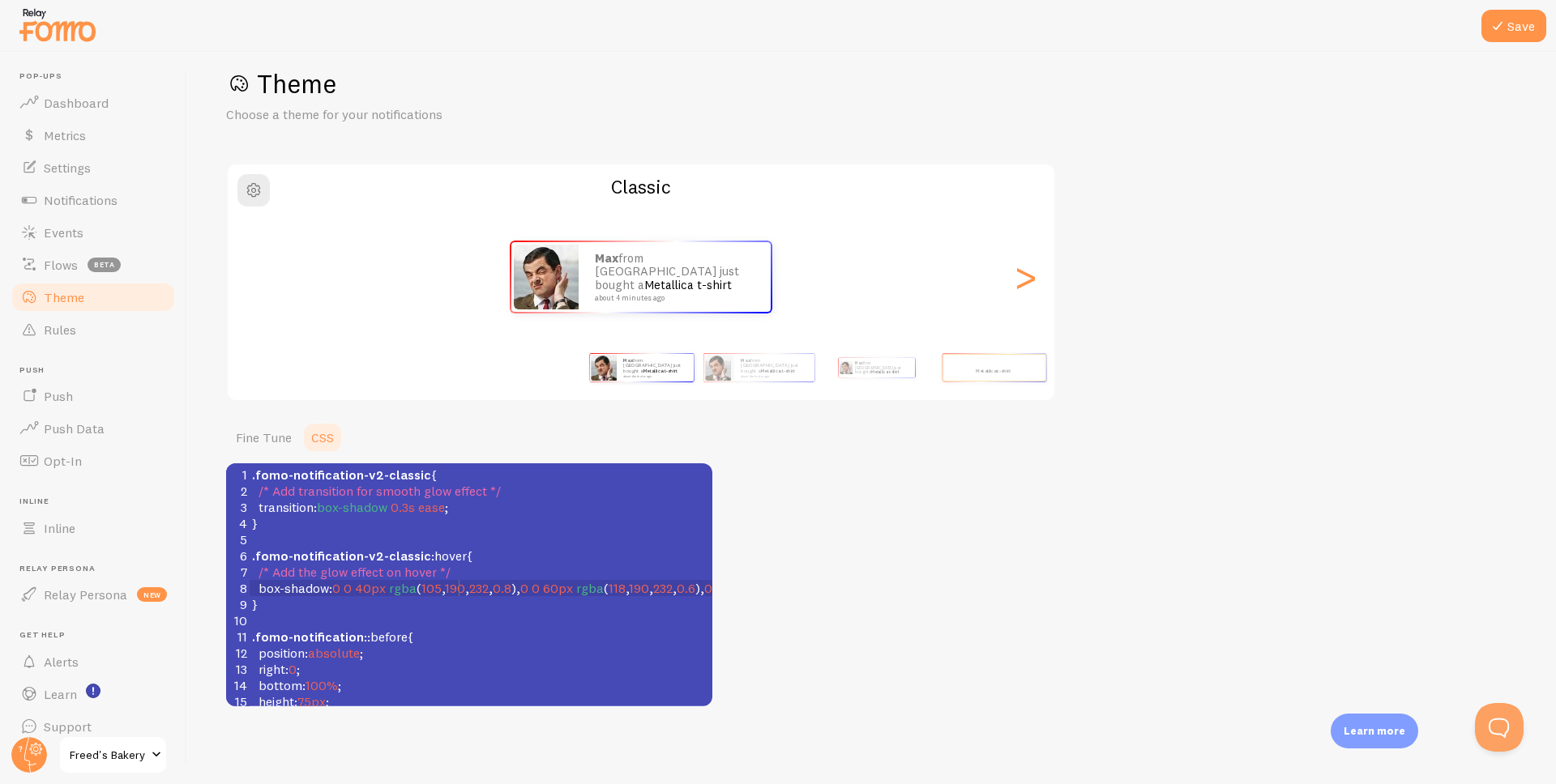
click at [459, 590] on span "190" at bounding box center [454, 588] width 20 height 16
type textarea "179"
click at [481, 591] on span "232" at bounding box center [477, 588] width 20 height 16
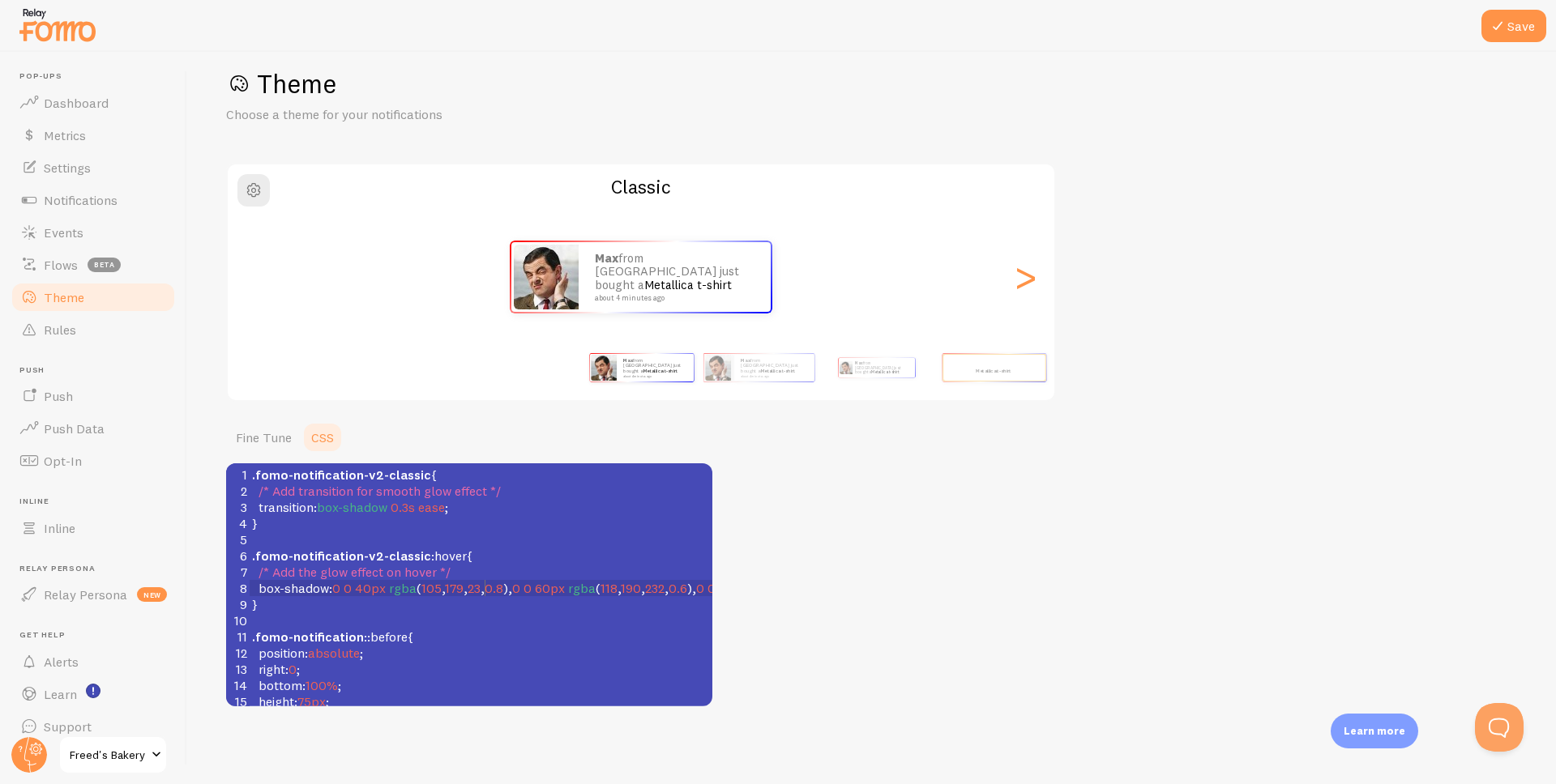
type textarea "231"
click at [514, 586] on span "box-shadow : 0 0 40px rgba ( 105 , 179 , 231 , 0.8 ), 0 0 60px rgba ( 118 , 190…" at bounding box center [569, 588] width 633 height 16
type textarea "1"
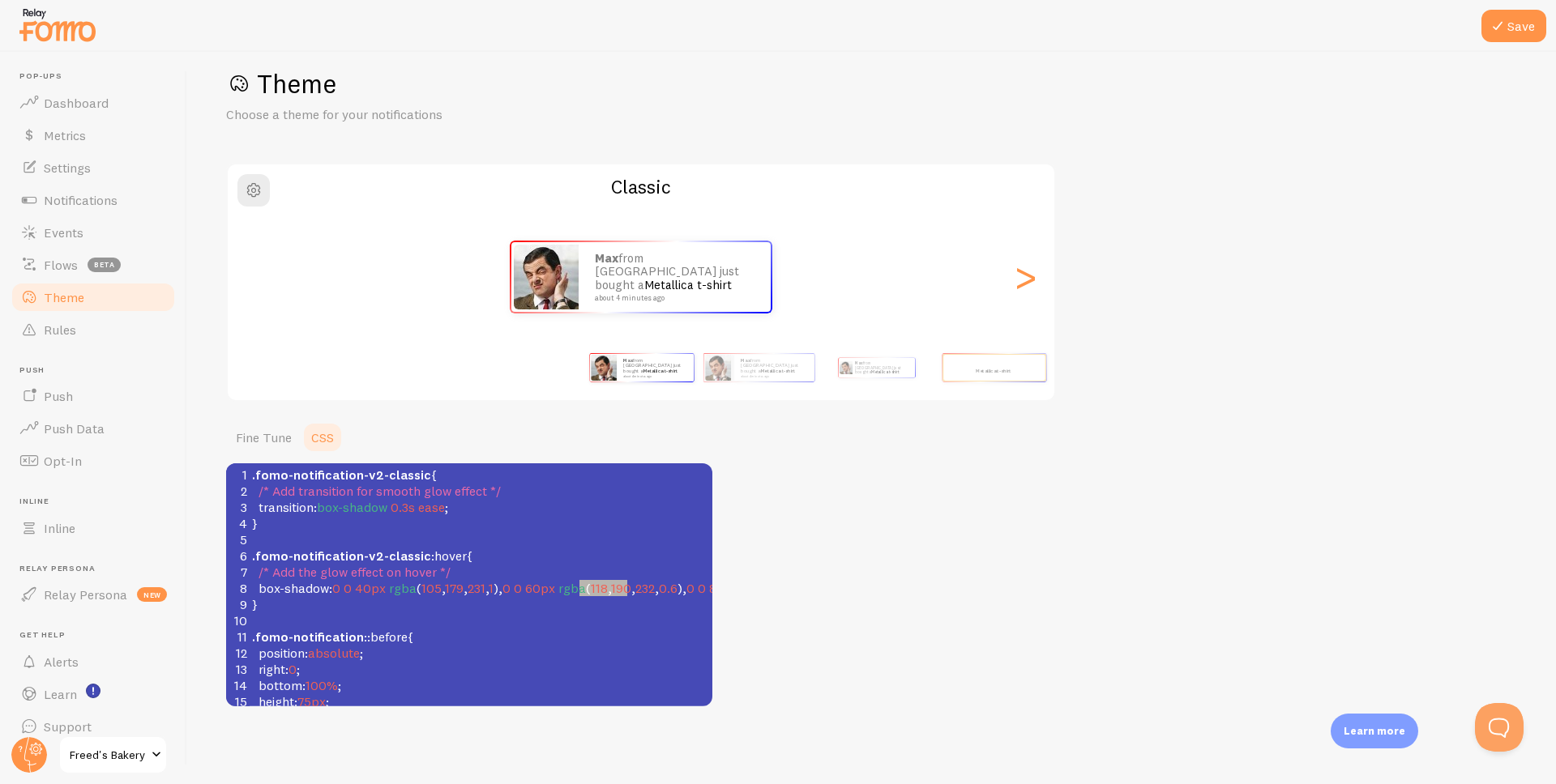
drag, startPoint x: 578, startPoint y: 594, endPoint x: 701, endPoint y: 588, distance: 123.1
click at [701, 588] on span "box-shadow : 0 0 40px rgba ( 105 , 179 , 231 , 1 ), 0 0 60px rgba ( 118 , 190 ,…" at bounding box center [561, 588] width 619 height 16
type textarea "ba(118, 190, 232, 0.6),"
click at [504, 598] on pre "}" at bounding box center [573, 604] width 649 height 16
type textarea "105, 179, 231, 1"
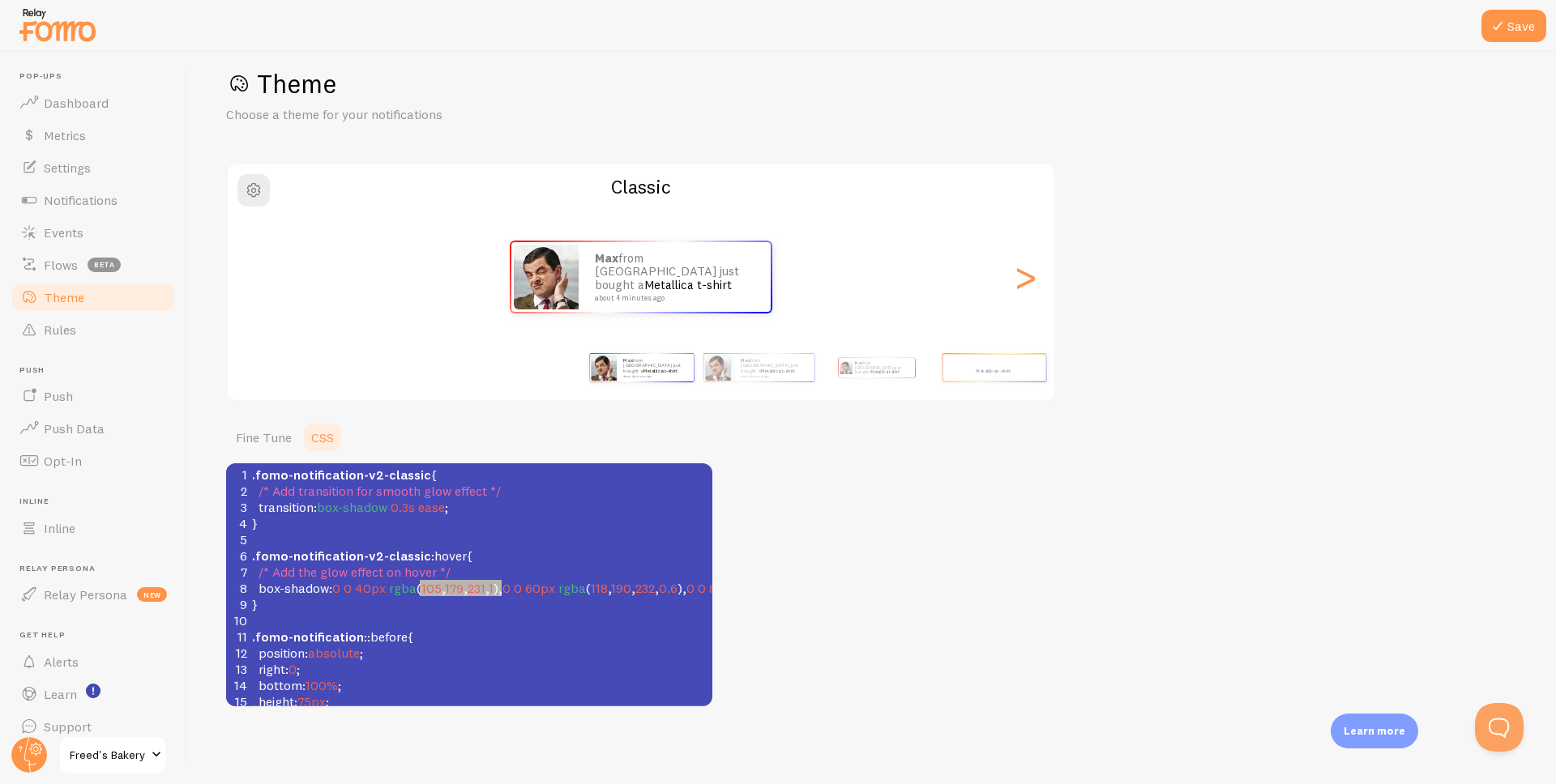
drag, startPoint x: 420, startPoint y: 590, endPoint x: 500, endPoint y: 593, distance: 80.1
click at [500, 593] on span "box-shadow : 0 0 40px rgba ( 105 , 179 , 231 , 1 ), 0 0 60px rgba ( 118 , 190 ,…" at bounding box center [561, 588] width 619 height 16
click at [556, 580] on span "60px" at bounding box center [540, 588] width 30 height 16
click at [556, 588] on span "60px" at bounding box center [540, 588] width 30 height 16
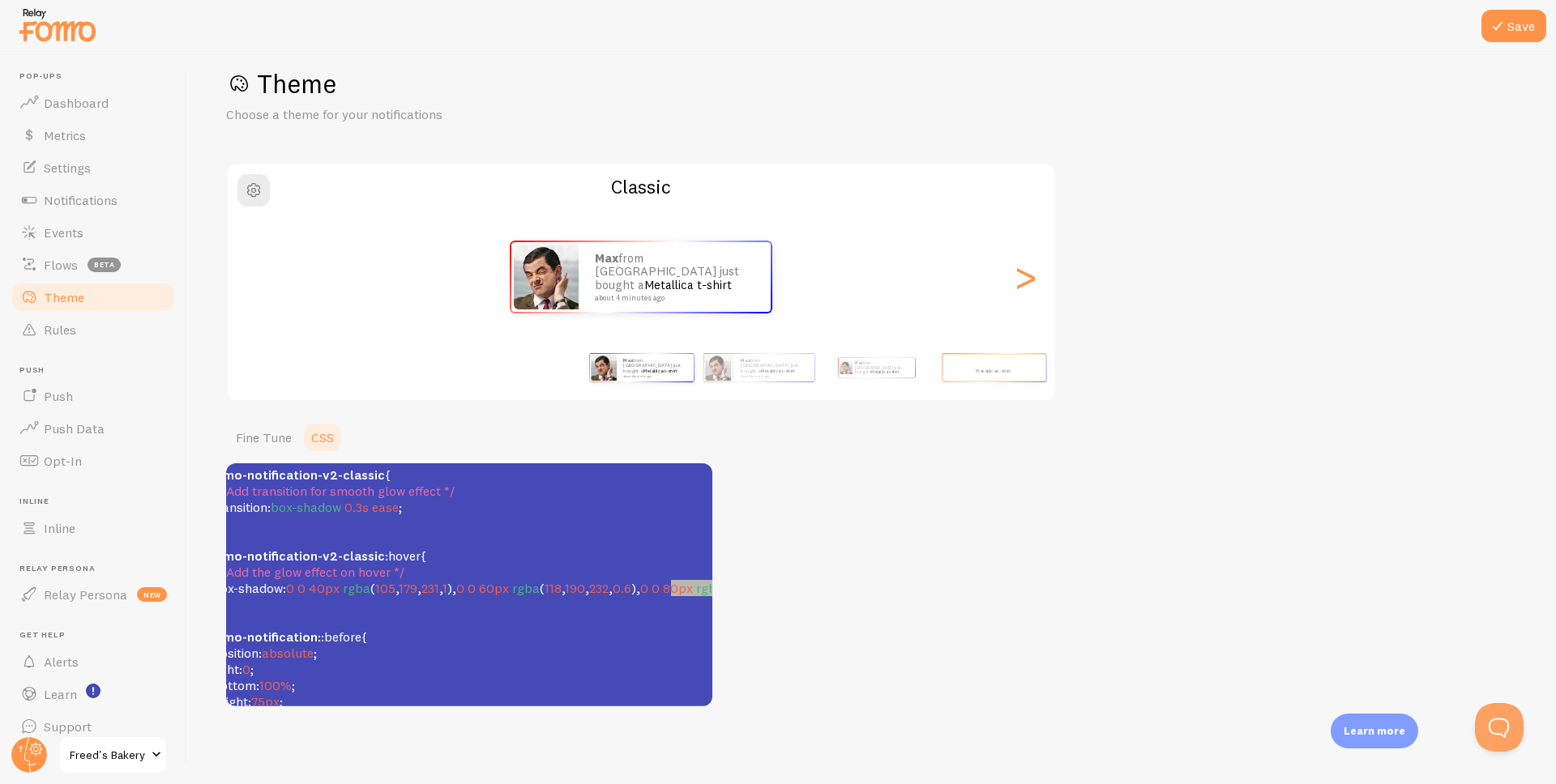
type textarea "ba("
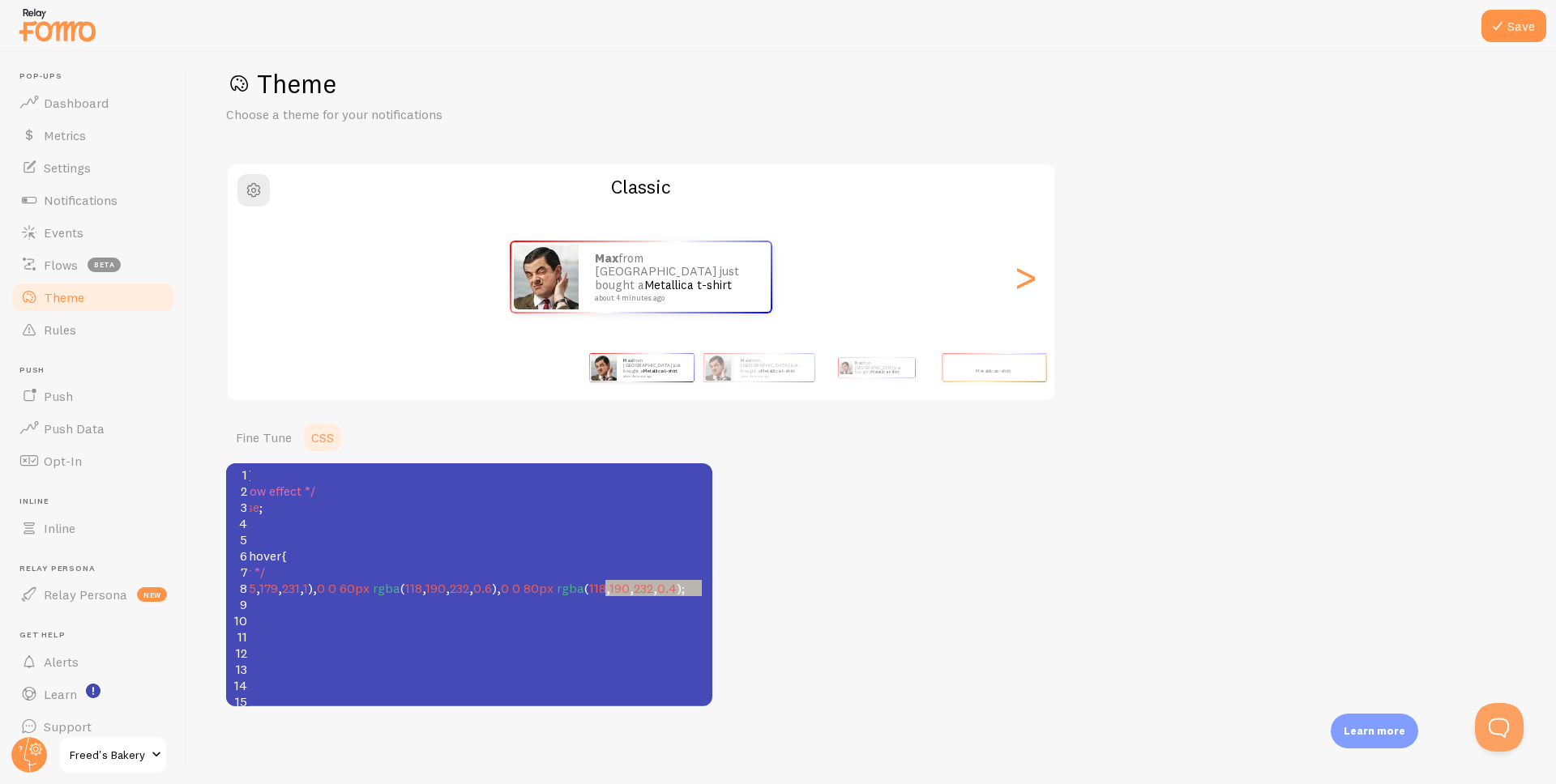
drag, startPoint x: 606, startPoint y: 588, endPoint x: 702, endPoint y: 592, distance: 96.1
click at [685, 592] on span "box-shadow : 0 0 40px rgba ( 105 , 179 , 231 , 1 ), 0 0 60px rgba ( 118 , 190 ,…" at bounding box center [375, 588] width 619 height 16
type textarea "118, 190, 232, 0.4"
click at [256, 438] on link "Fine Tune" at bounding box center [264, 437] width 76 height 32
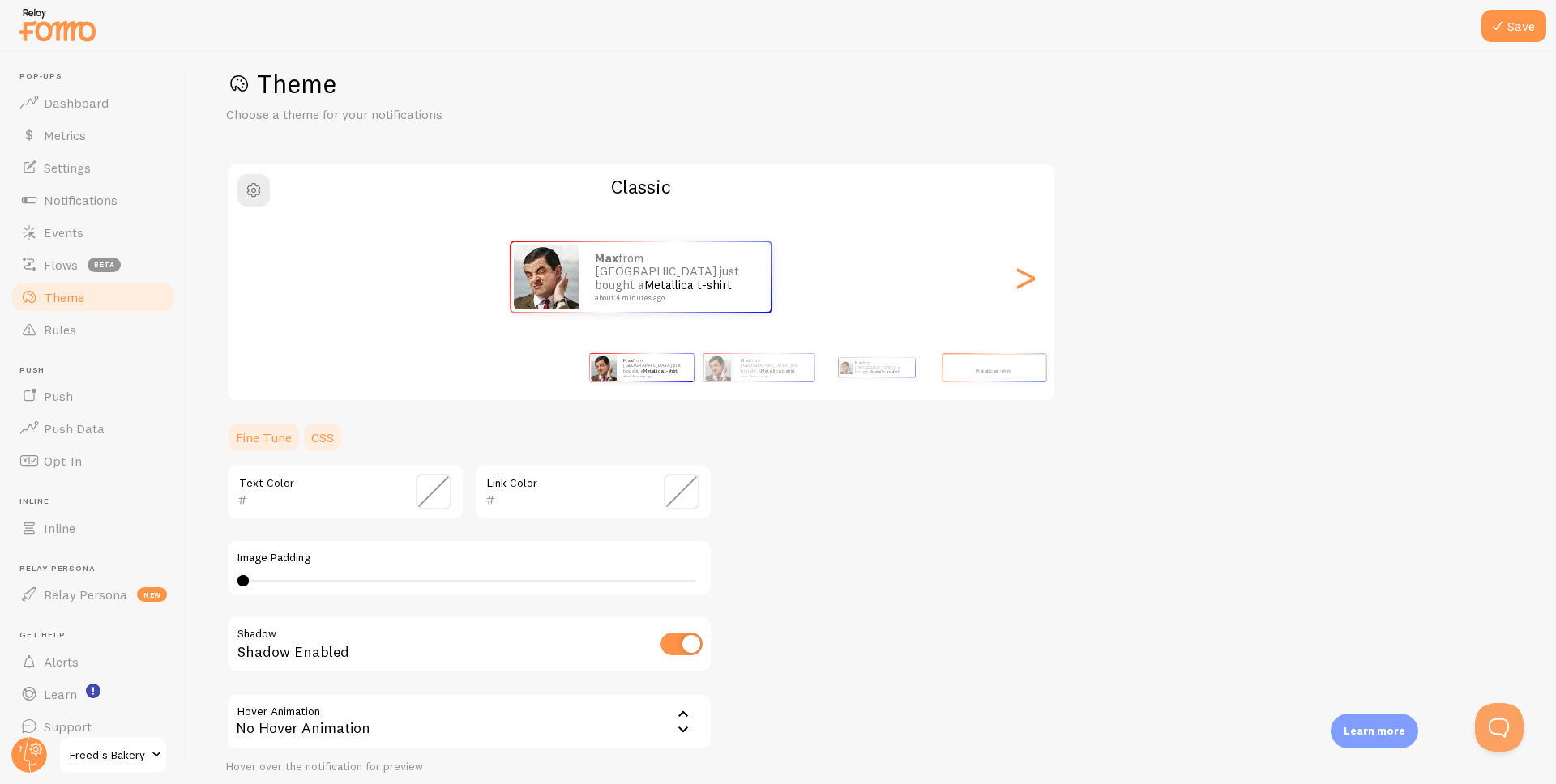
click at [319, 434] on link "CSS" at bounding box center [322, 437] width 43 height 32
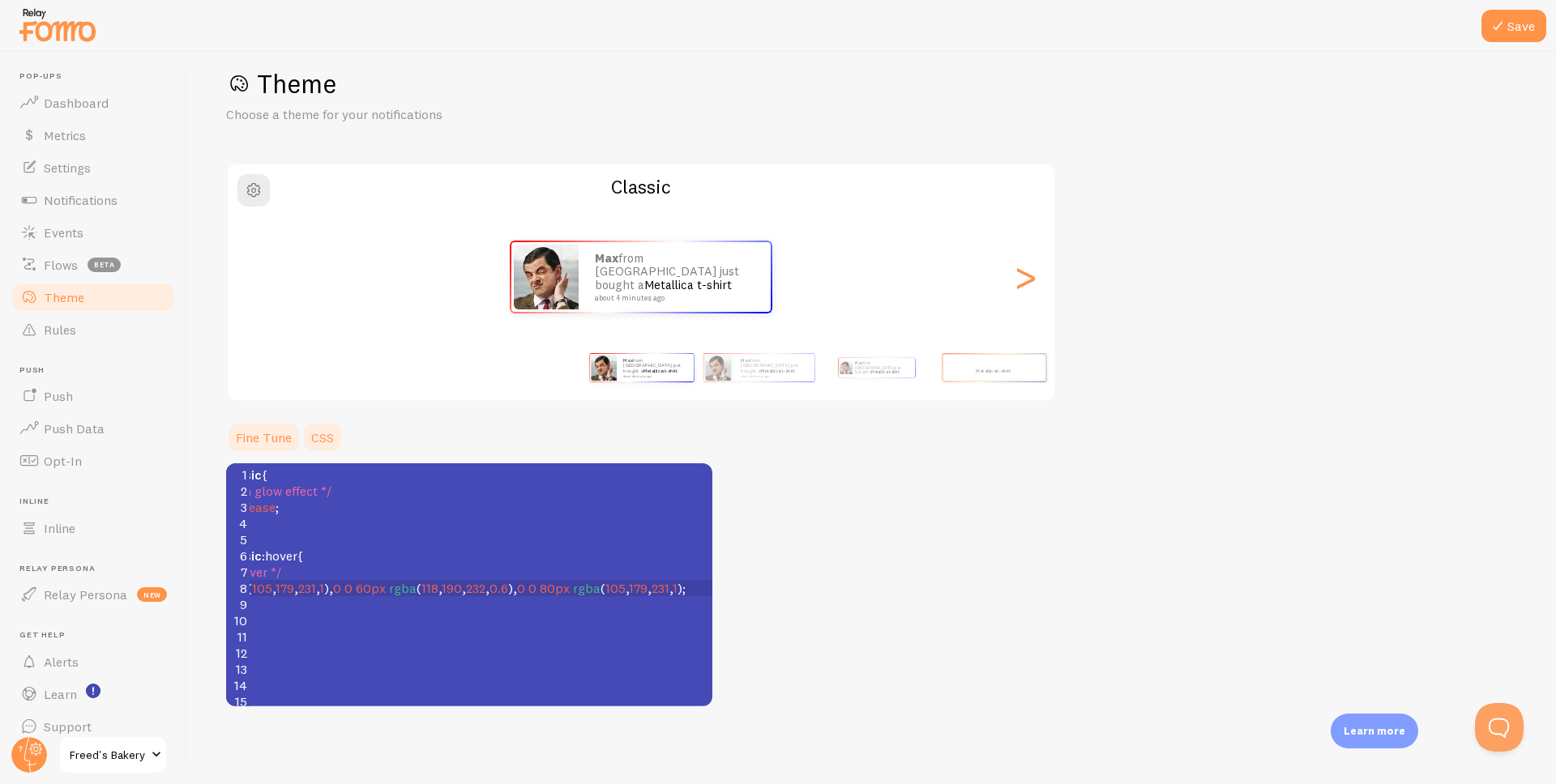
click at [277, 433] on link "Fine Tune" at bounding box center [264, 437] width 76 height 32
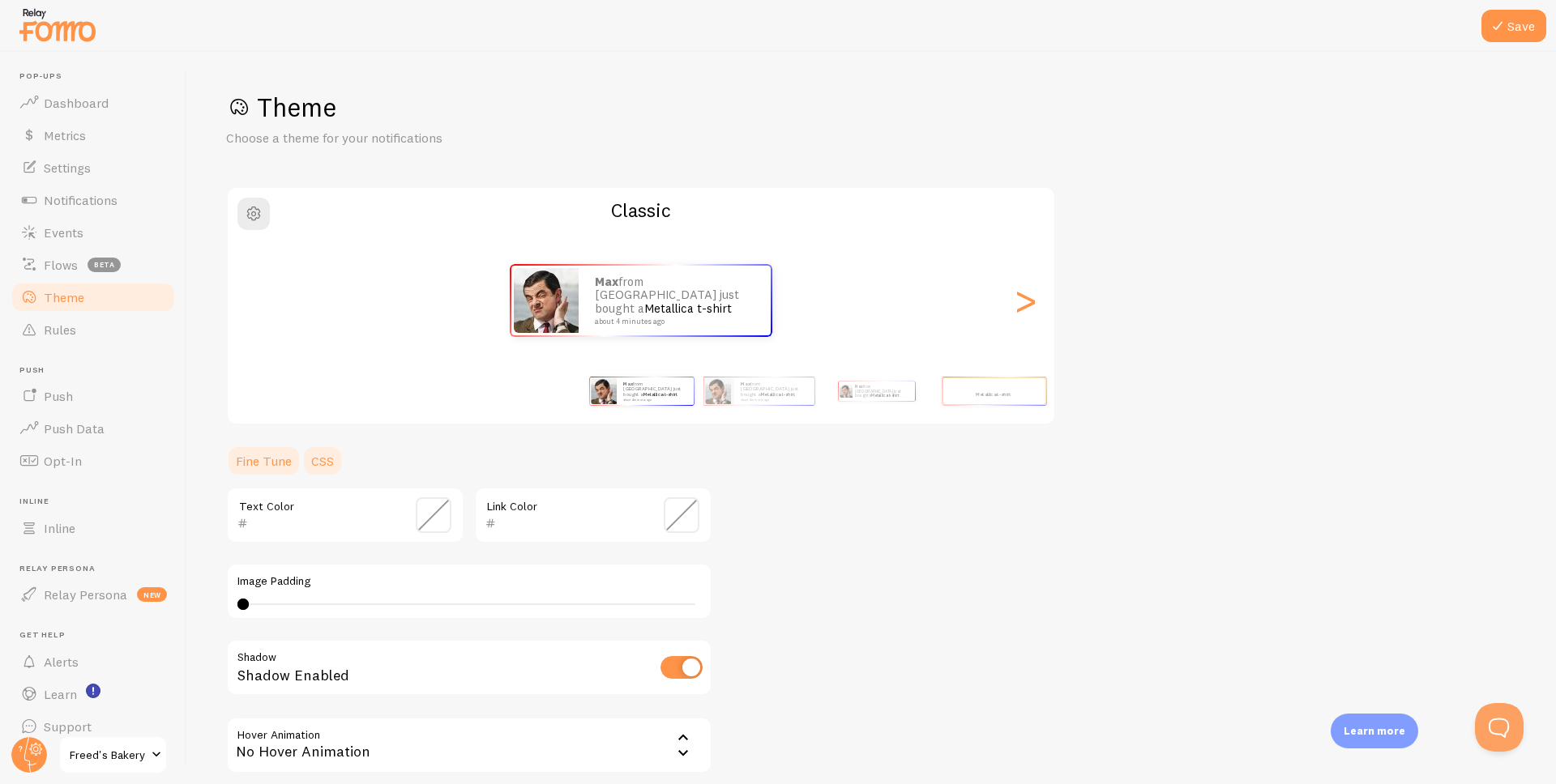
click at [316, 463] on link "CSS" at bounding box center [322, 461] width 43 height 32
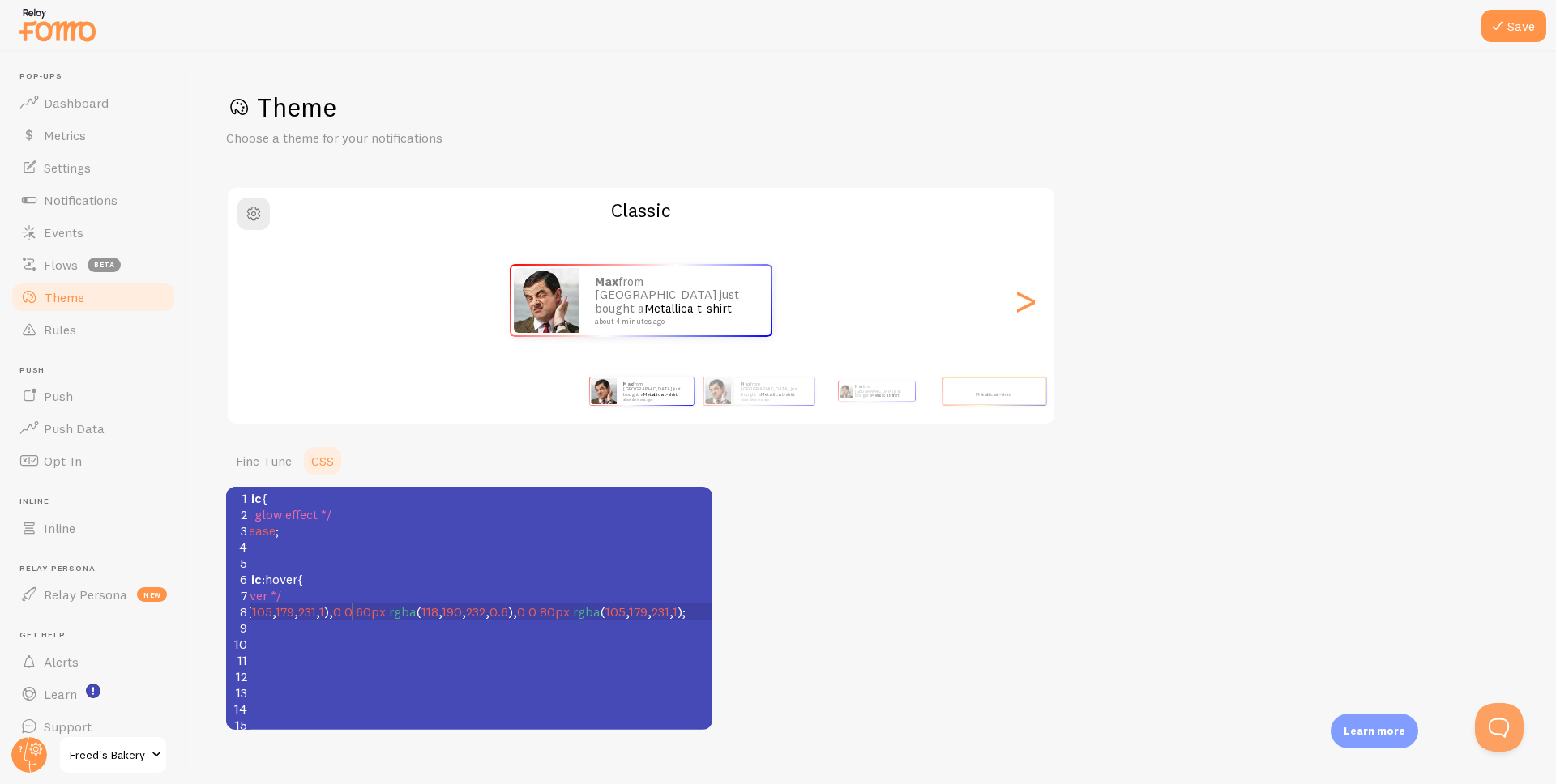
click at [341, 618] on span "0" at bounding box center [337, 611] width 9 height 16
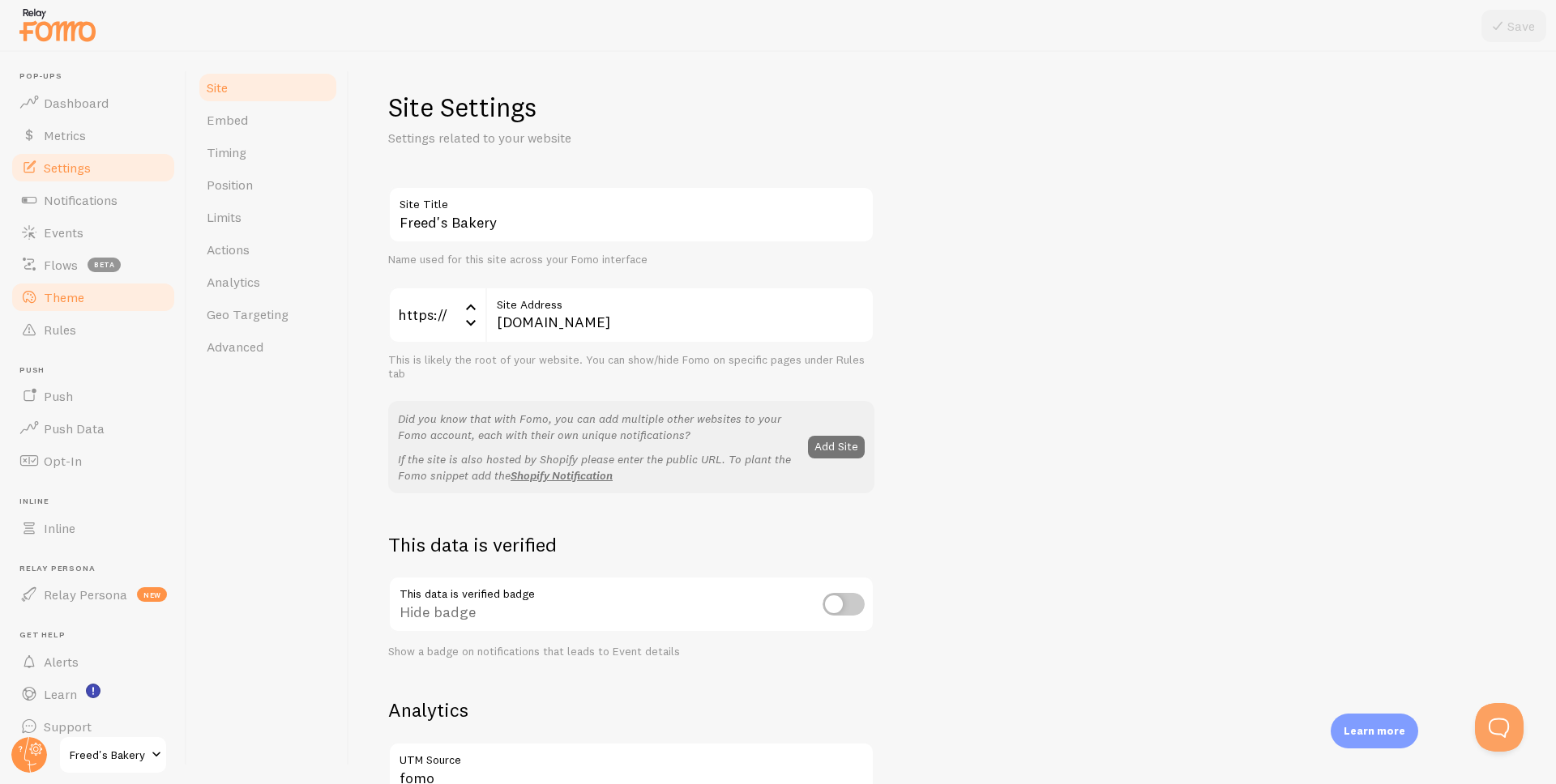
click at [71, 302] on span "Theme" at bounding box center [63, 297] width 41 height 16
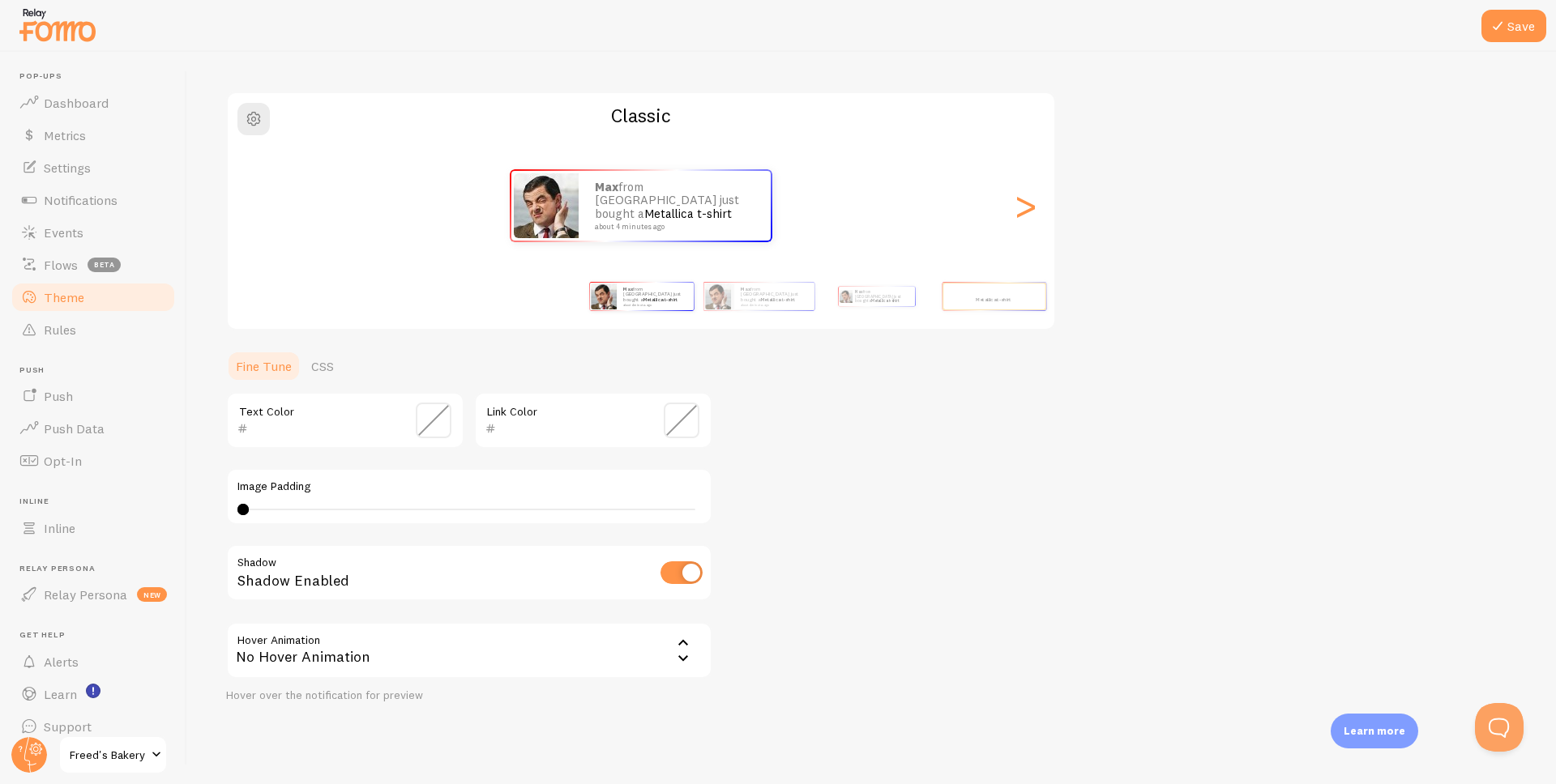
click at [294, 365] on link "Fine Tune" at bounding box center [264, 366] width 76 height 32
click at [309, 365] on link "CSS" at bounding box center [322, 366] width 43 height 32
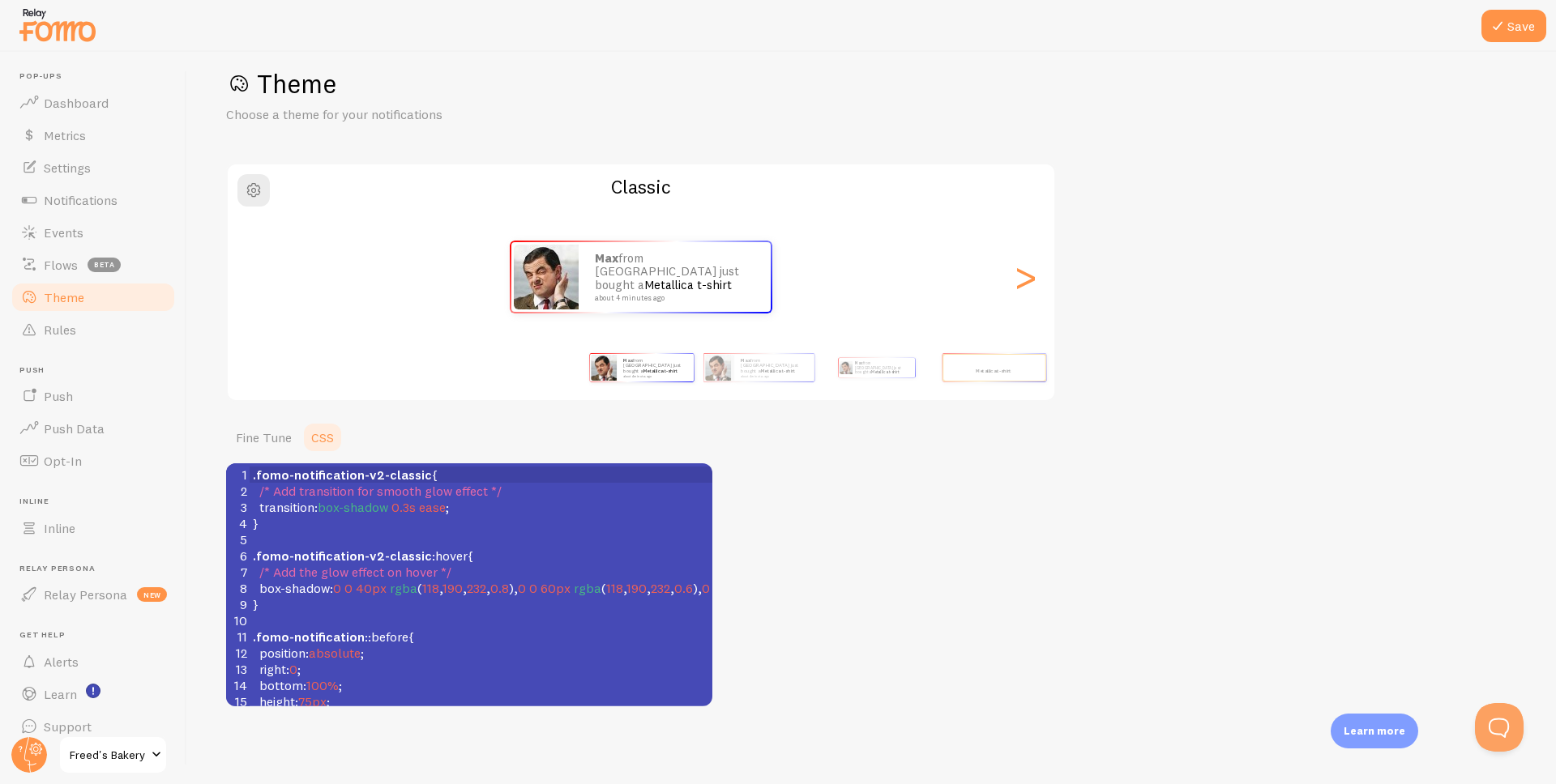
click at [370, 551] on span ".fomo-notification-v2-classic" at bounding box center [343, 555] width 180 height 16
type textarea ".fomo-notification-v2-classic { /* Add transition for smooth glow effect */ tra…"
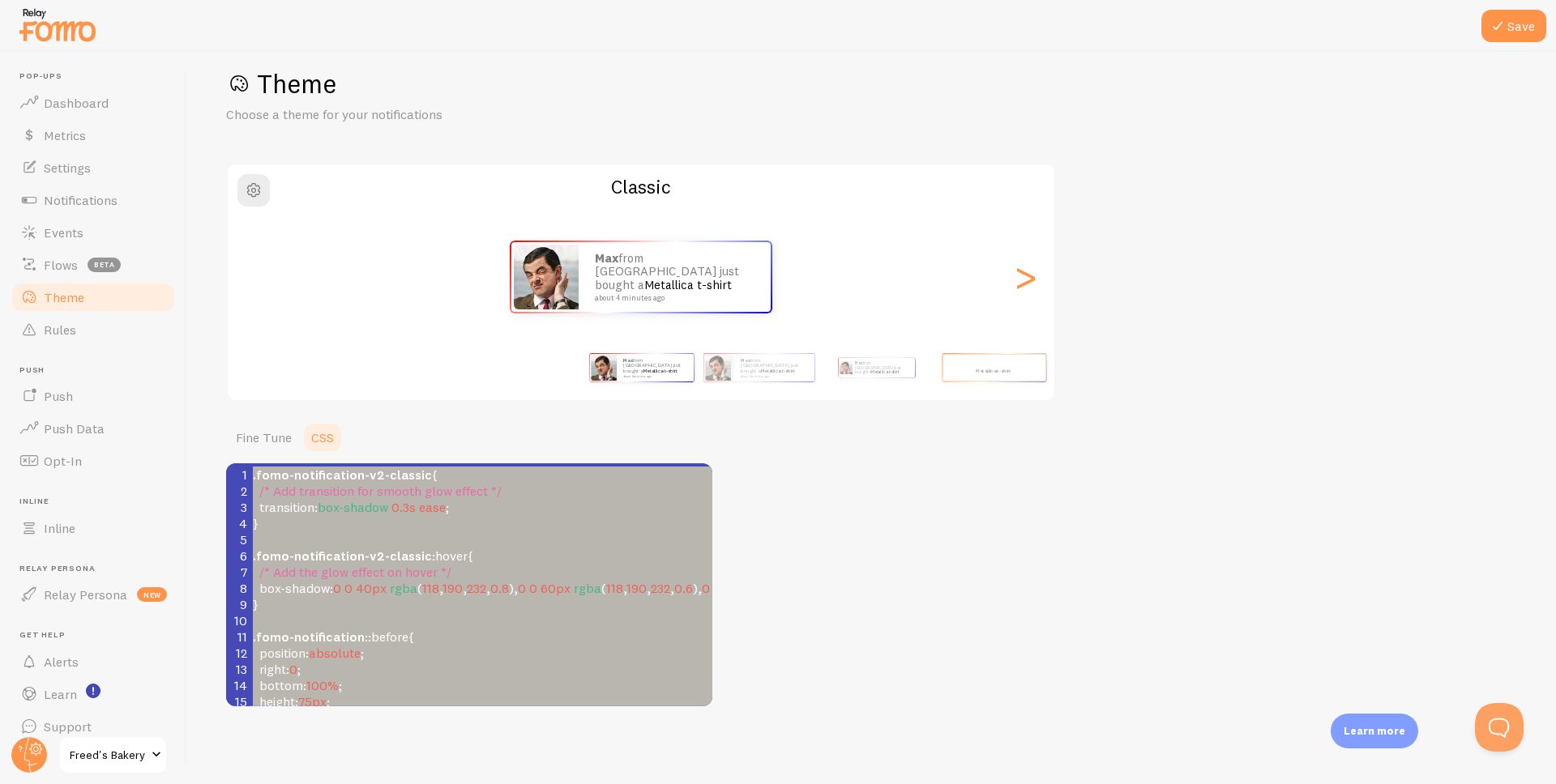
click at [437, 602] on pre "}" at bounding box center [581, 604] width 664 height 16
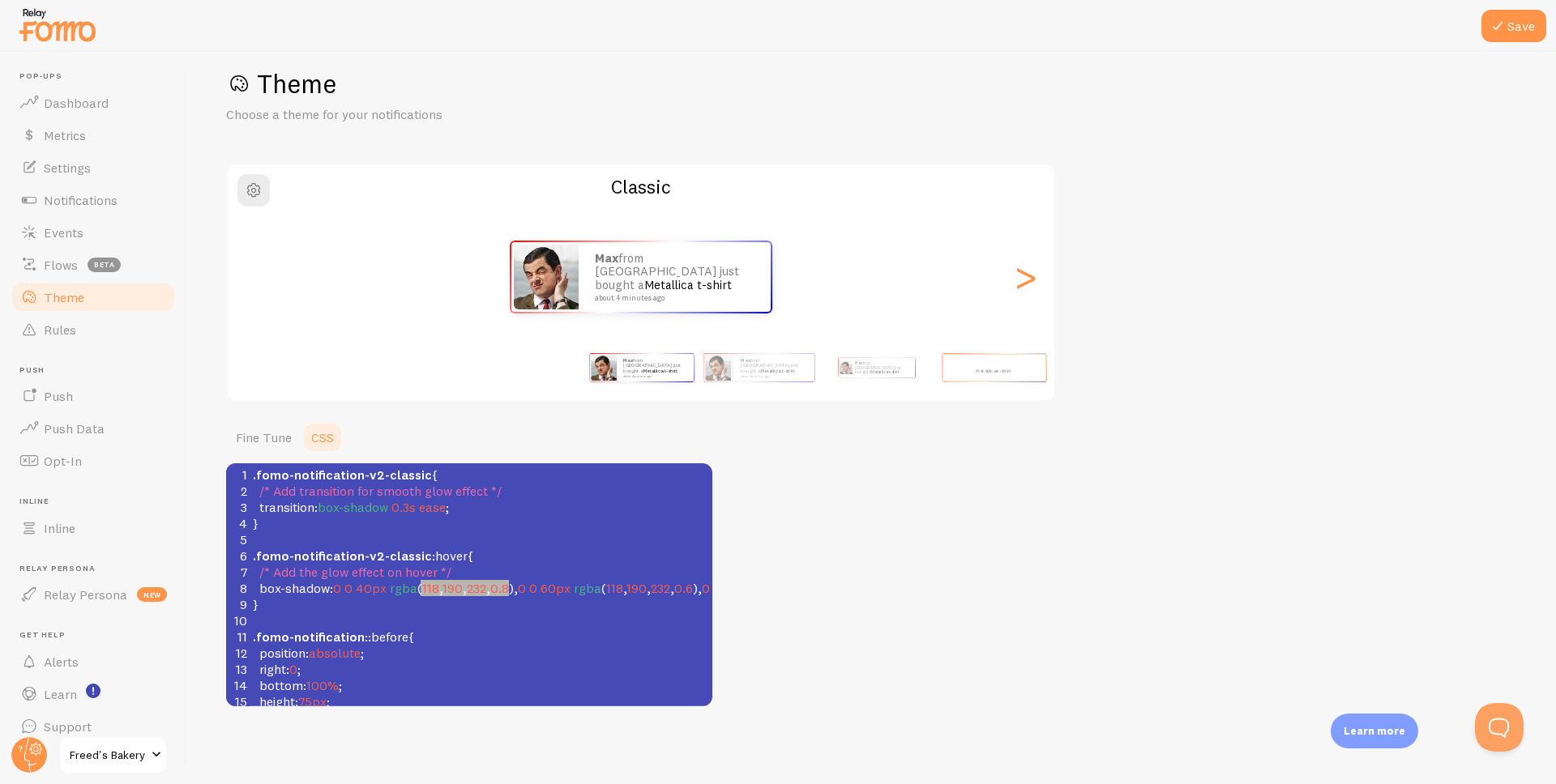
type textarea "118, 190, 232, 0.8"
drag, startPoint x: 420, startPoint y: 590, endPoint x: 513, endPoint y: 589, distance: 93.0
click at [513, 589] on span "box-shadow : 0 0 40px rgba ( 118 , 190 , 232 , 0.8 ), 0 0 60px rgba ( 118 , 190…" at bounding box center [570, 588] width 633 height 16
paste textarea
type textarea "118, 190, 232, 0.6), 0 0 80px rgba(118, 190, 2"
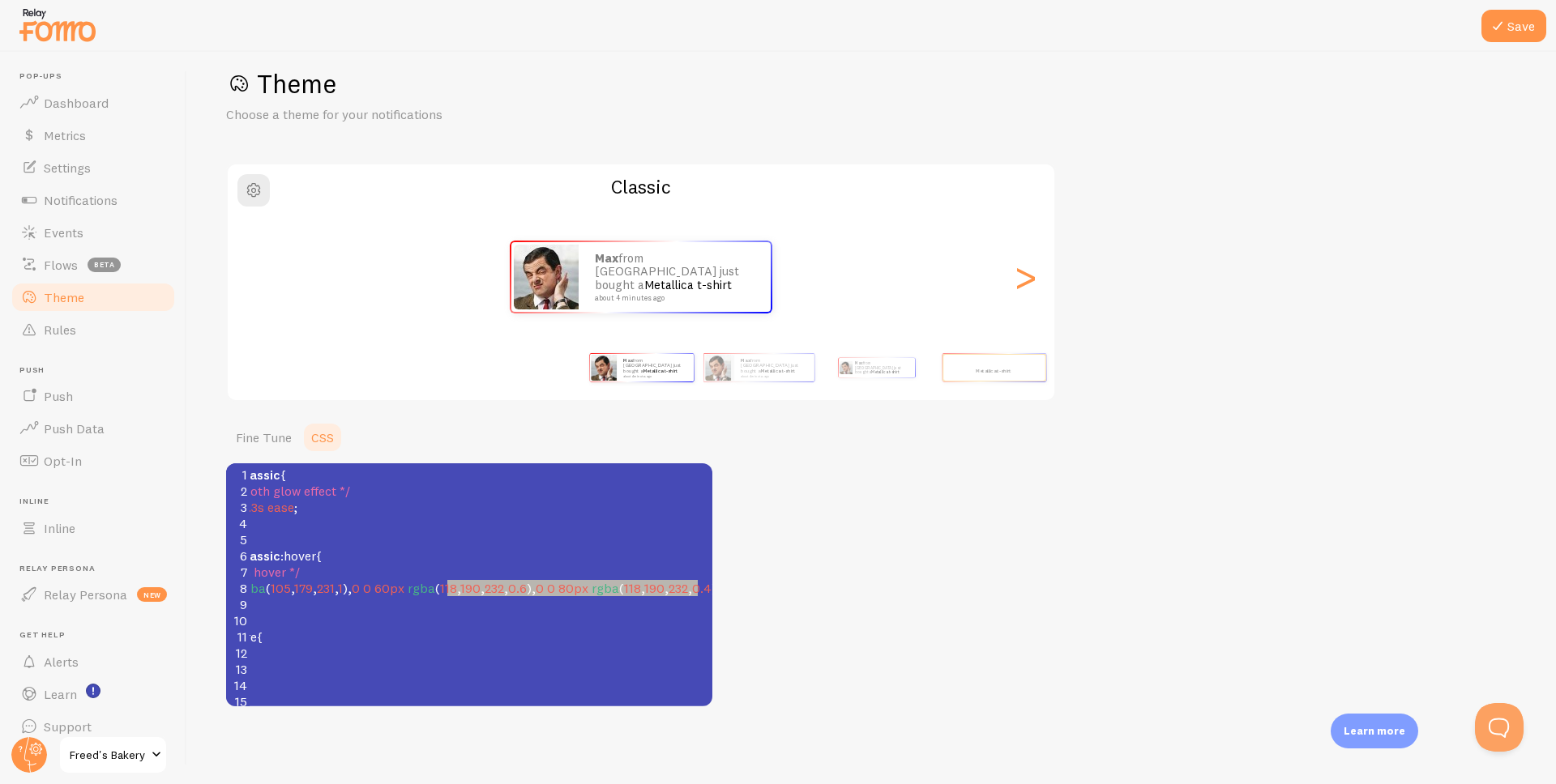
drag, startPoint x: 597, startPoint y: 587, endPoint x: 730, endPoint y: 589, distance: 133.0
click at [730, 589] on div "Theme Choose a theme for your notifications Classic Max from [GEOGRAPHIC_DATA] …" at bounding box center [871, 386] width 1291 height 639
click at [664, 592] on span "190" at bounding box center [654, 588] width 20 height 16
type textarea "118, 190, 232, 0.4"
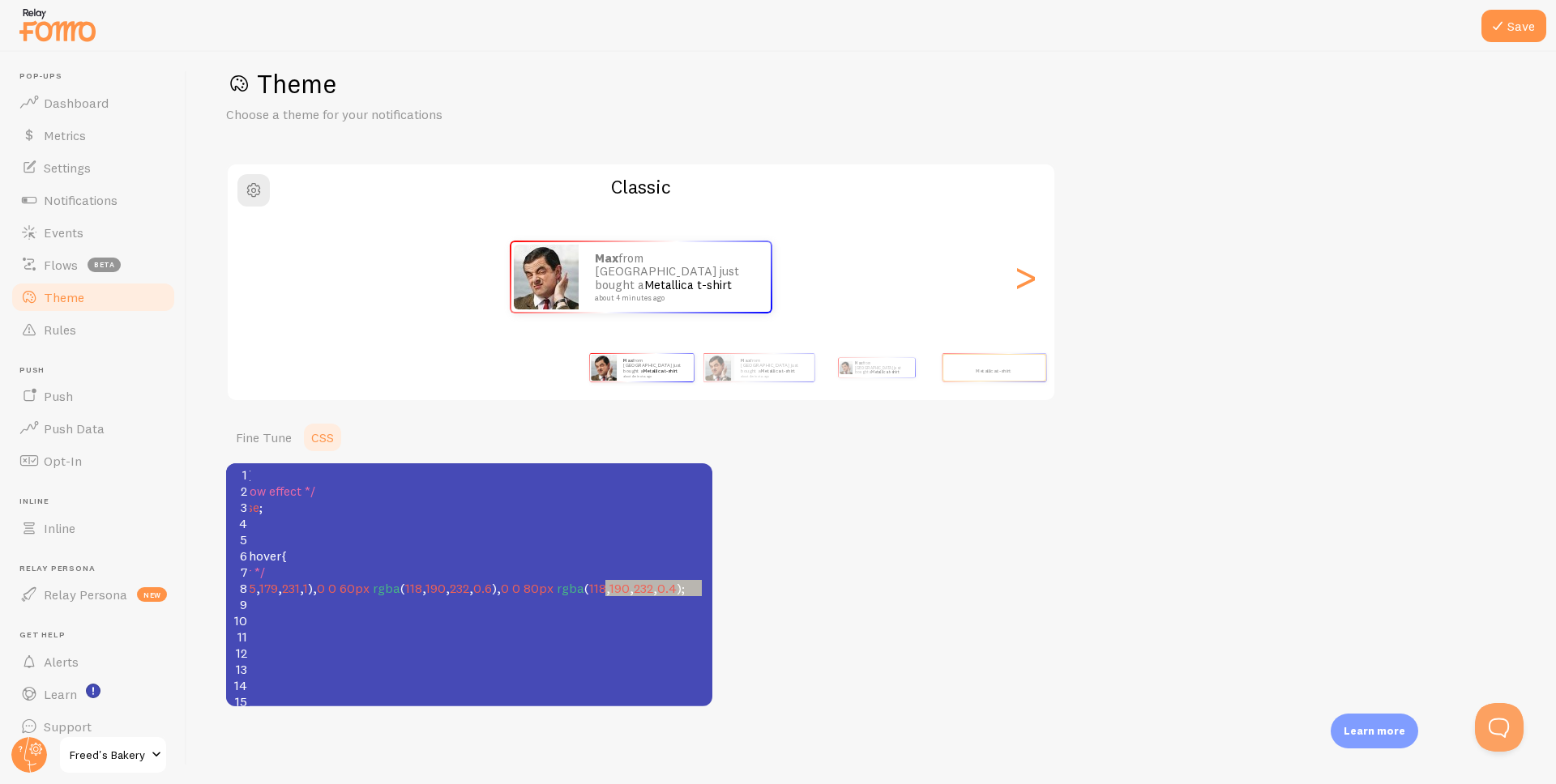
drag, startPoint x: 641, startPoint y: 588, endPoint x: 699, endPoint y: 593, distance: 58.2
click at [685, 593] on span "box-shadow : 0 0 40px rgba ( 105 , 179 , 231 , 1 ), 0 0 60px rgba ( 118 , 190 ,…" at bounding box center [375, 588] width 619 height 16
click at [1517, 21] on button "Save" at bounding box center [1513, 26] width 65 height 32
click at [1030, 281] on div ">" at bounding box center [1025, 278] width 20 height 117
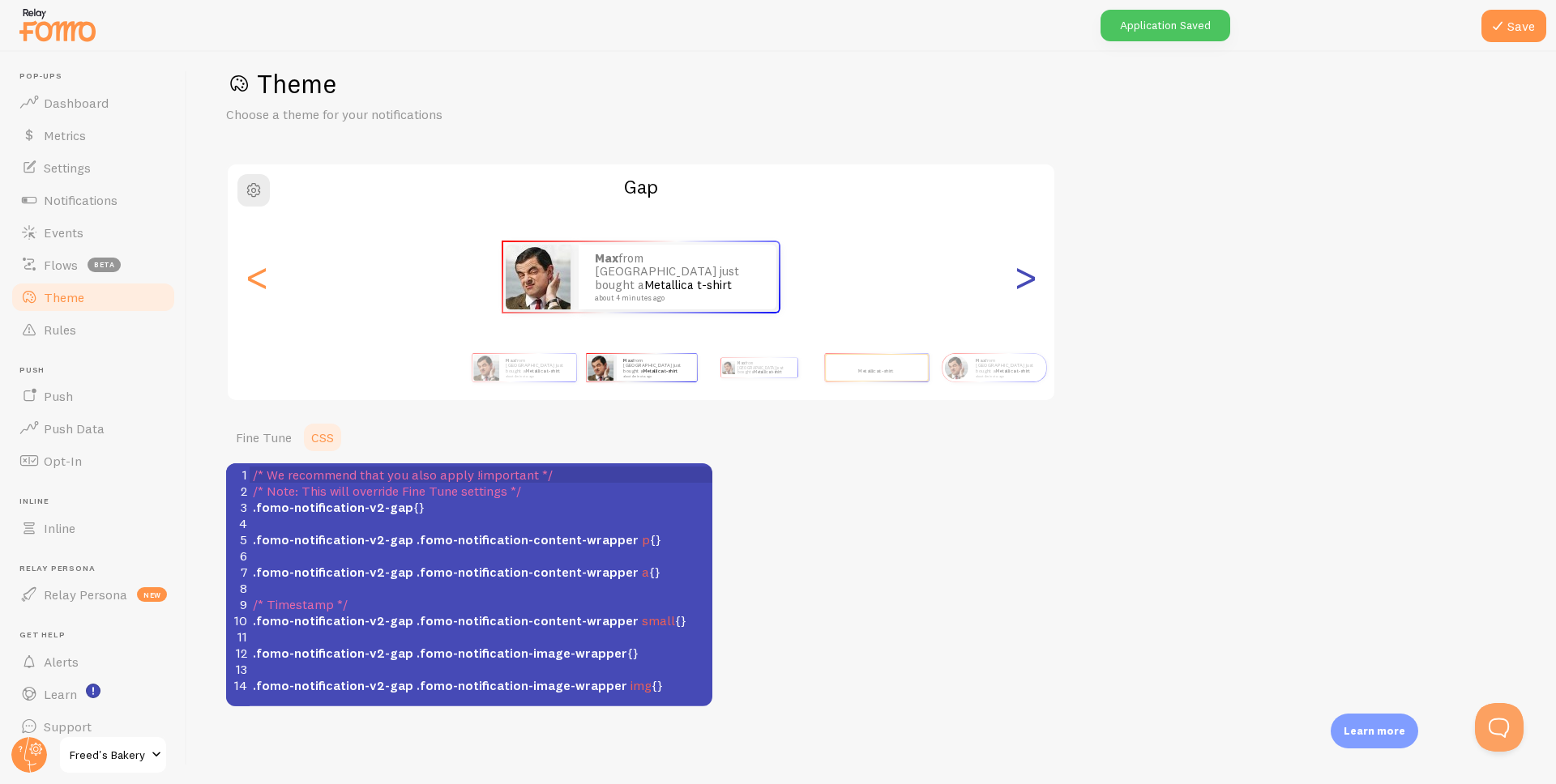
scroll to position [0, 0]
click at [262, 275] on div "<" at bounding box center [257, 278] width 20 height 117
click at [240, 280] on div "Max from [GEOGRAPHIC_DATA] just bought a Metallica t-shirt about 4 minutes ago" at bounding box center [641, 278] width 827 height 70
click at [254, 274] on div "<" at bounding box center [257, 278] width 20 height 117
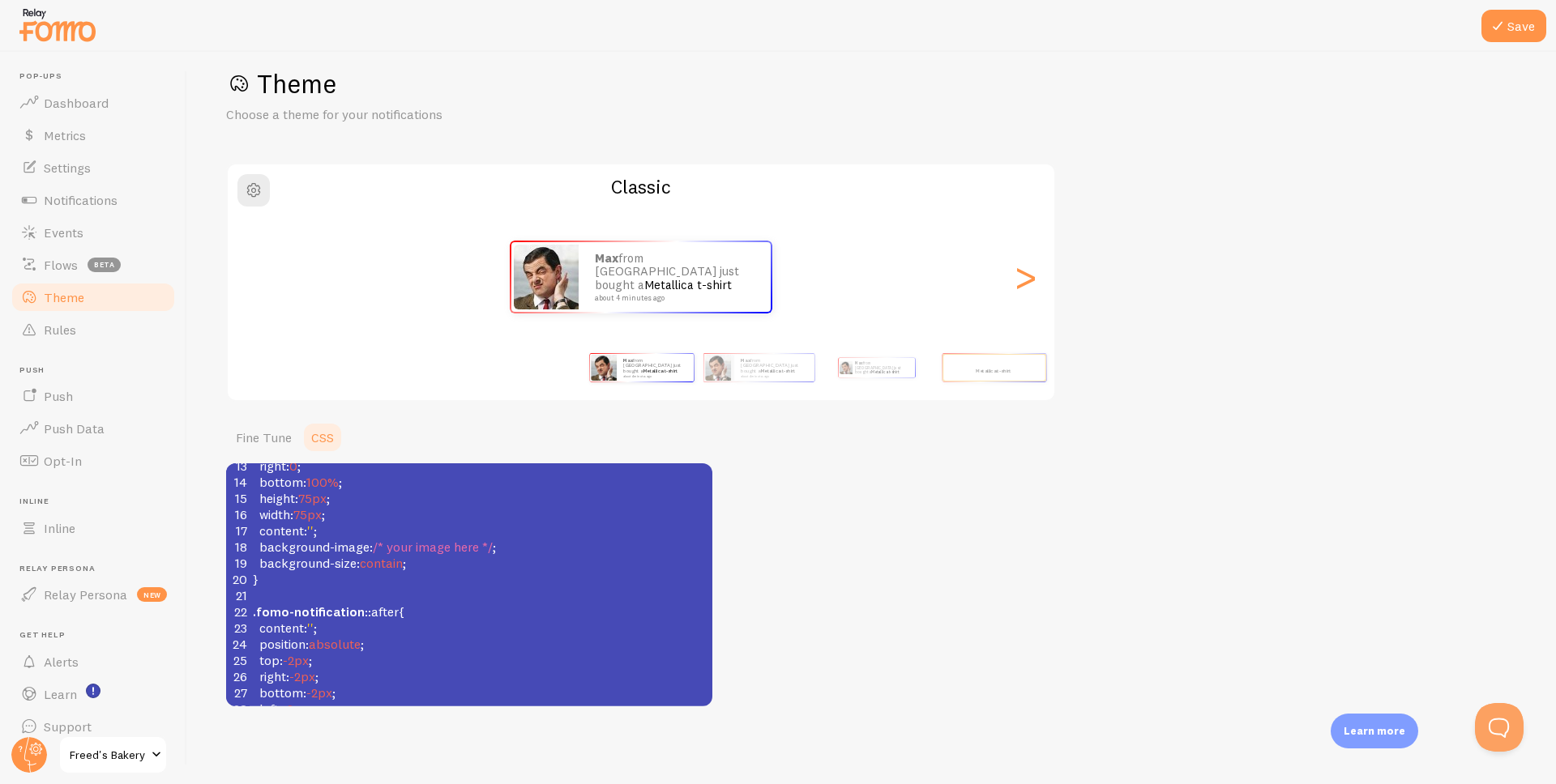
scroll to position [248, 0]
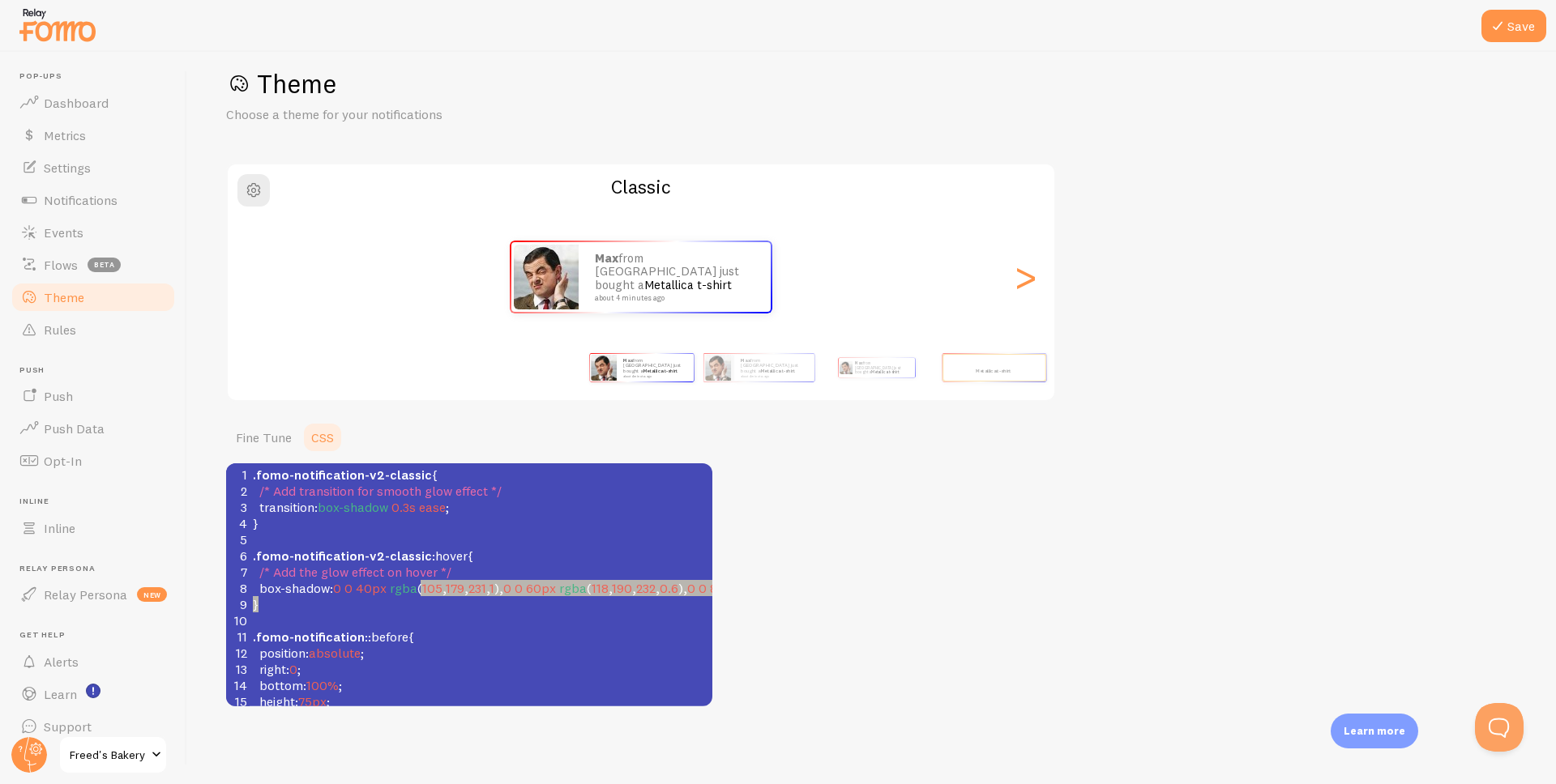
type textarea "105, 179, 231, 1"
drag, startPoint x: 420, startPoint y: 588, endPoint x: 503, endPoint y: 594, distance: 83.2
click at [503, 594] on span "box-shadow : 0 0 40px rgba ( 105 , 179 , 231 , 1 ), 0 0 60px rgba ( 118 , 190 ,…" at bounding box center [555, 588] width 603 height 16
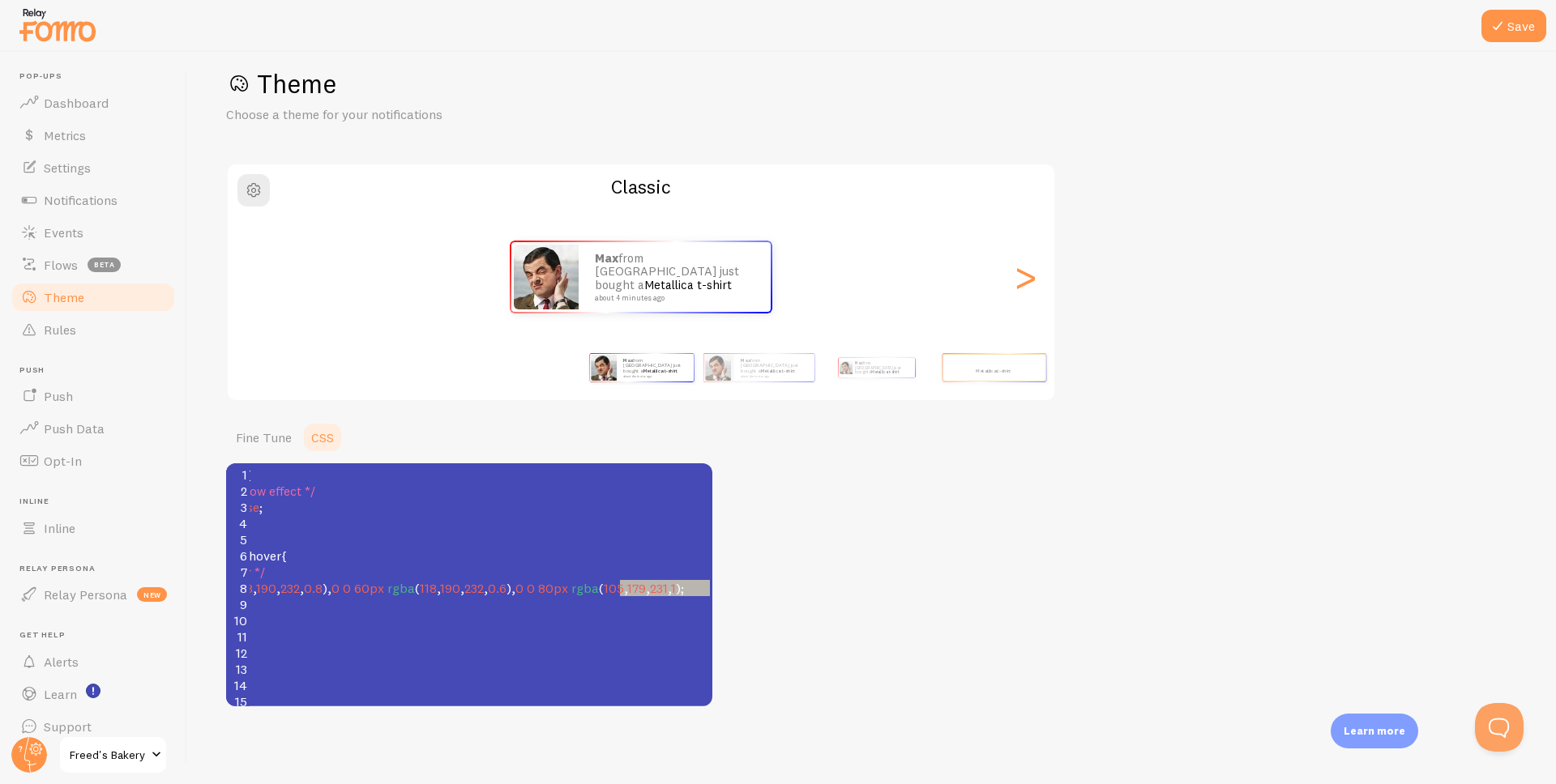
type textarea "105, 179, 231, 1"
drag, startPoint x: 621, startPoint y: 588, endPoint x: 701, endPoint y: 591, distance: 80.1
click at [684, 591] on span "box-shadow : 0 0 40px rgba ( 118 , 190 , 232 , 0.8 ), 0 0 60px rgba ( 118 , 190…" at bounding box center [375, 588] width 618 height 16
click at [1520, 20] on button "Save" at bounding box center [1513, 26] width 65 height 32
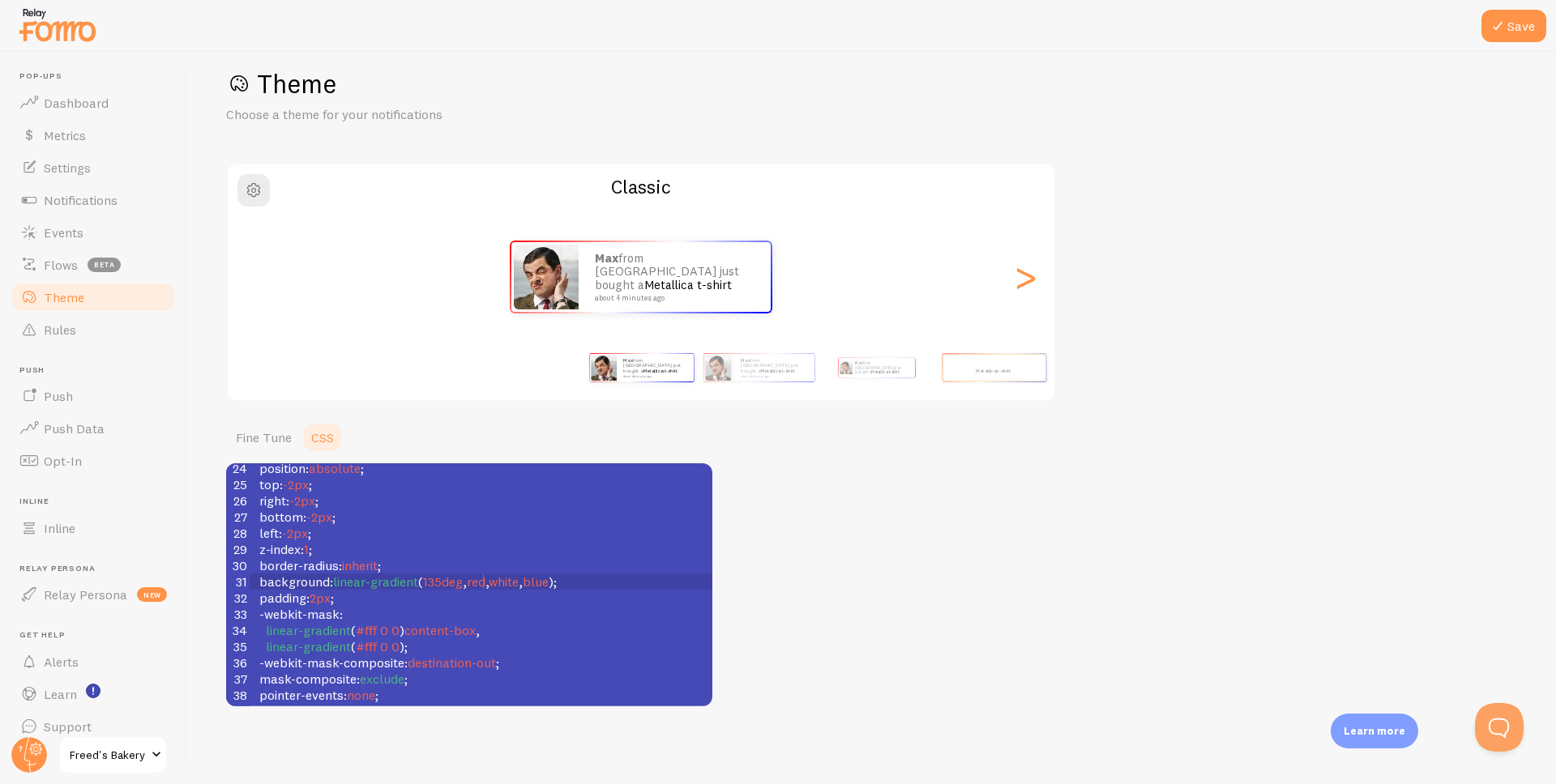
click at [482, 583] on span "red" at bounding box center [476, 581] width 19 height 16
type textarea "blue"
click at [1503, 18] on icon at bounding box center [1497, 26] width 20 height 20
click at [1377, 372] on div "Theme Choose a theme for your notifications Classic Max from [GEOGRAPHIC_DATA] …" at bounding box center [871, 386] width 1291 height 639
